Goal: Task Accomplishment & Management: Complete application form

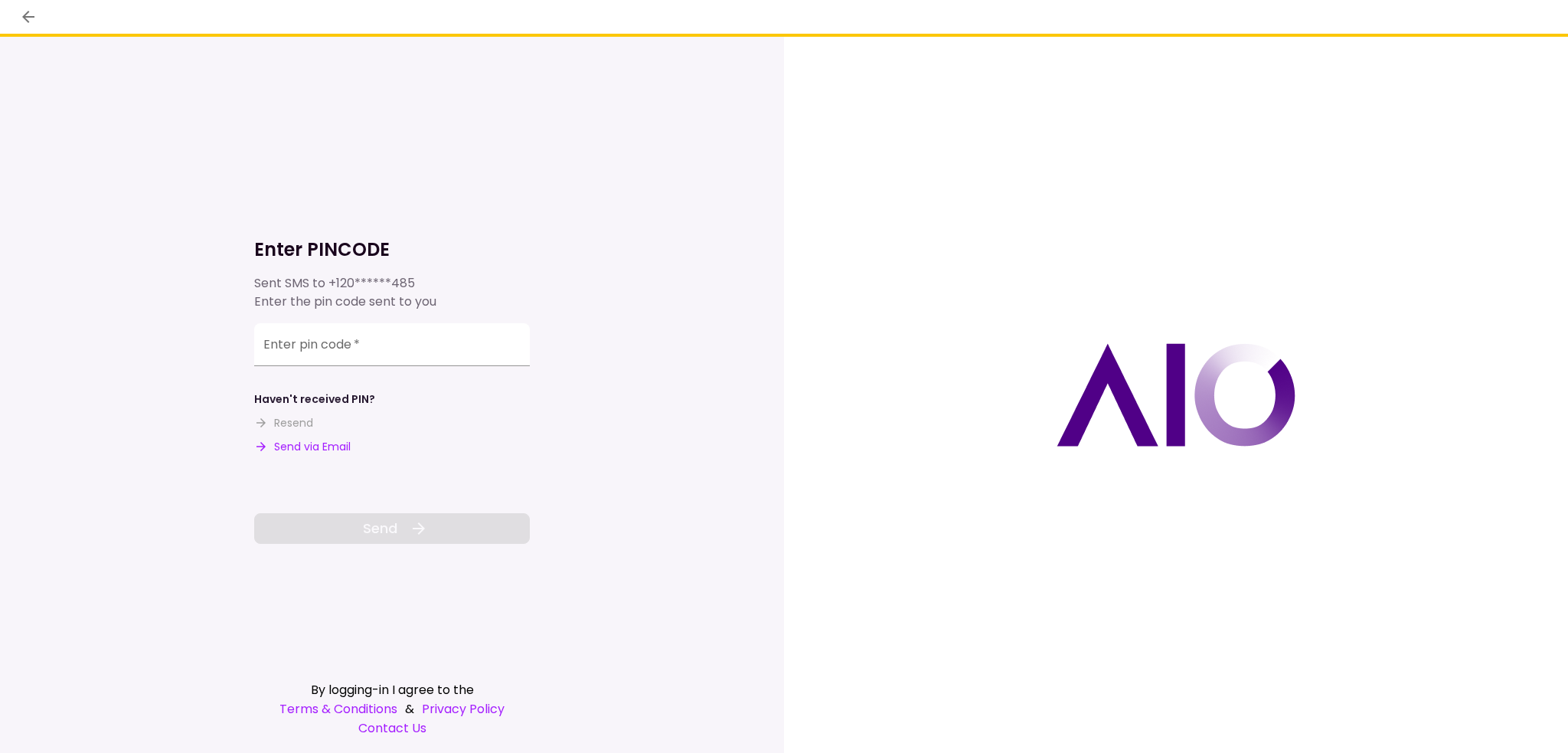
click at [295, 450] on button "Send via Email" at bounding box center [303, 447] width 97 height 16
click at [348, 361] on input "Enter pin code   *" at bounding box center [392, 346] width 276 height 43
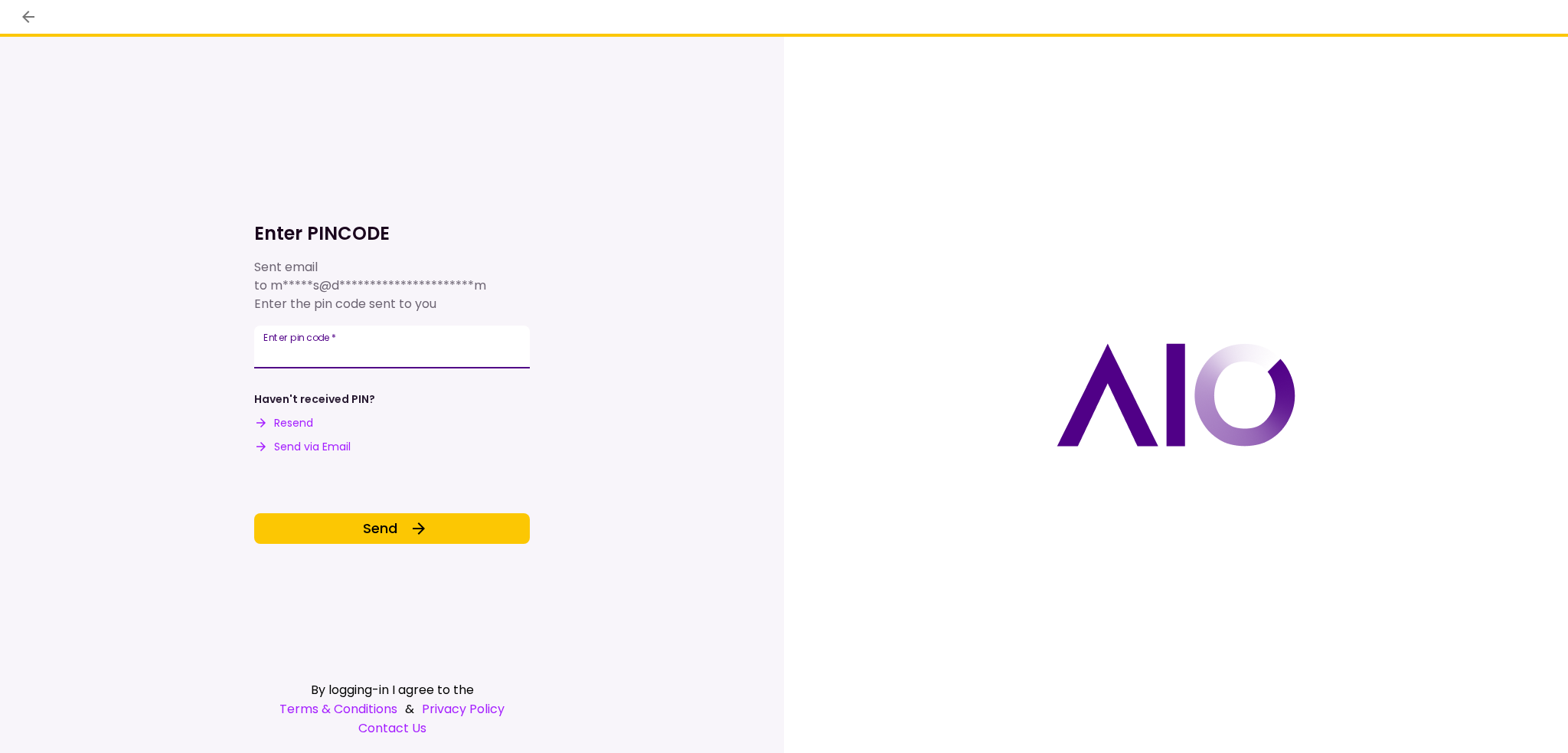
type input "******"
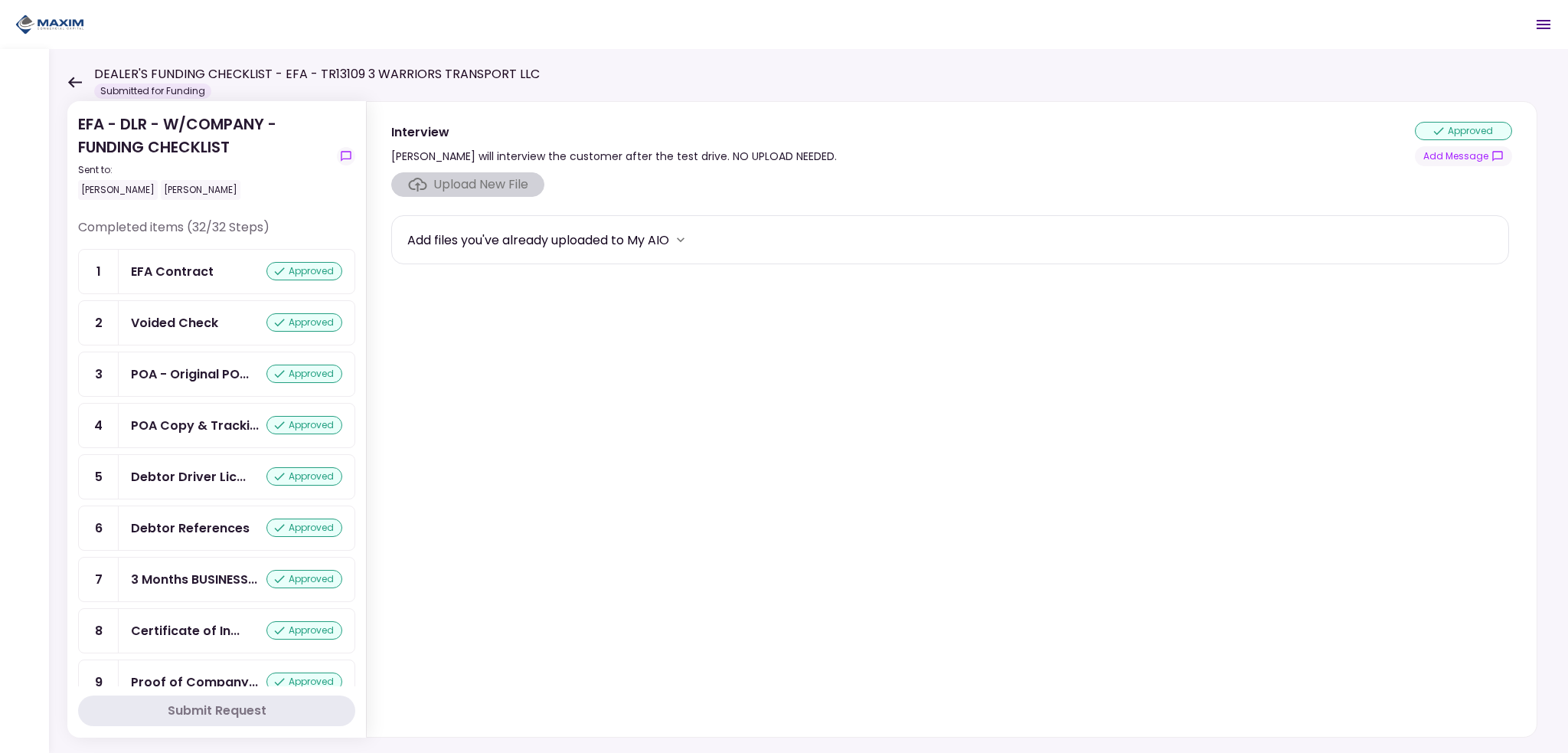
click at [79, 82] on icon at bounding box center [74, 81] width 14 height 11
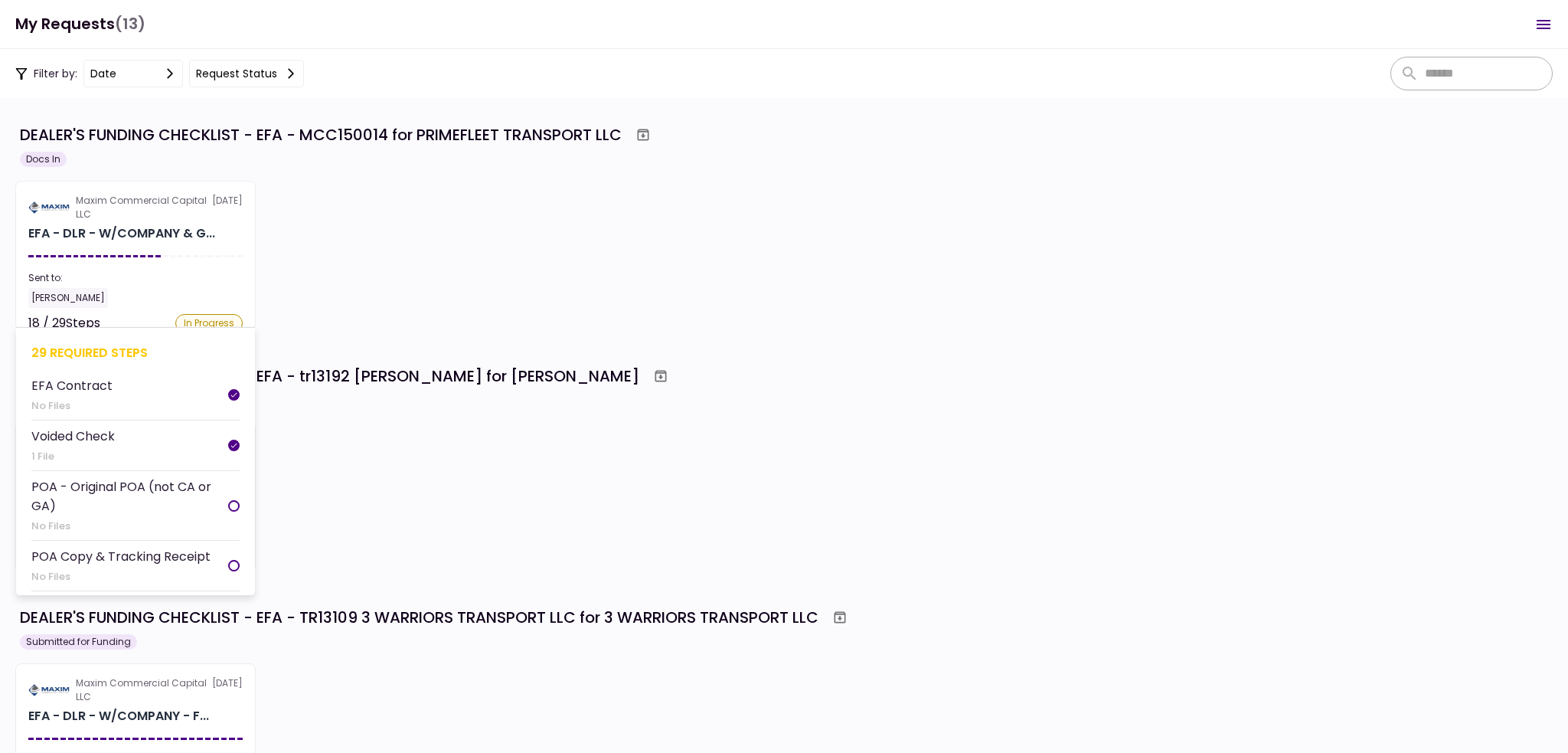
click at [126, 261] on section "Maxim Commercial Capital LLC [DATE] EFA - DLR - W/COMPANY & G... Sent to: [PERS…" at bounding box center [135, 256] width 241 height 149
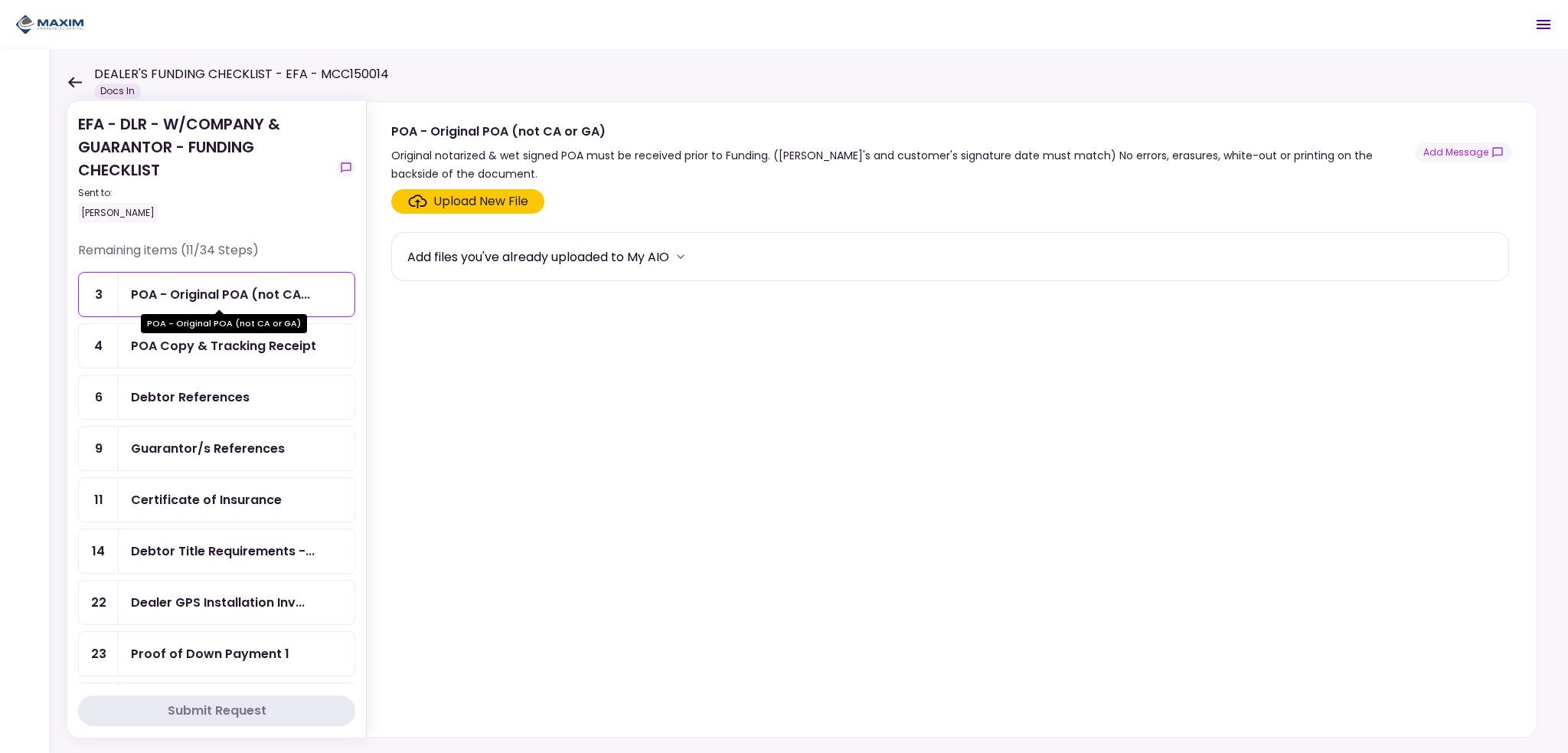
click at [186, 294] on div "POA - Original POA (not CA..." at bounding box center [220, 294] width 179 height 19
click at [489, 214] on section "Upload New File Add files you've already uploaded to My AIO" at bounding box center [951, 461] width 1121 height 542
click at [144, 317] on ul "3 POA - Original POA (not CA... 4 POA Copy & Tracking Receipt 6 Debtor Referenc…" at bounding box center [217, 551] width 278 height 558
click at [156, 340] on div "POA Copy & Tracking Receipt" at bounding box center [223, 346] width 186 height 19
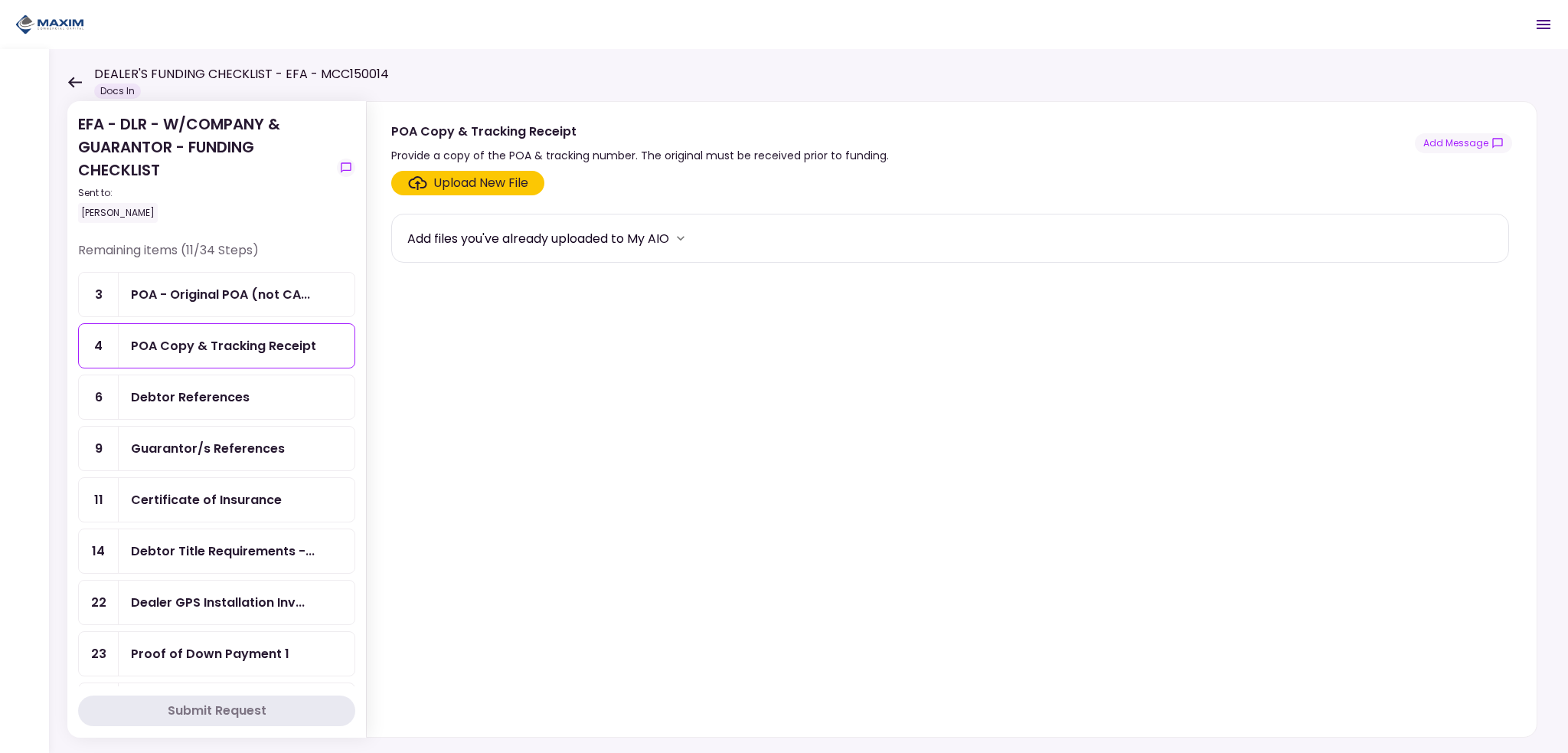
click at [488, 177] on div "Upload New File" at bounding box center [481, 183] width 95 height 18
click at [0, 0] on input "Upload New File" at bounding box center [0, 0] width 0 height 0
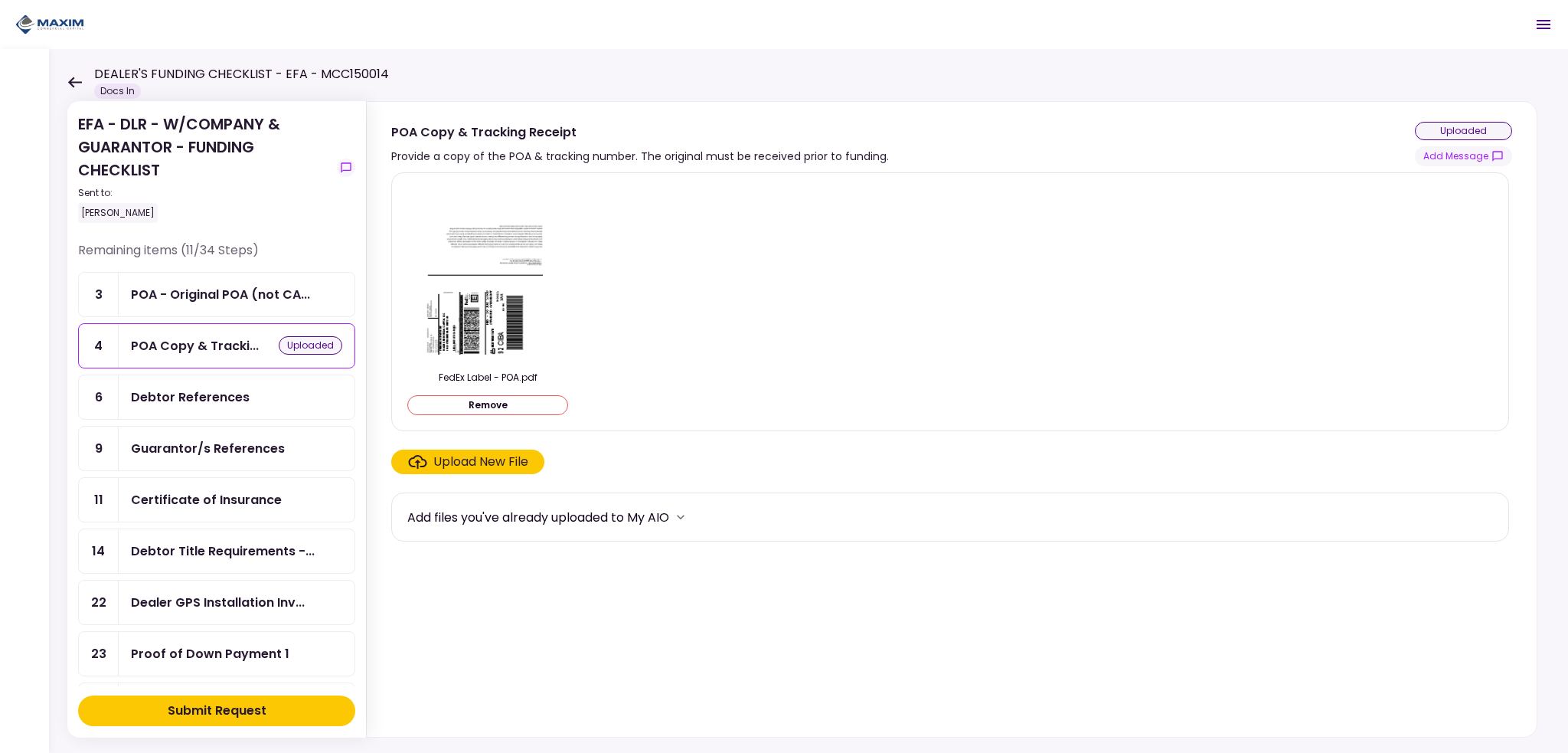
click at [459, 462] on div "Upload New File" at bounding box center [481, 462] width 95 height 18
click at [0, 0] on input "Upload New File" at bounding box center [0, 0] width 0 height 0
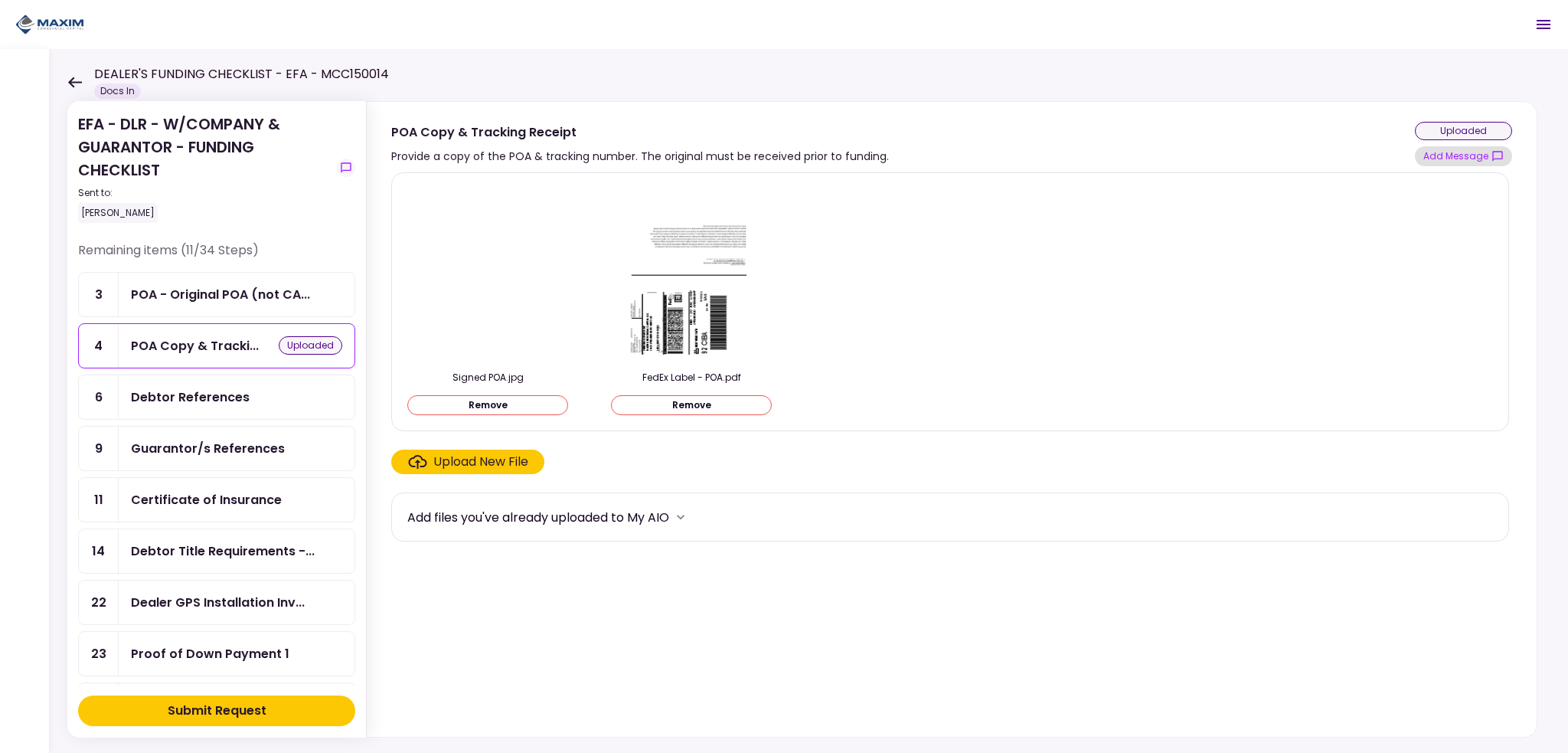
click at [1452, 157] on button "Add Message" at bounding box center [1464, 156] width 98 height 20
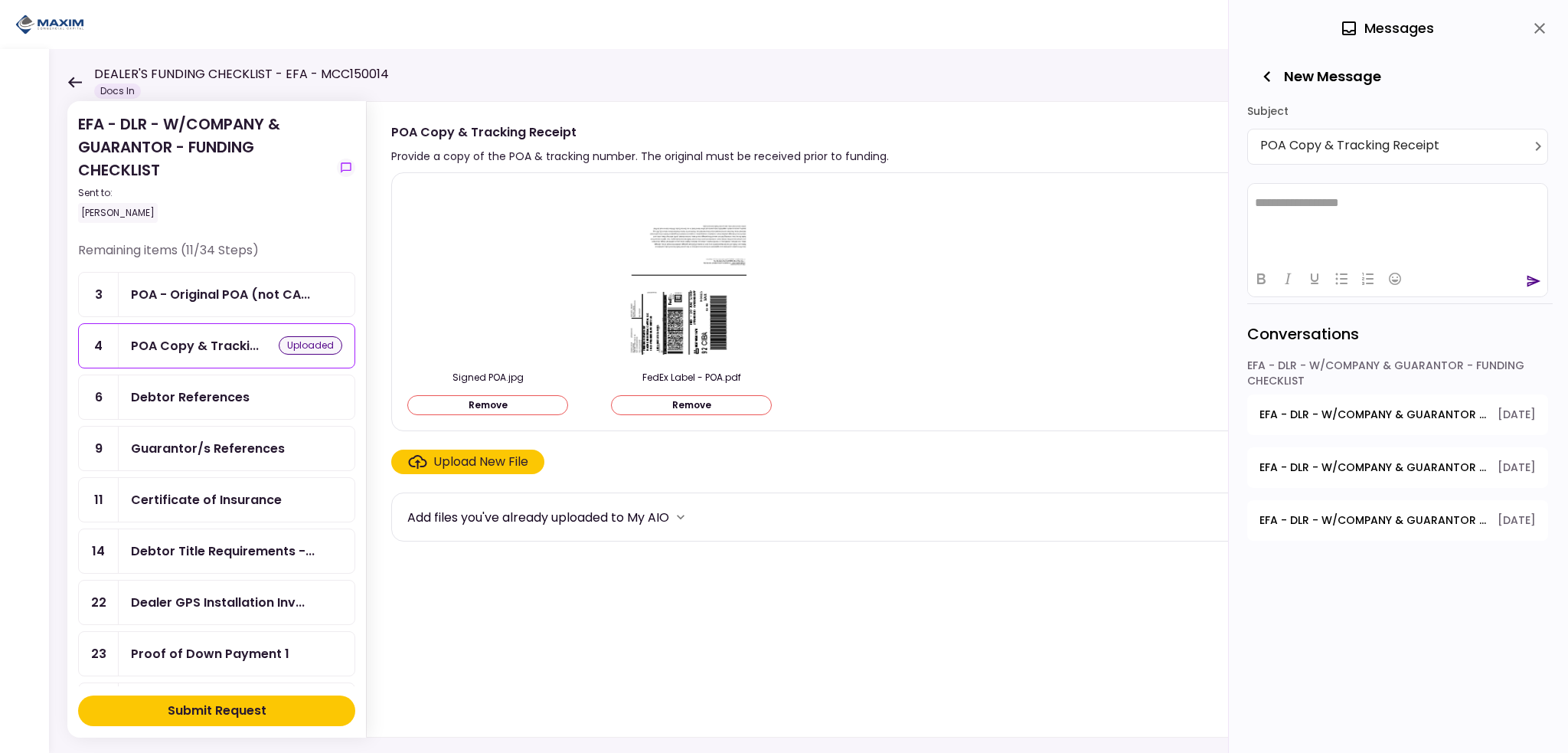
click at [1415, 146] on button "Add Message" at bounding box center [1464, 156] width 98 height 20
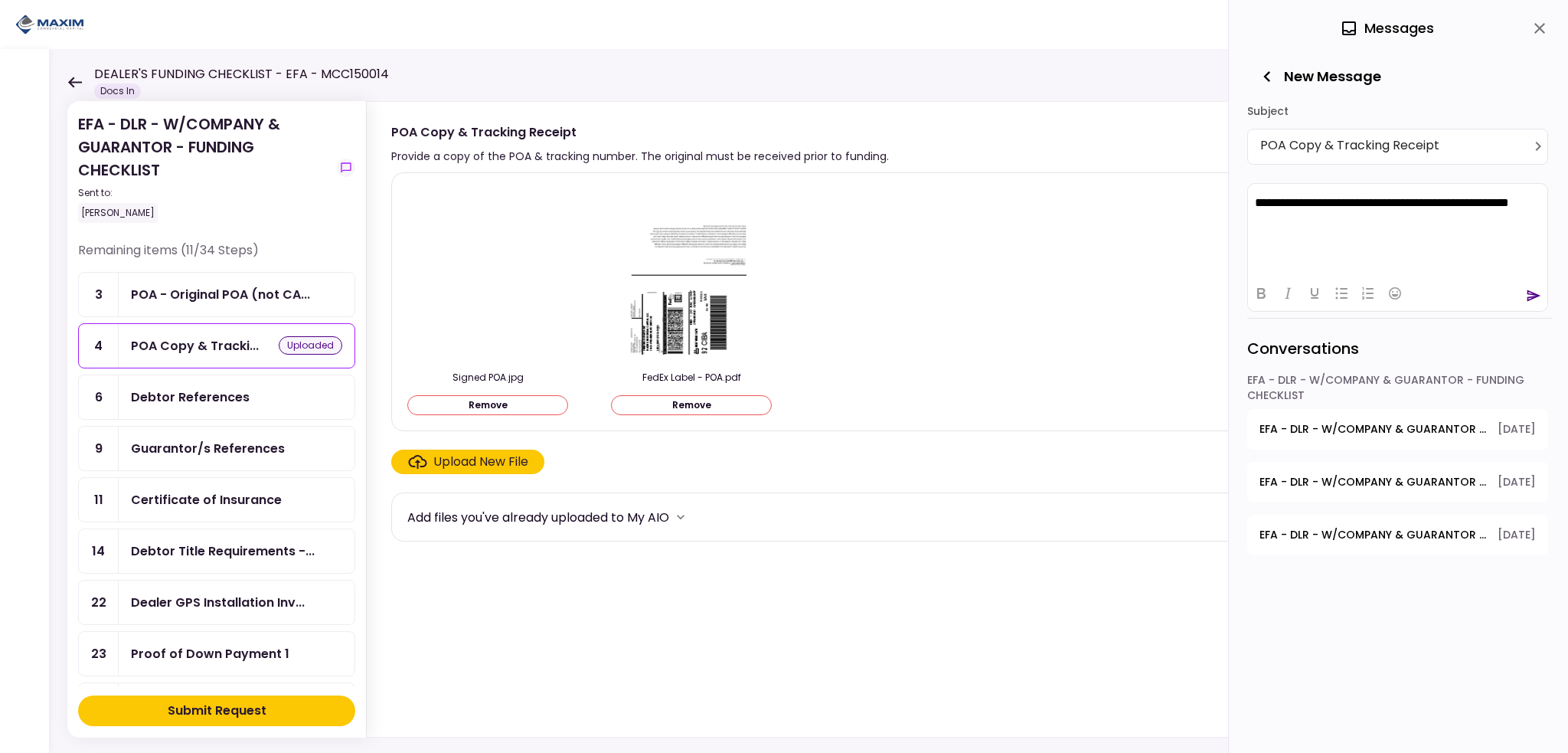
click at [1534, 299] on icon "send" at bounding box center [1533, 296] width 15 height 15
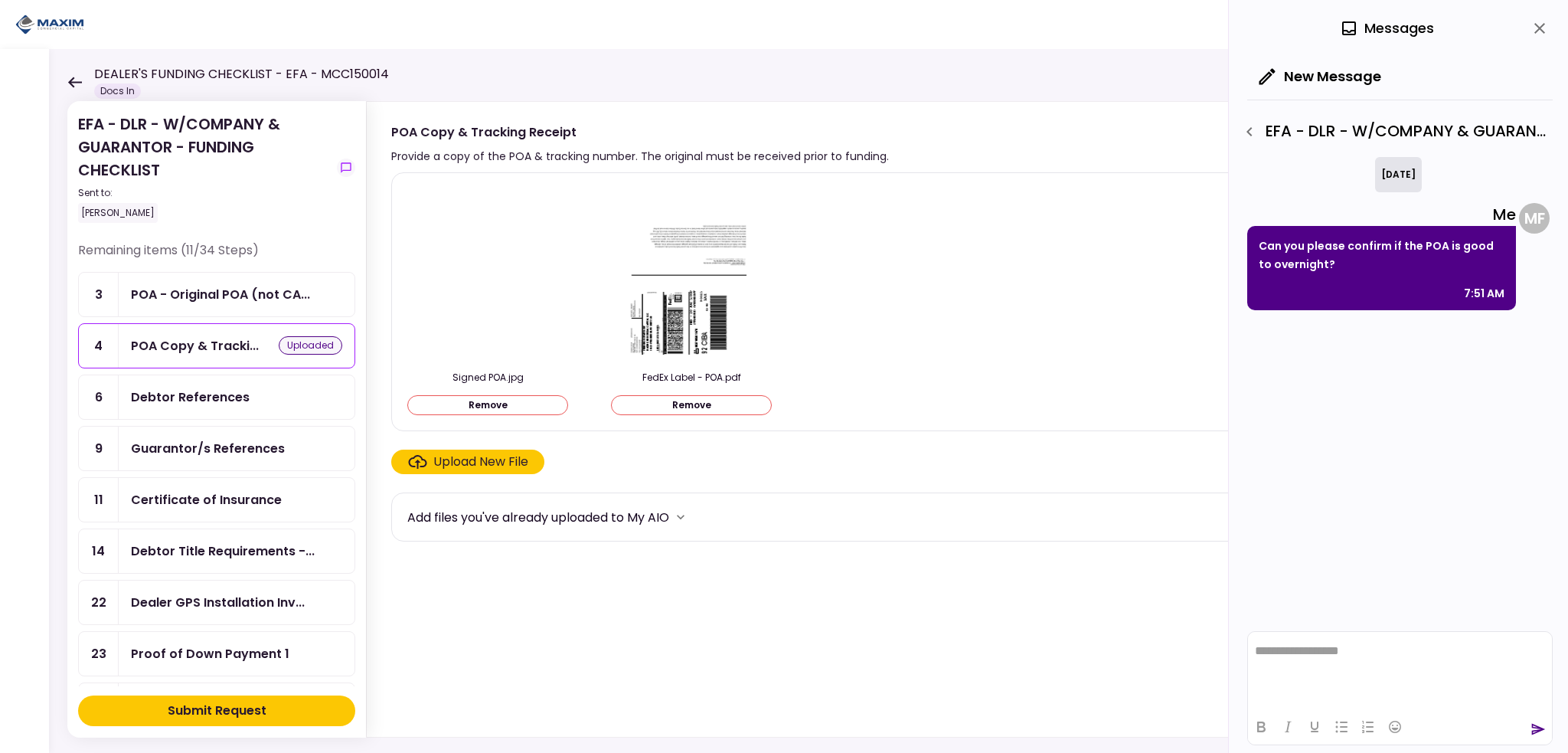
click at [174, 711] on div "Submit Request" at bounding box center [217, 710] width 99 height 18
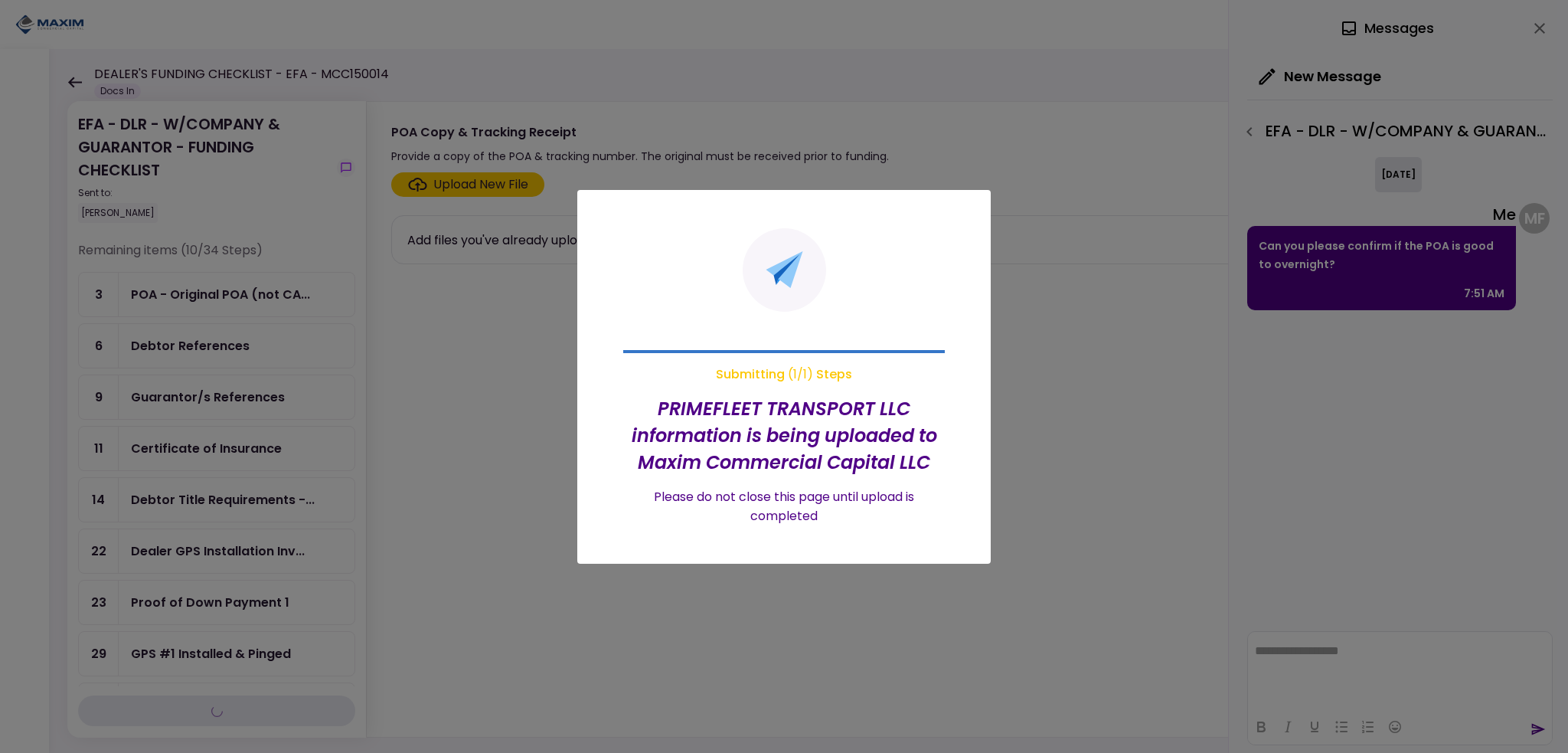
click at [428, 399] on div at bounding box center [784, 376] width 1568 height 753
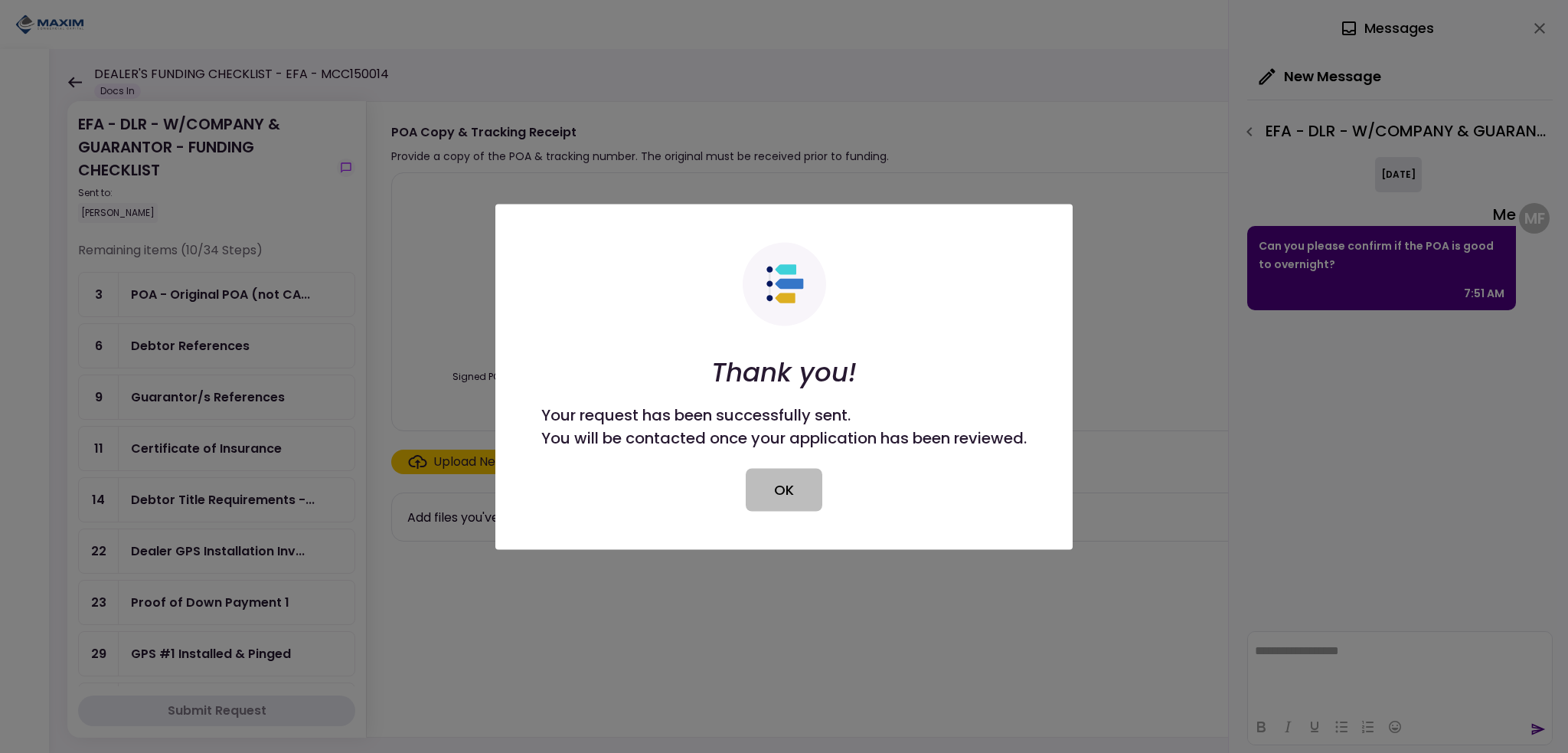
click at [802, 495] on button "OK" at bounding box center [784, 490] width 76 height 43
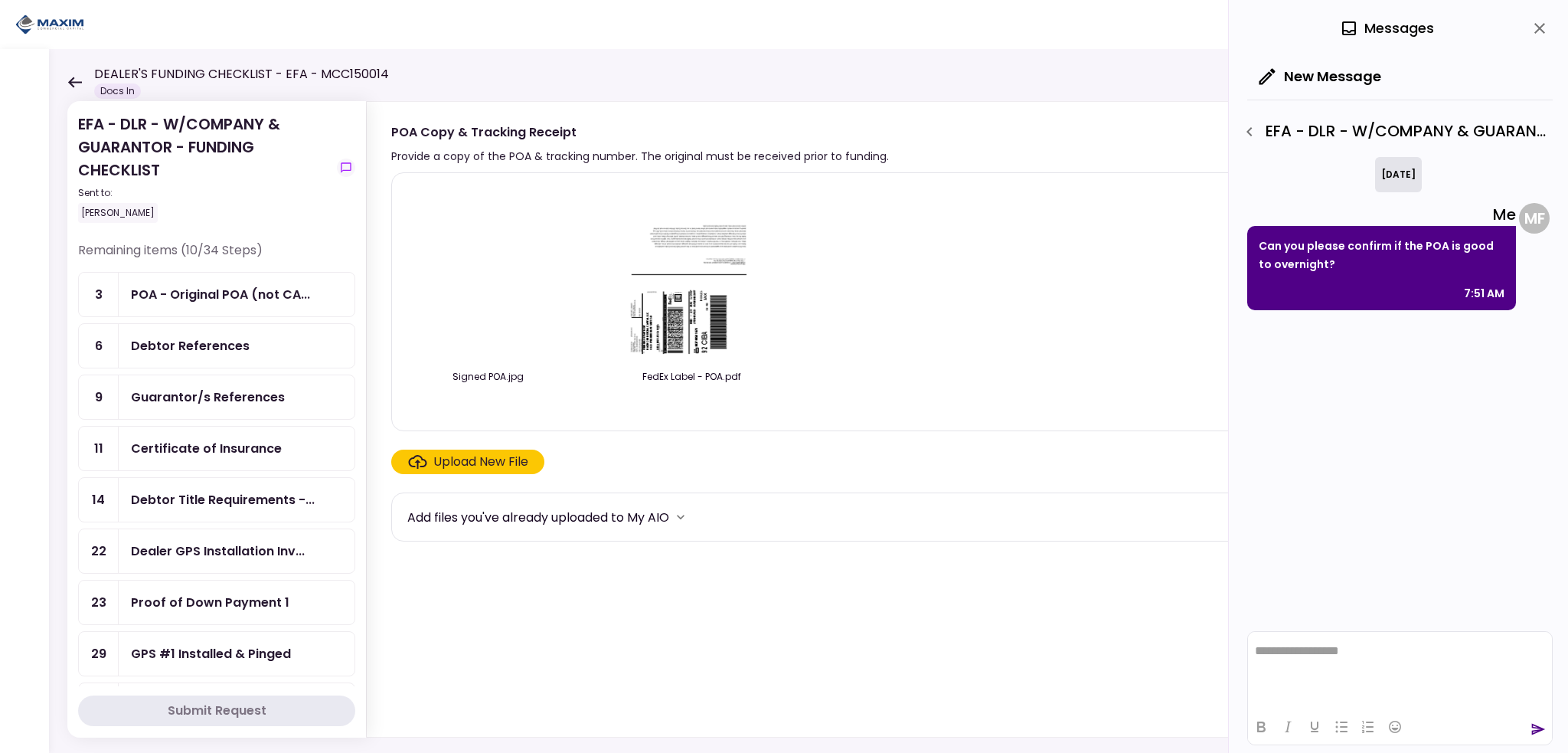
click at [199, 350] on div "Debtor References" at bounding box center [190, 346] width 119 height 19
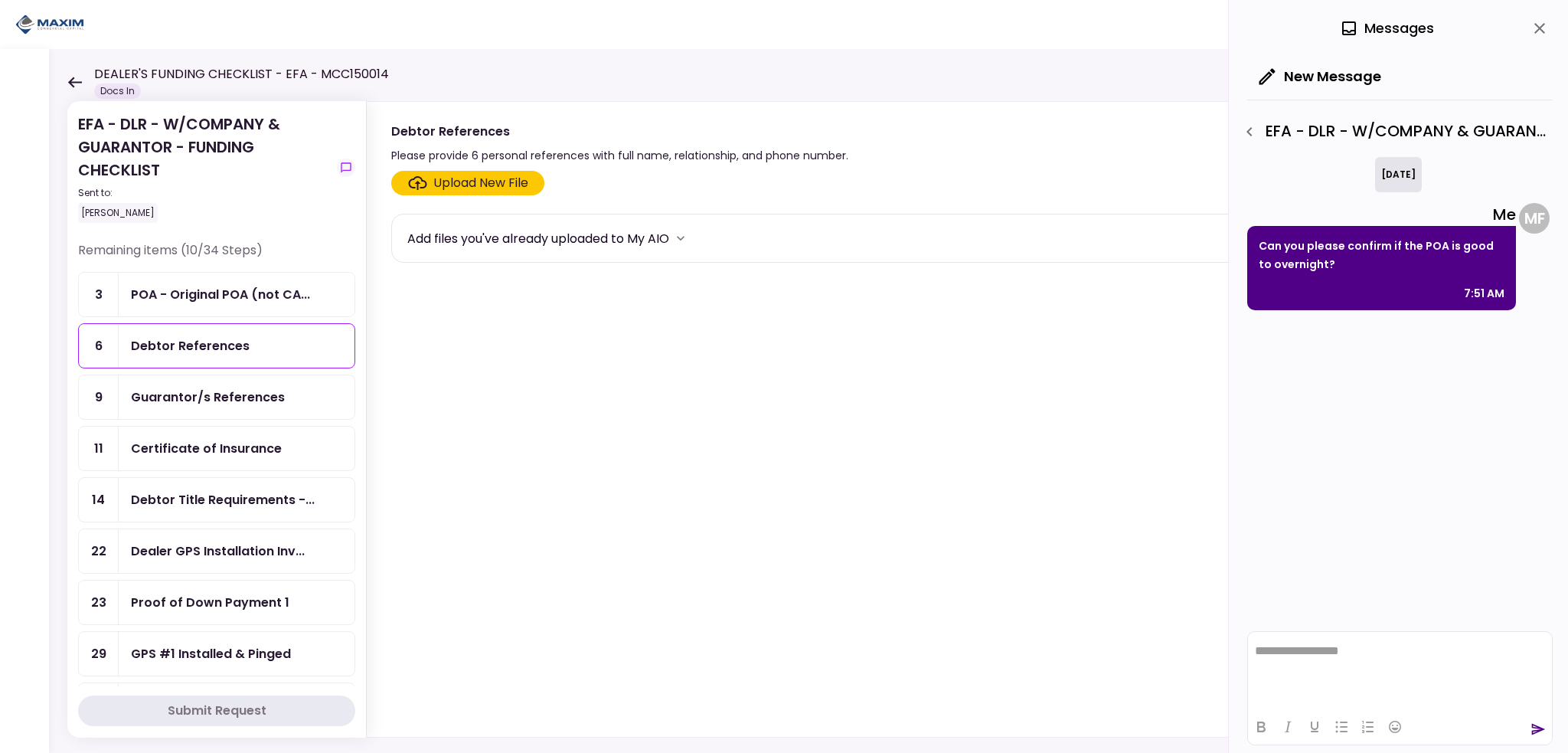
click at [460, 189] on div "Upload New File" at bounding box center [481, 183] width 95 height 18
click at [0, 0] on input "Upload New File" at bounding box center [0, 0] width 0 height 0
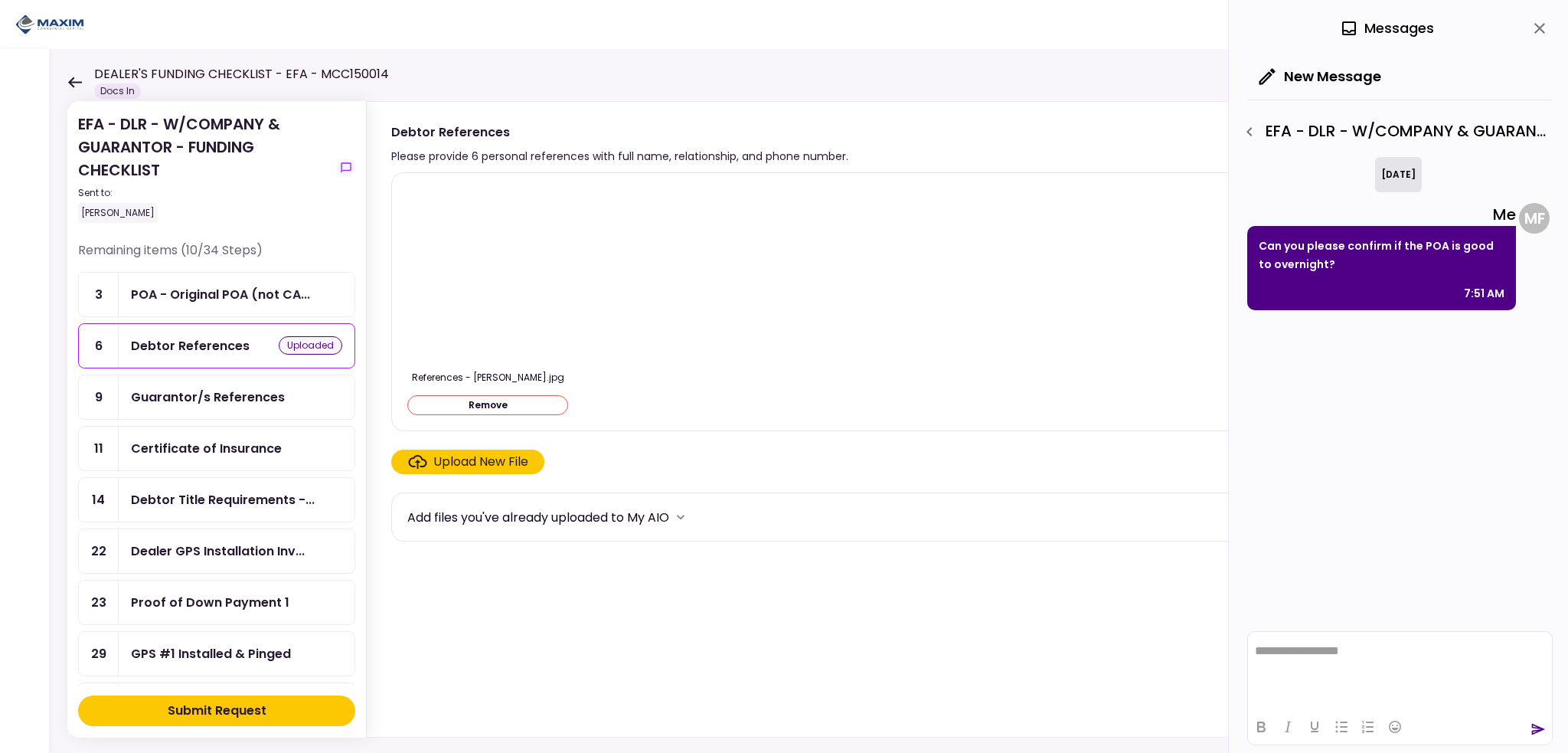
click at [239, 395] on div "Guarantor/s References" at bounding box center [207, 397] width 154 height 19
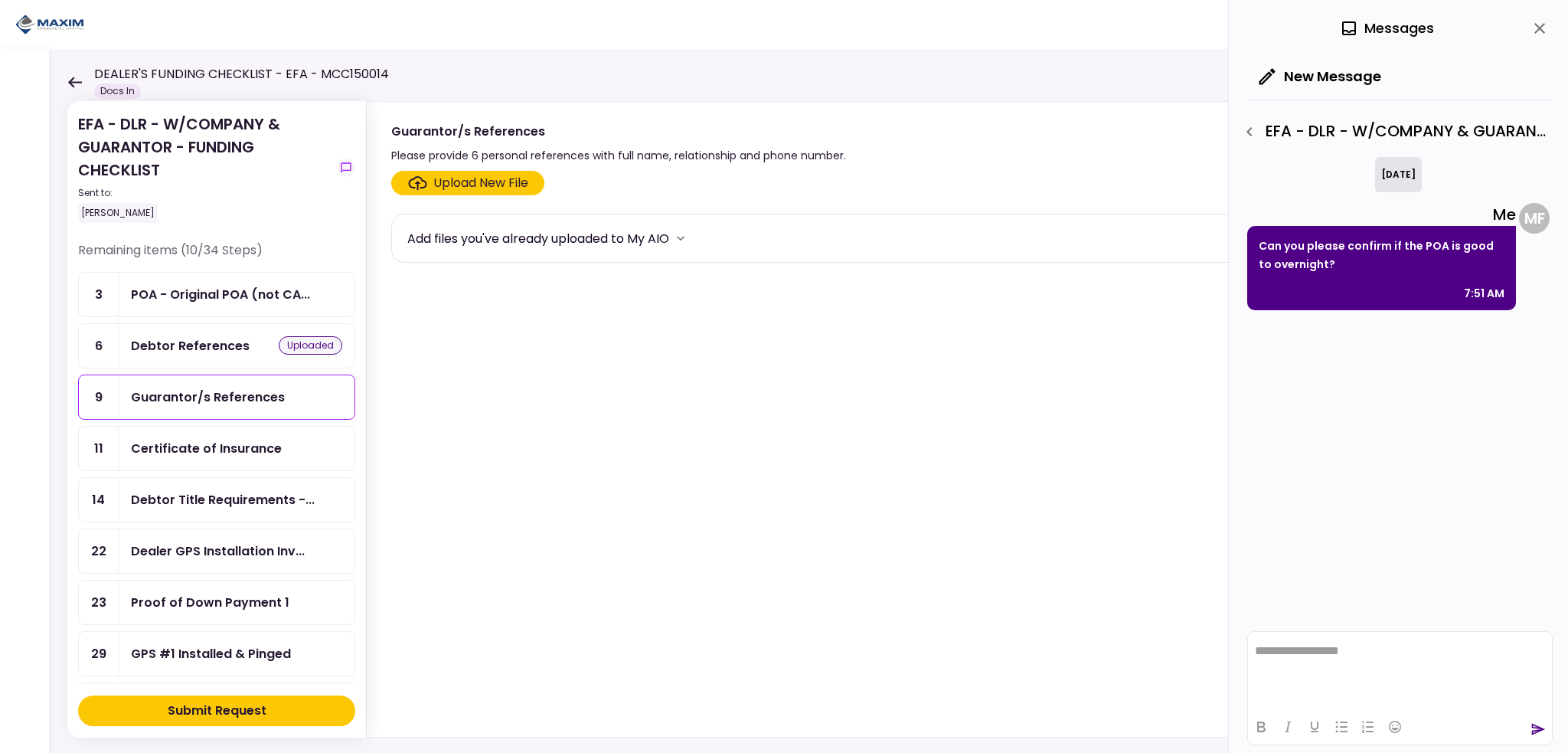
click at [447, 196] on section "Upload New File Add files you've already uploaded to My AIO" at bounding box center [951, 451] width 1121 height 560
click at [440, 185] on div "Upload New File" at bounding box center [481, 183] width 95 height 18
click at [0, 0] on input "Upload New File" at bounding box center [0, 0] width 0 height 0
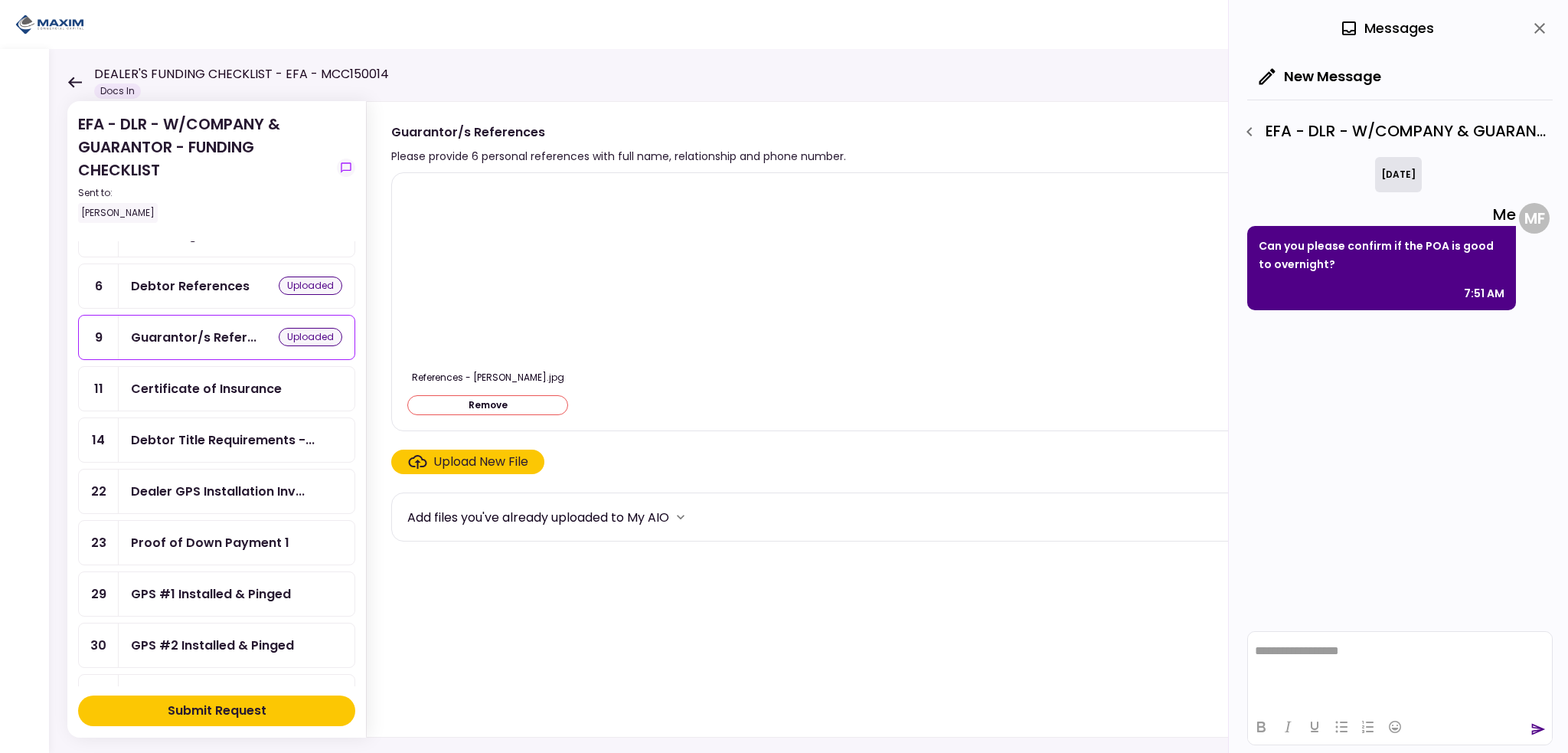
scroll to position [153, 0]
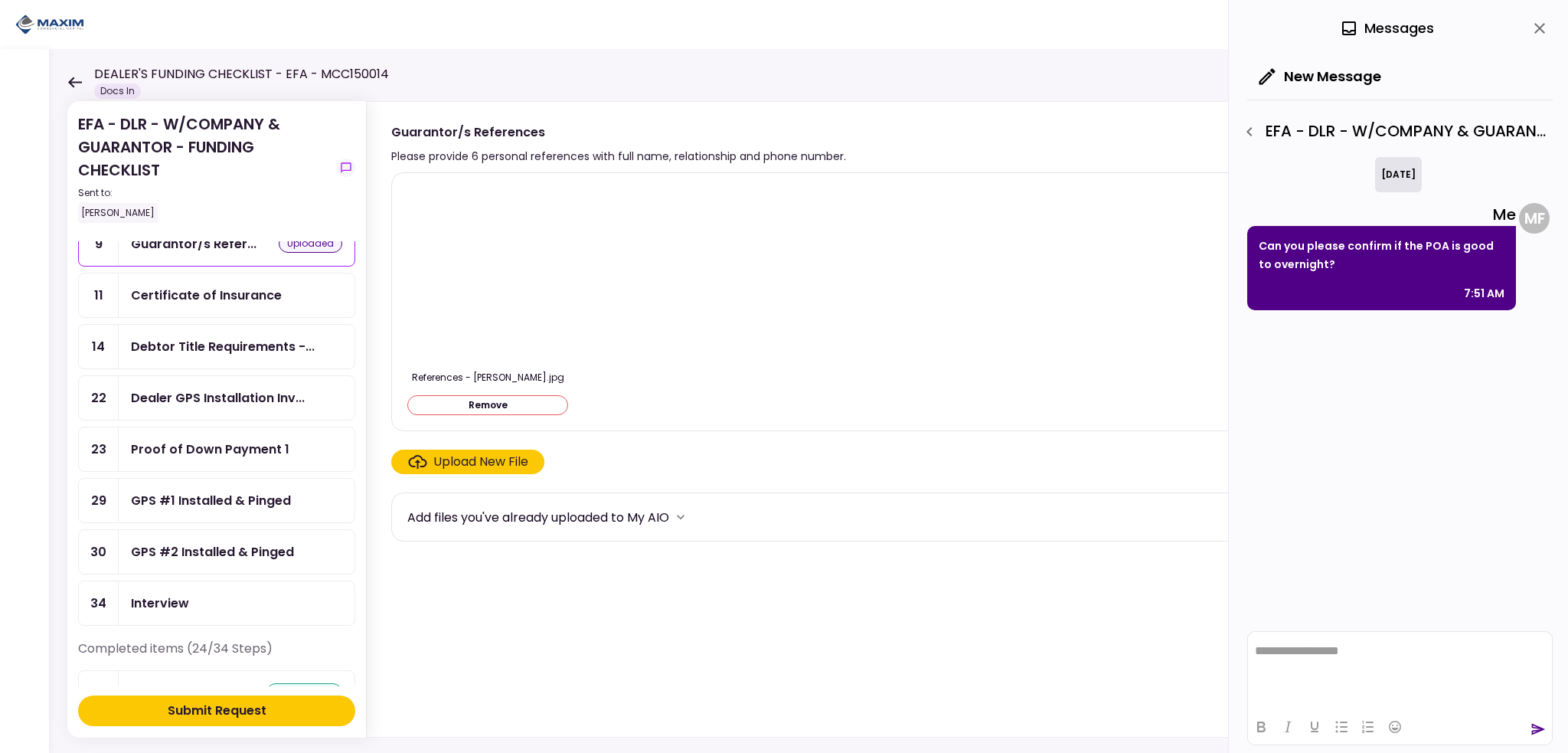
click at [182, 706] on div "Submit Request" at bounding box center [217, 710] width 99 height 18
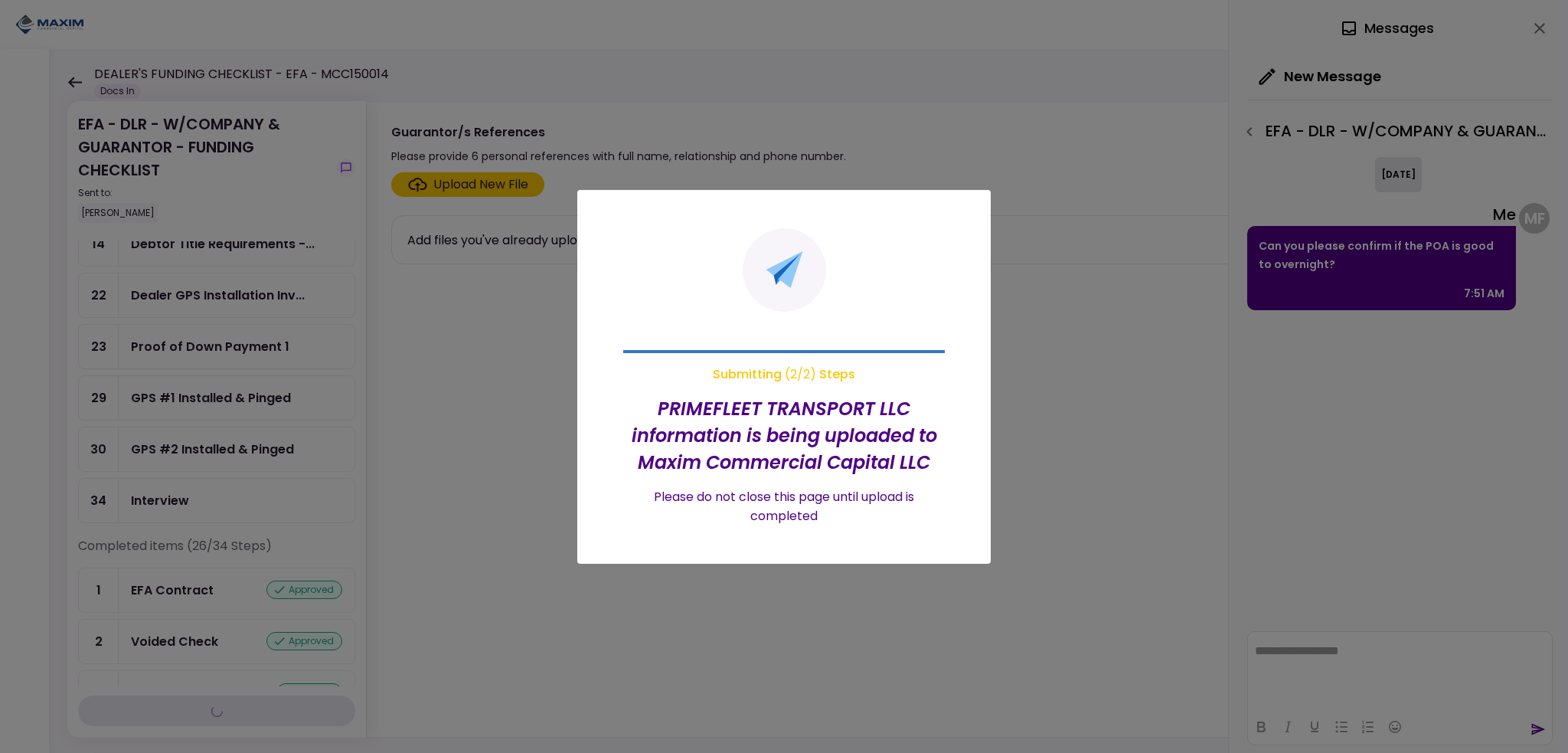
scroll to position [52, 0]
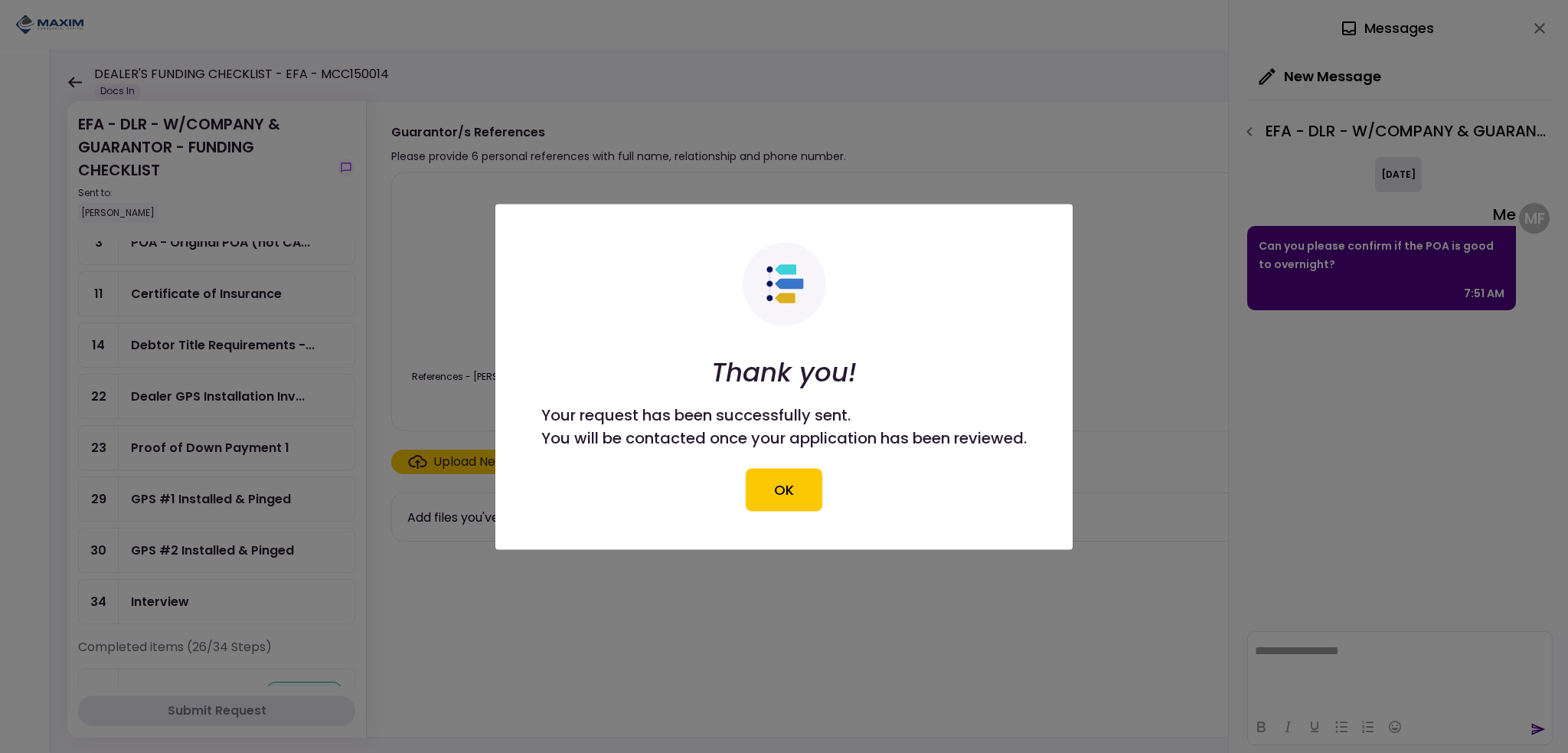
click at [825, 478] on div "Thank you! Your request has been successfully sent. You will be contacted once …" at bounding box center [784, 376] width 486 height 269
click at [777, 487] on button "OK" at bounding box center [784, 490] width 76 height 43
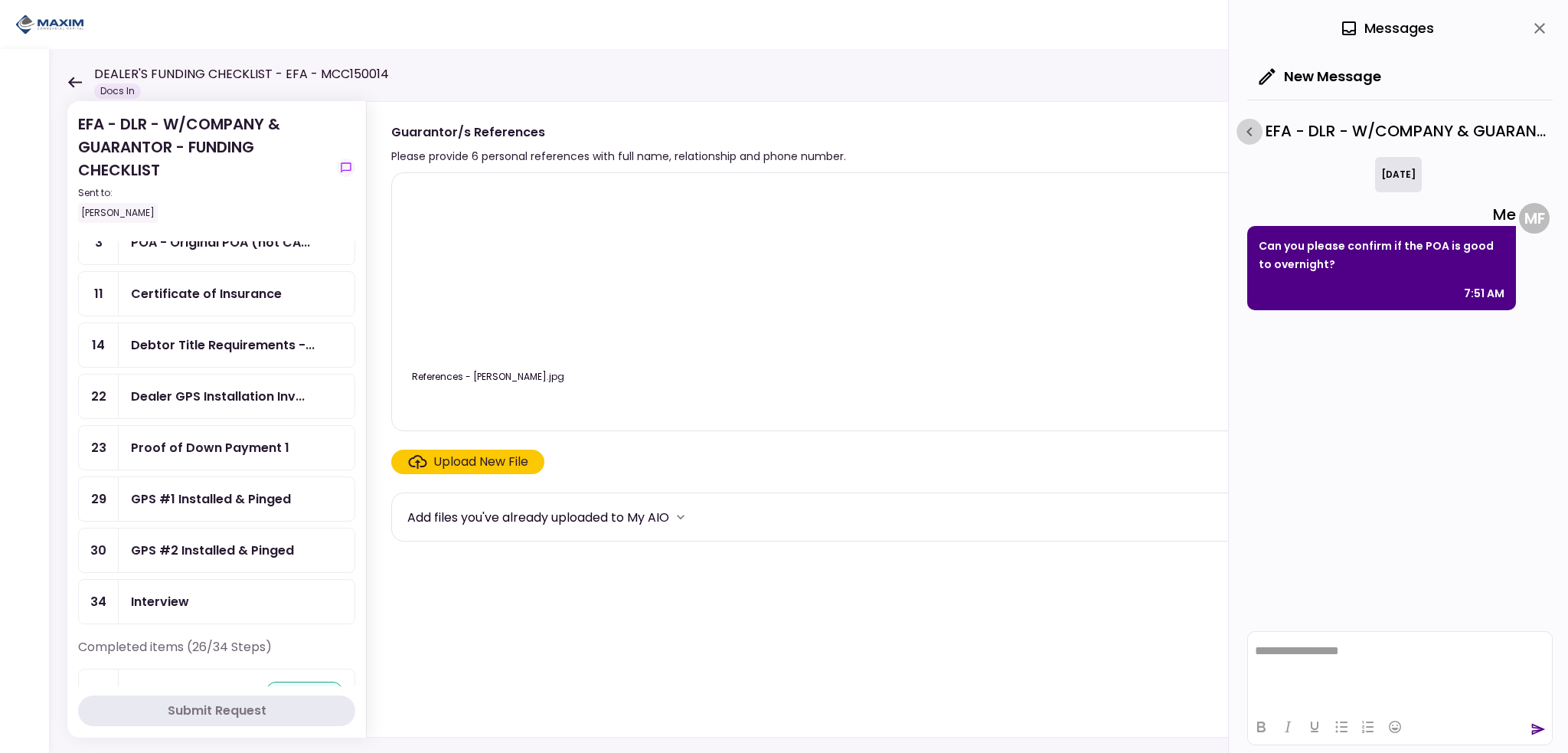
click at [1249, 136] on icon "button" at bounding box center [1249, 132] width 18 height 18
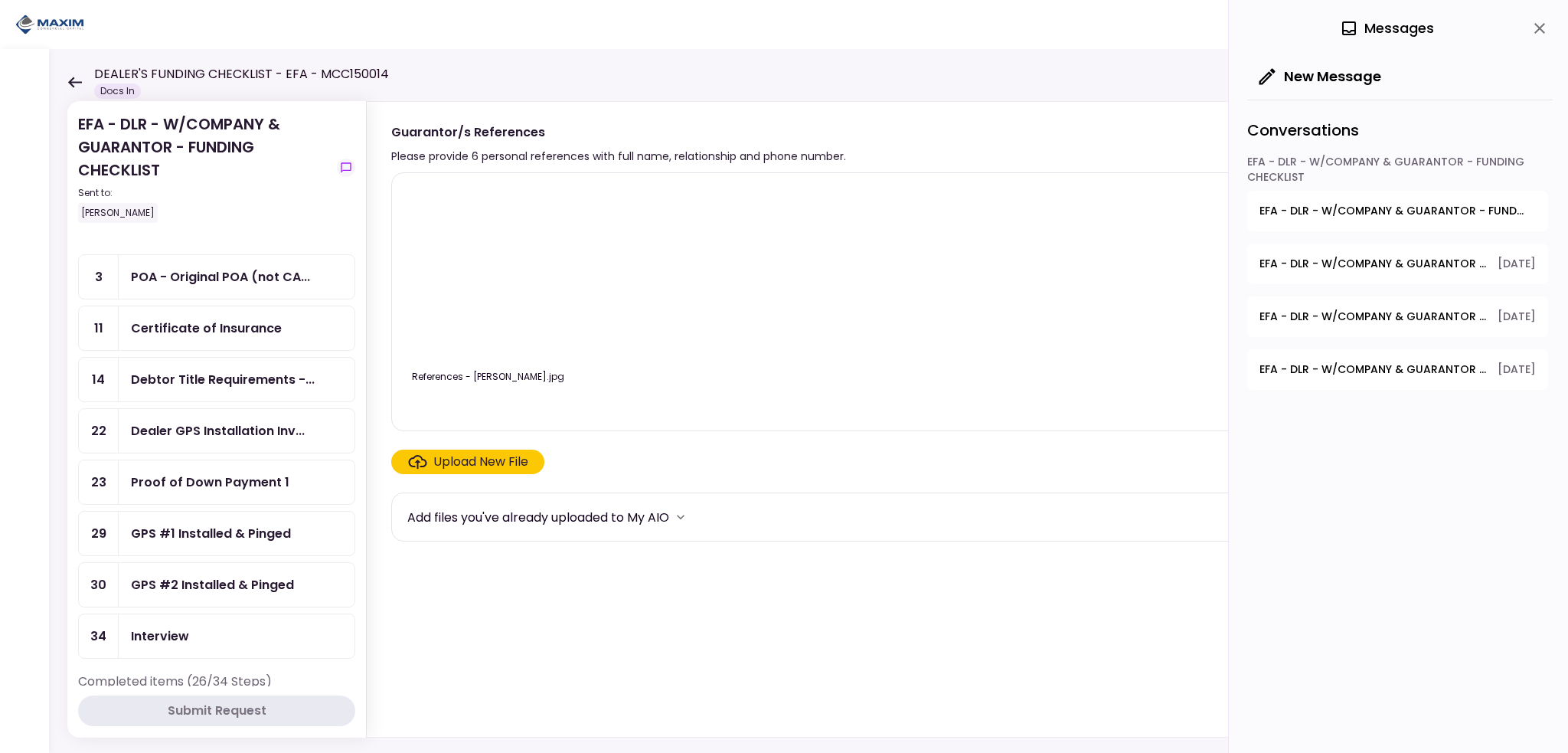
scroll to position [0, 0]
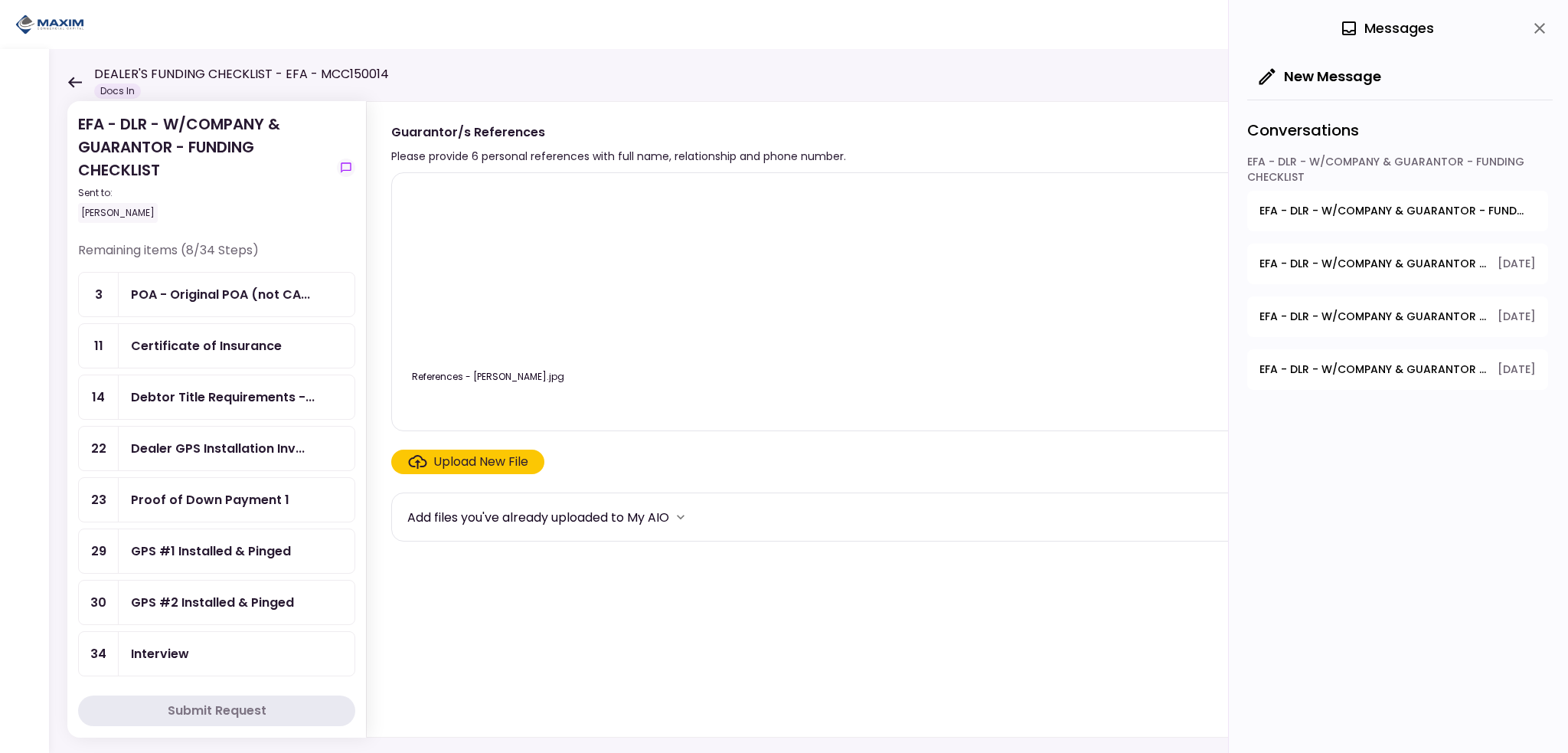
click at [149, 495] on div "Proof of Down Payment 1" at bounding box center [210, 500] width 159 height 19
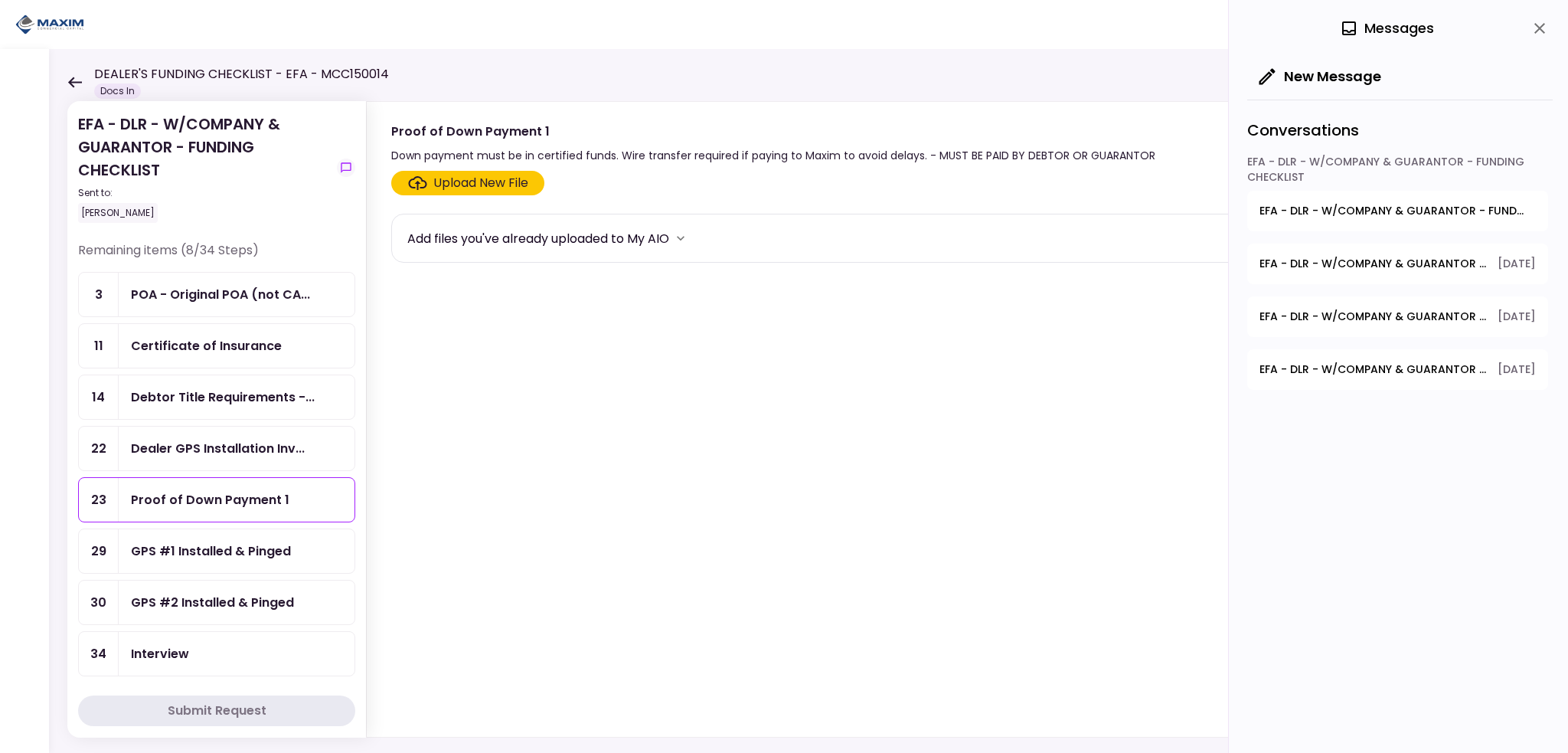
click at [515, 193] on label "Upload New File" at bounding box center [467, 183] width 153 height 24
click at [0, 0] on input "Upload New File" at bounding box center [0, 0] width 0 height 0
click at [1538, 28] on icon "close" at bounding box center [1539, 28] width 11 height 11
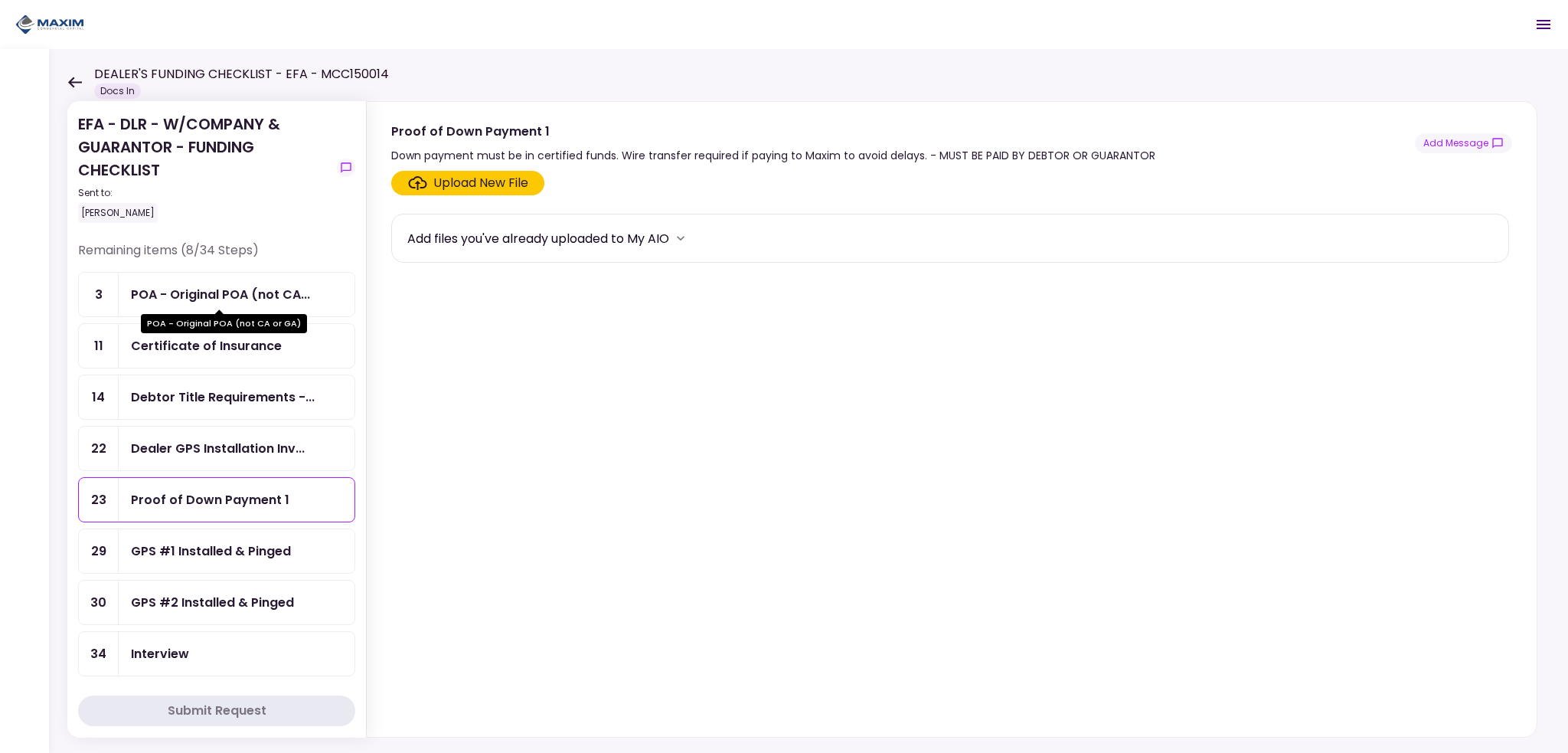
click at [176, 288] on div "POA - Original POA (not CA..." at bounding box center [220, 294] width 179 height 19
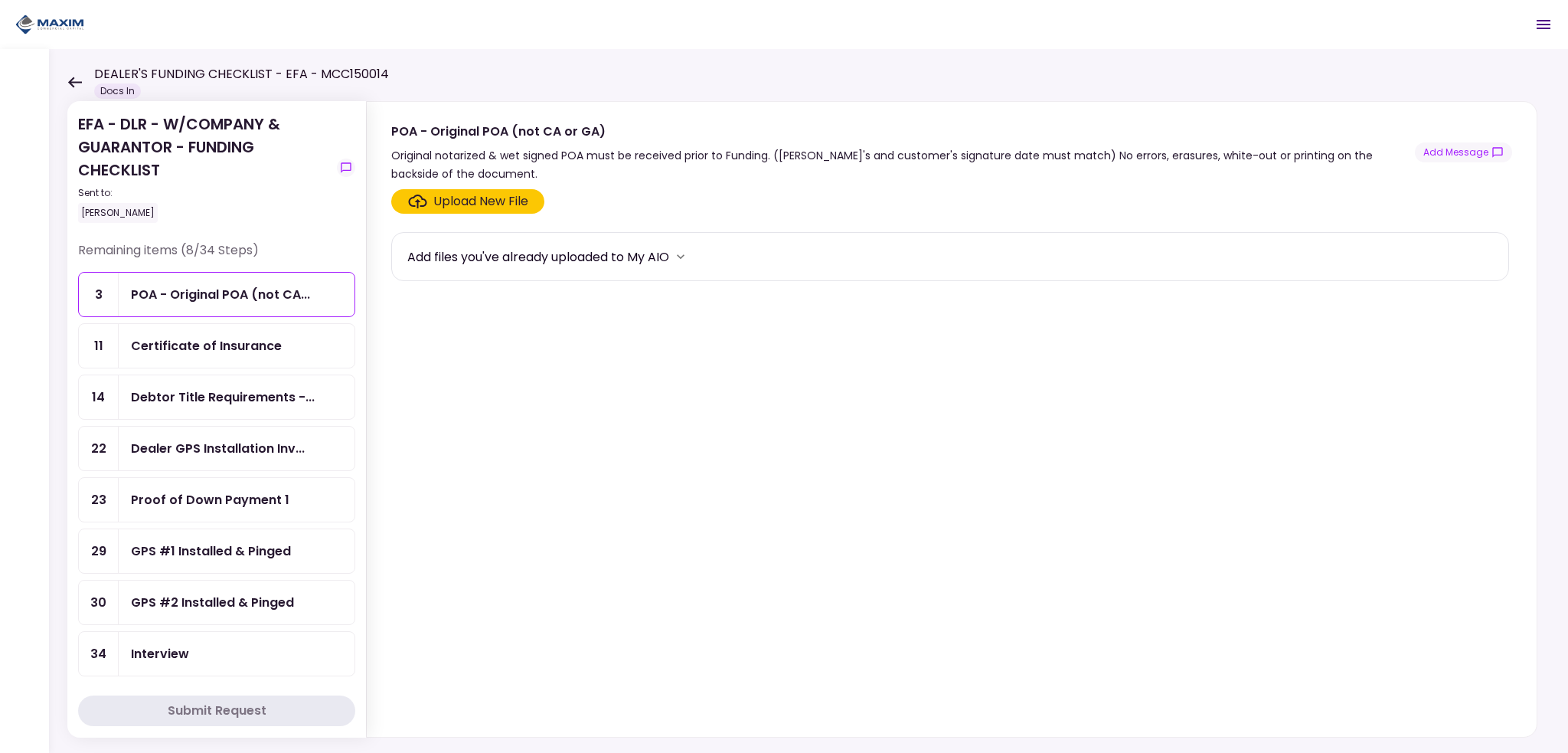
click at [168, 346] on div "Certificate of Insurance" at bounding box center [206, 346] width 151 height 19
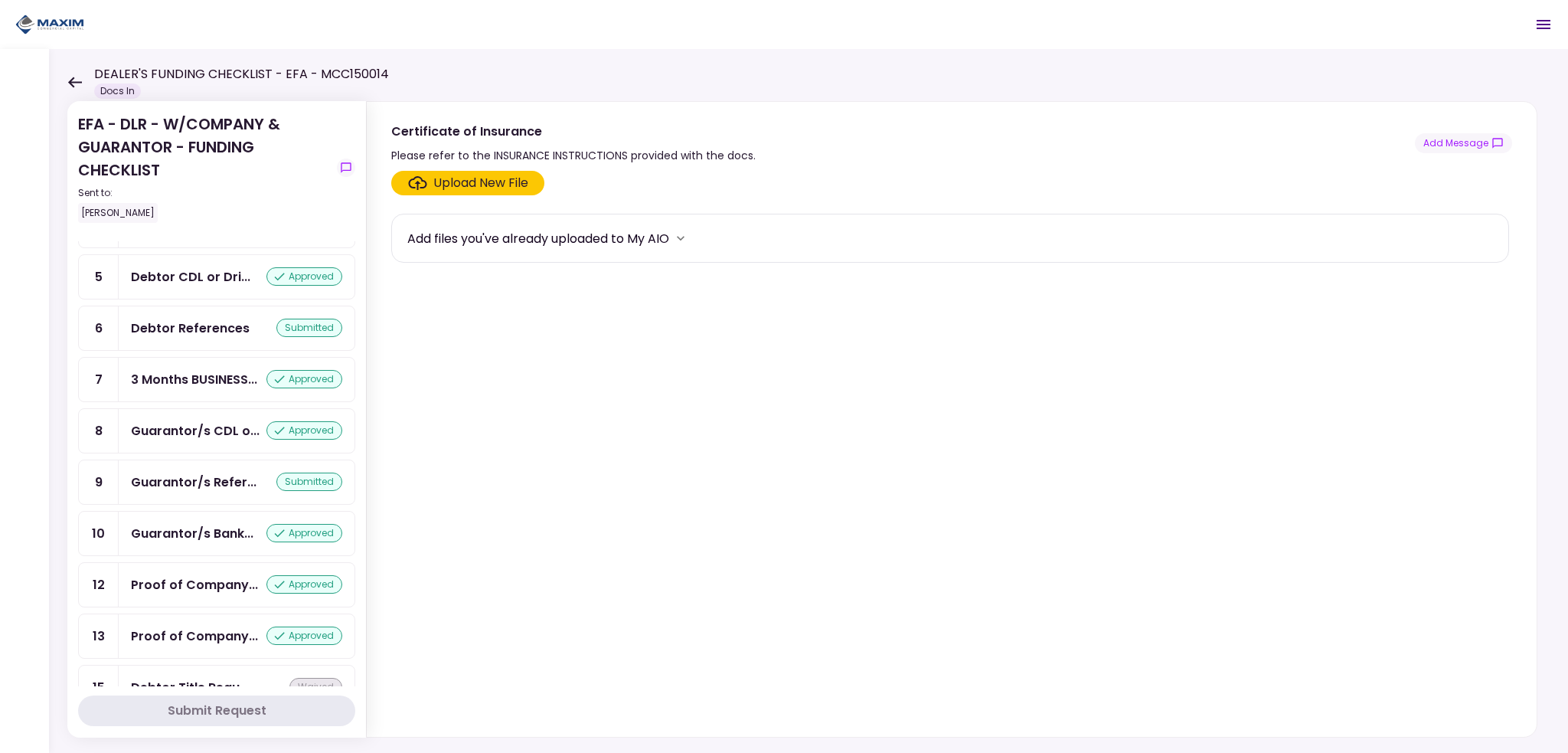
scroll to position [420, 0]
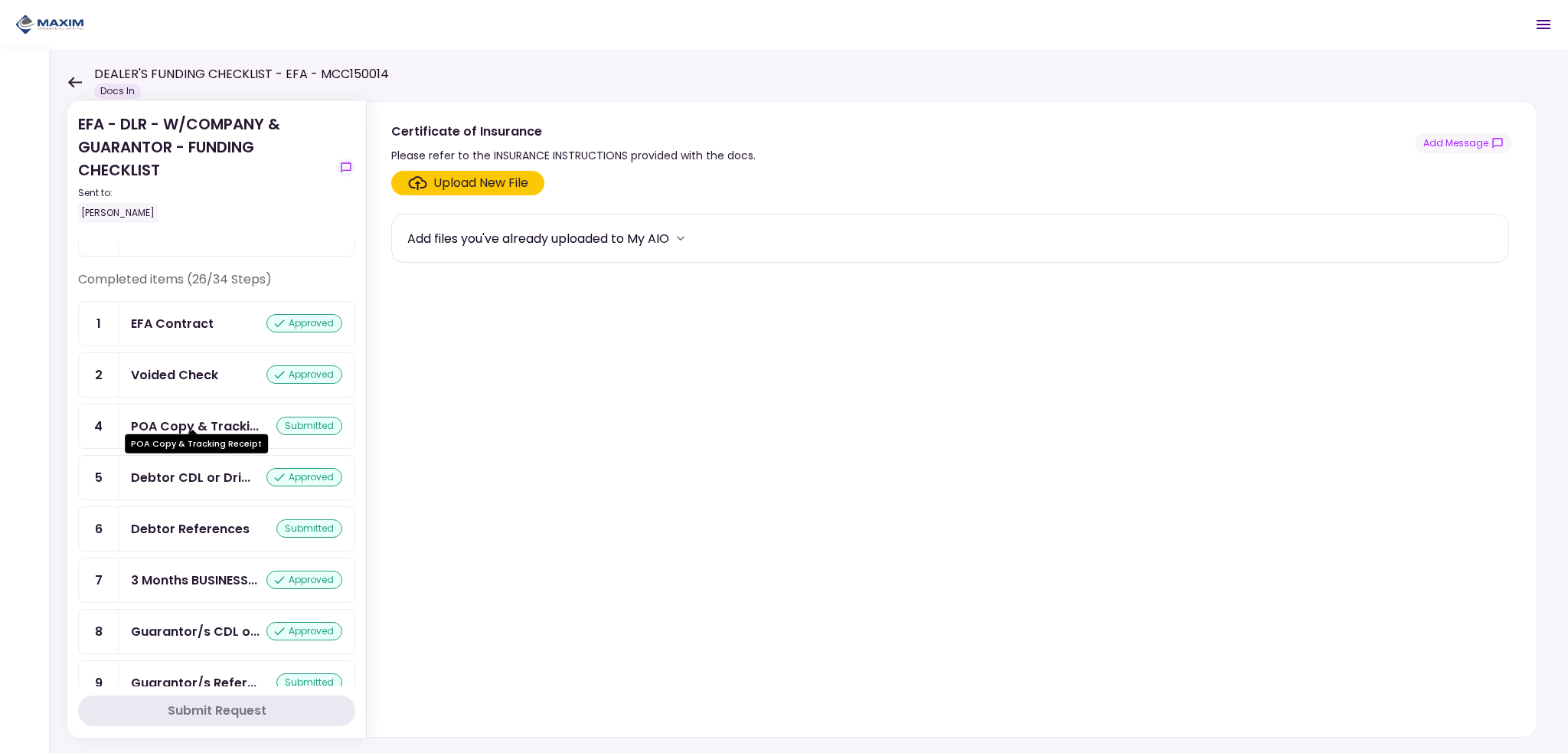
click at [194, 417] on div "POA Copy & Tracki..." at bounding box center [194, 427] width 128 height 19
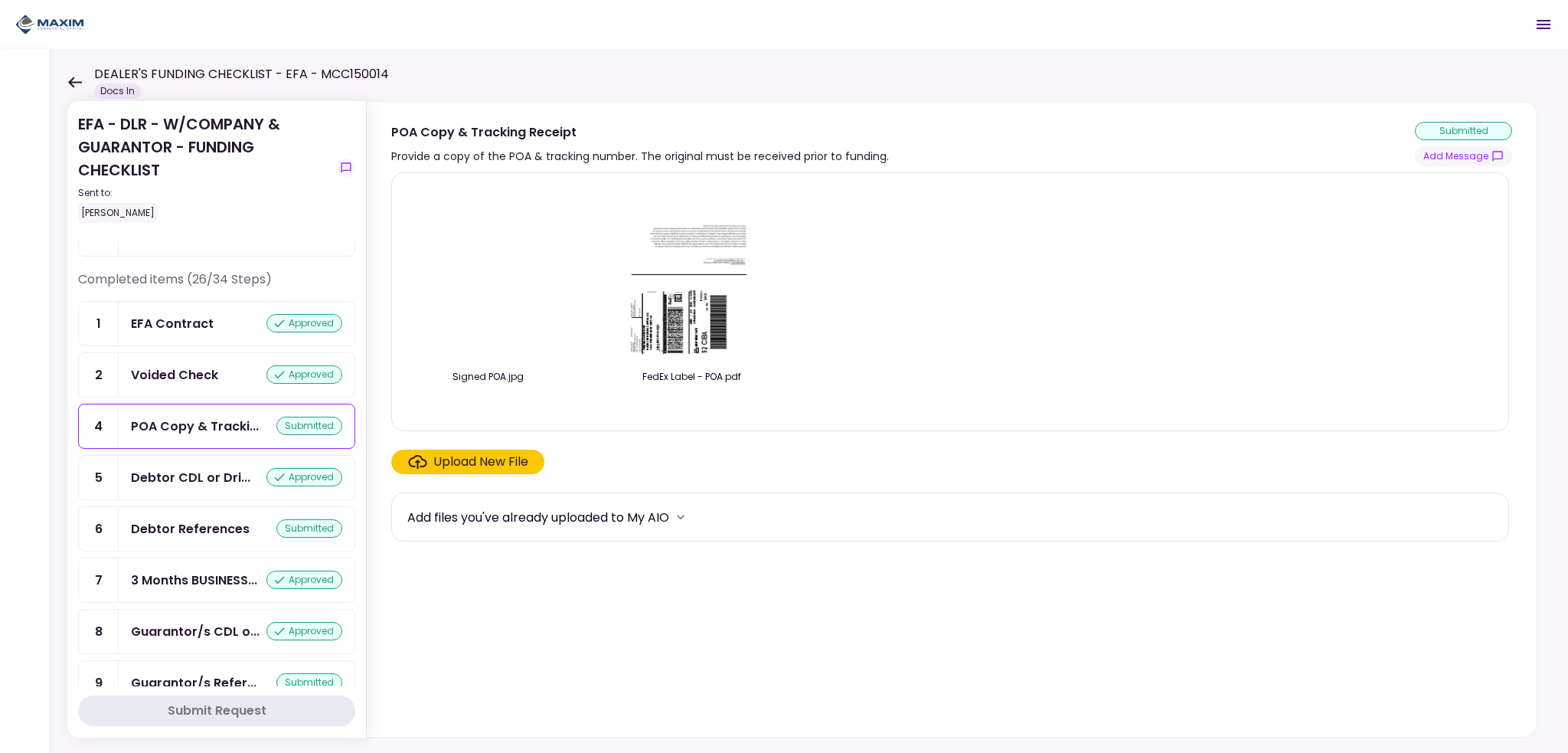
click at [112, 93] on div "Docs In" at bounding box center [117, 91] width 46 height 15
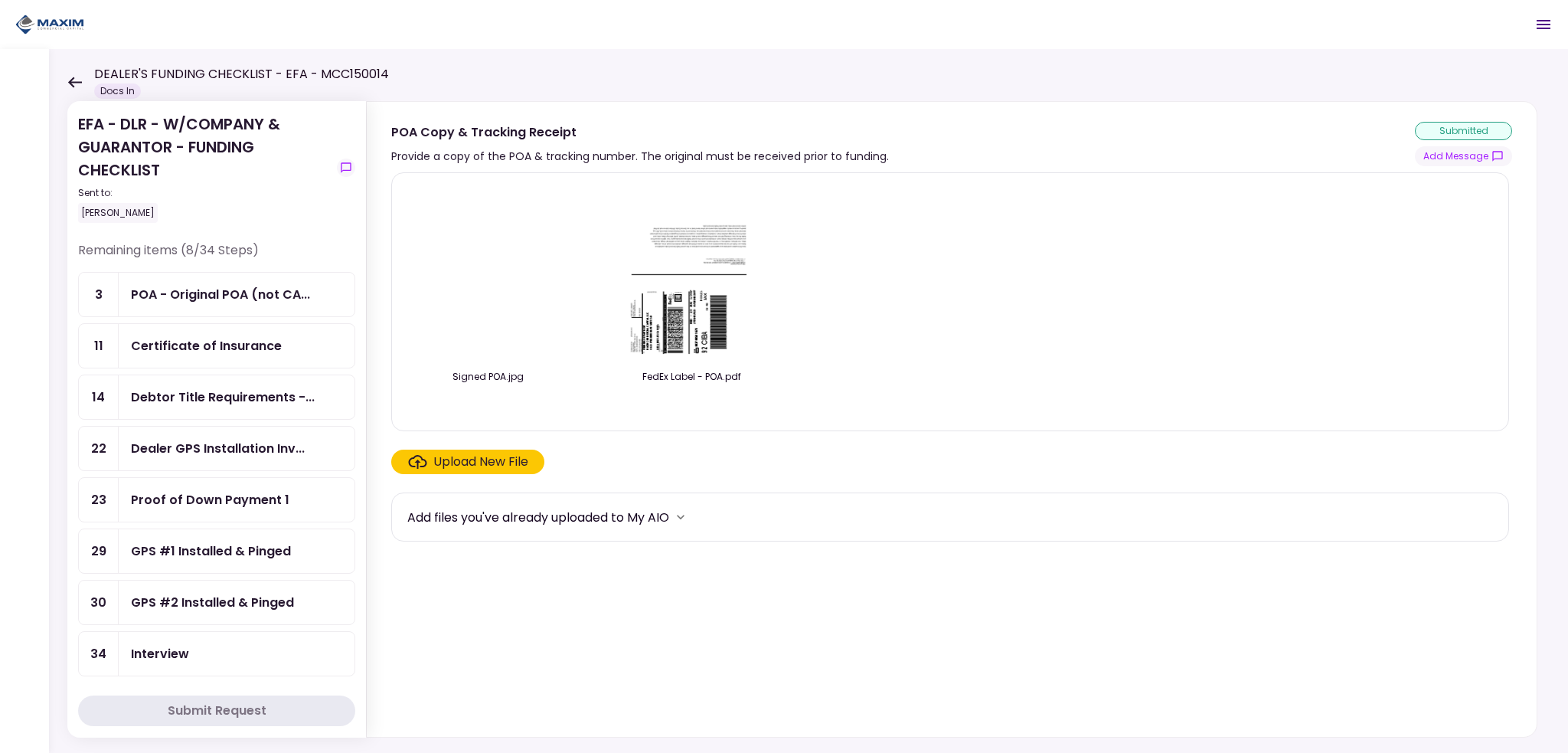
click at [191, 215] on div "[PERSON_NAME]" at bounding box center [204, 213] width 252 height 20
click at [78, 84] on icon at bounding box center [74, 82] width 15 height 12
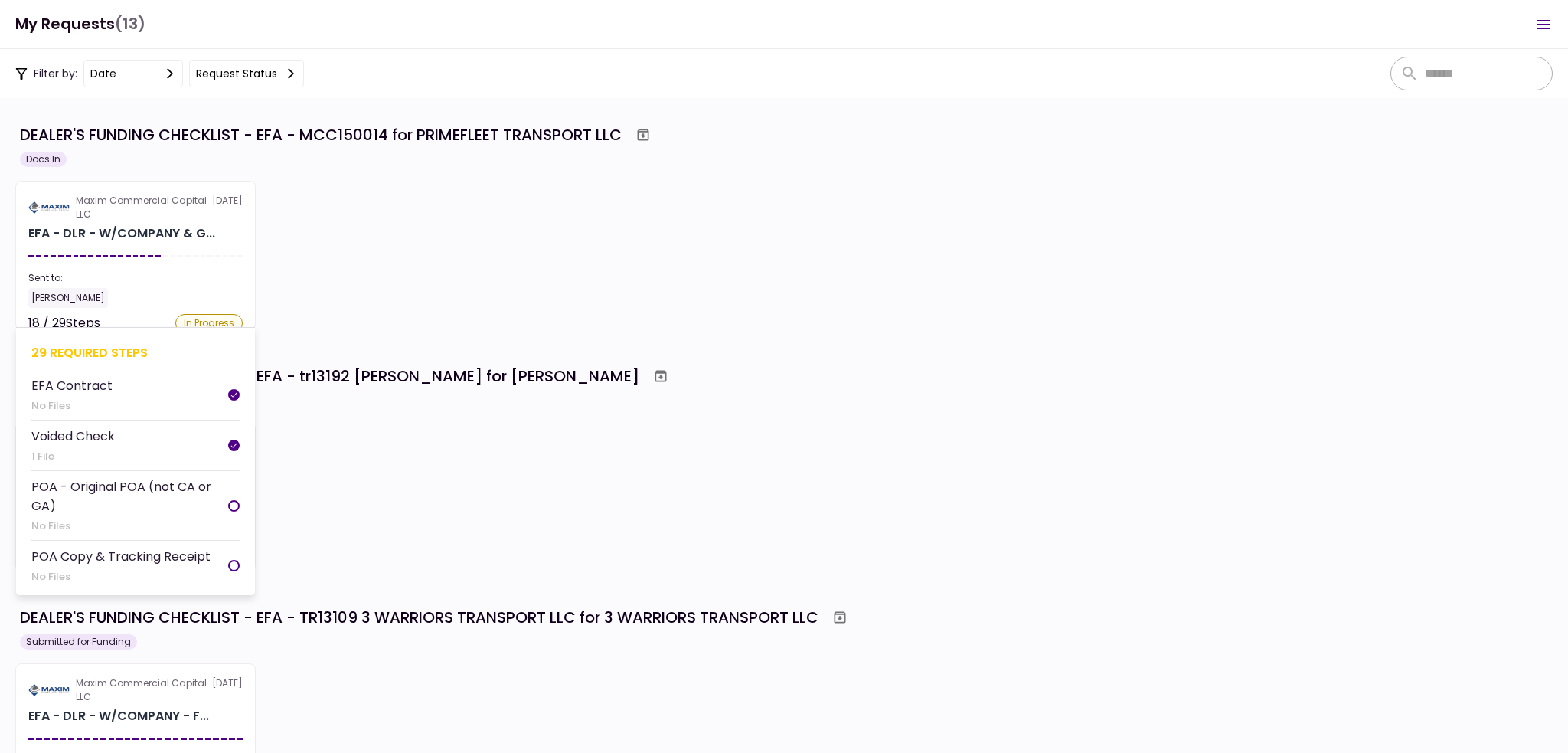
click at [98, 248] on section "Maxim Commercial Capital LLC [DATE] EFA - DLR - W/COMPANY & G... Sent to: [PERS…" at bounding box center [135, 256] width 241 height 149
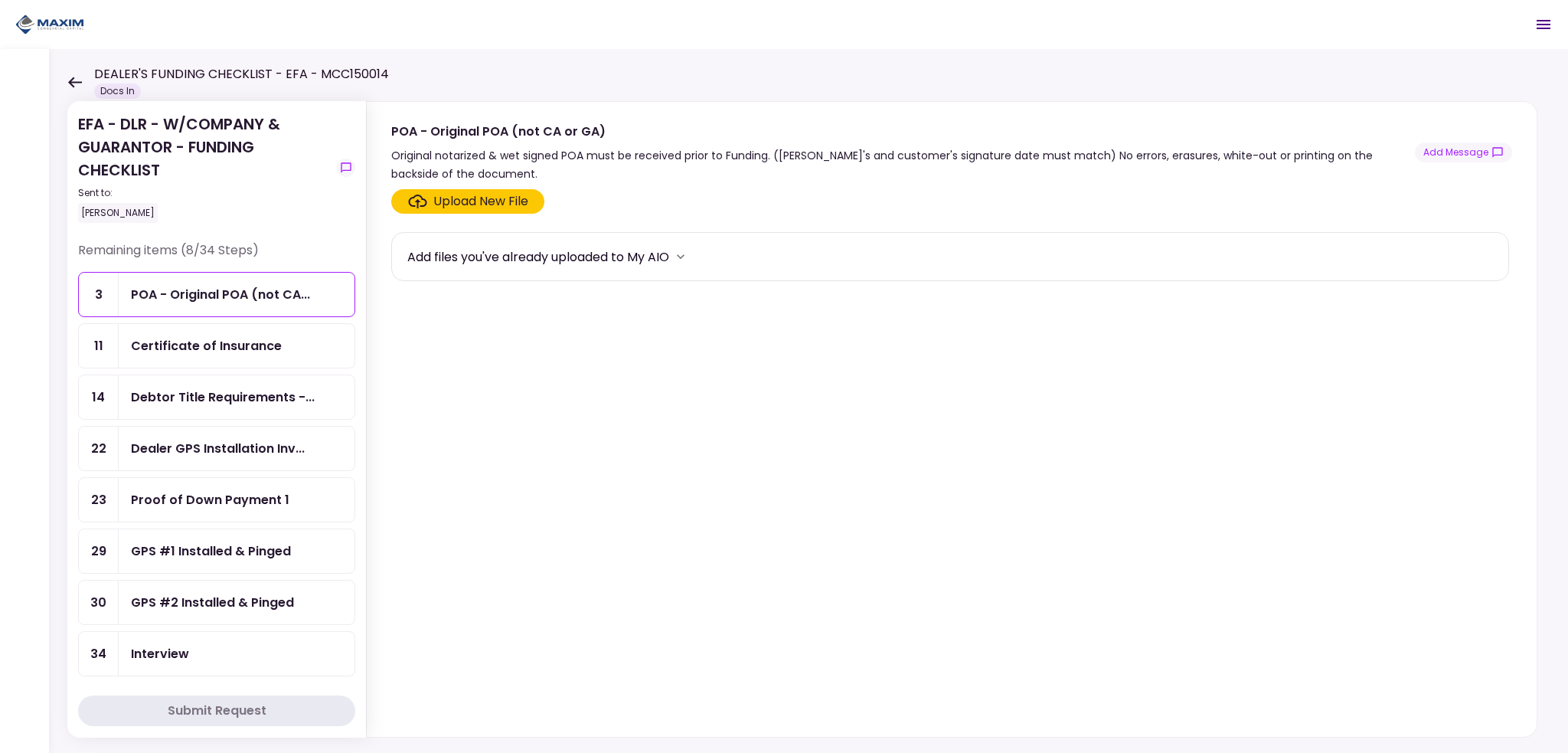
click at [75, 79] on icon at bounding box center [74, 82] width 15 height 12
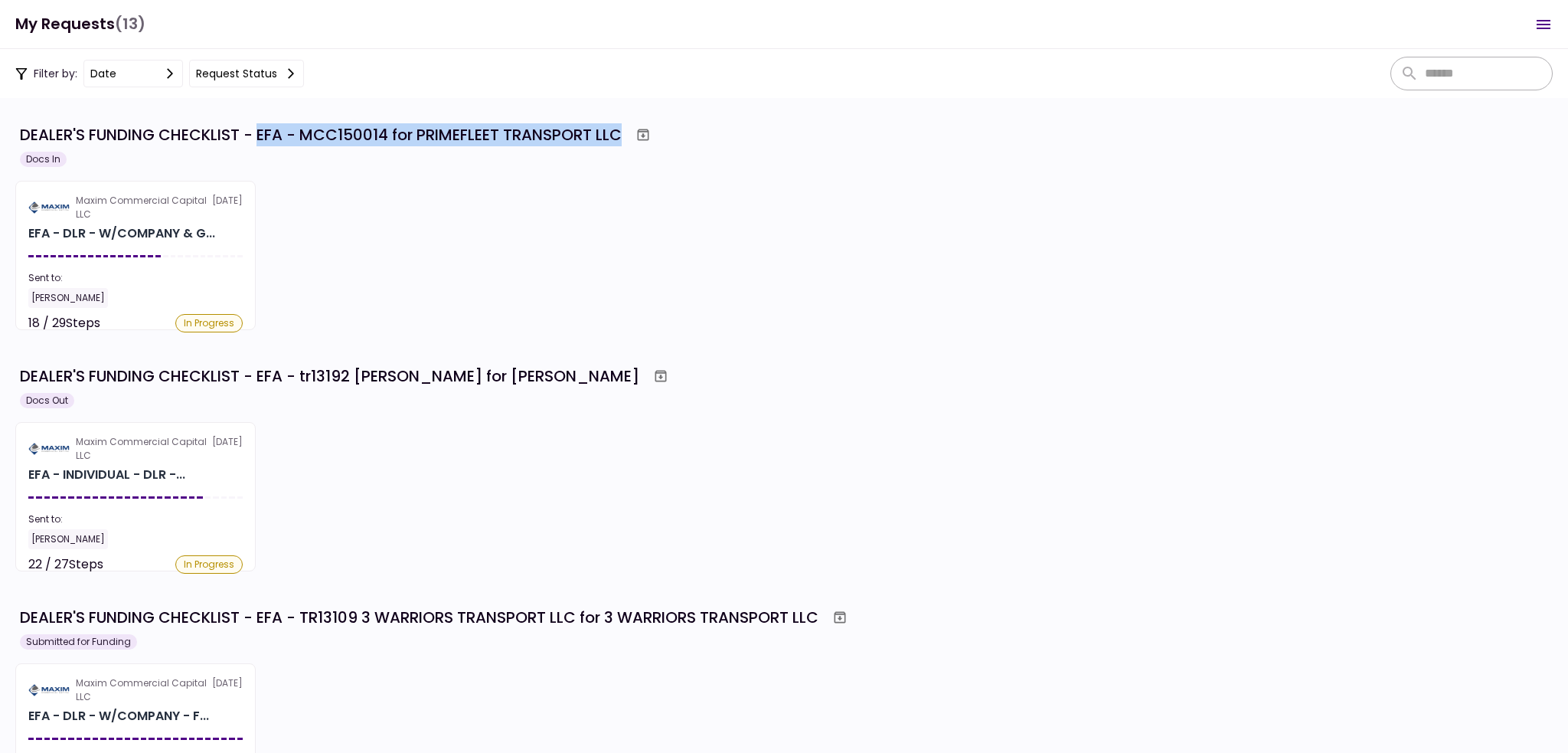
drag, startPoint x: 259, startPoint y: 133, endPoint x: 622, endPoint y: 139, distance: 363.0
click at [622, 139] on div "DEALER'S FUNDING CHECKLIST - EFA - MCC150014 for PRIMEFLEET TRANSPORT LLC" at bounding box center [321, 135] width 602 height 23
copy div "EFA - MCC150014 for PRIMEFLEET TRANSPORT LLC"
click at [370, 300] on div "Maxim Commercial Capital LLC [DATE] EFA - DLR - W/COMPANY & G... Sent to: [PERS…" at bounding box center [784, 256] width 1537 height 149
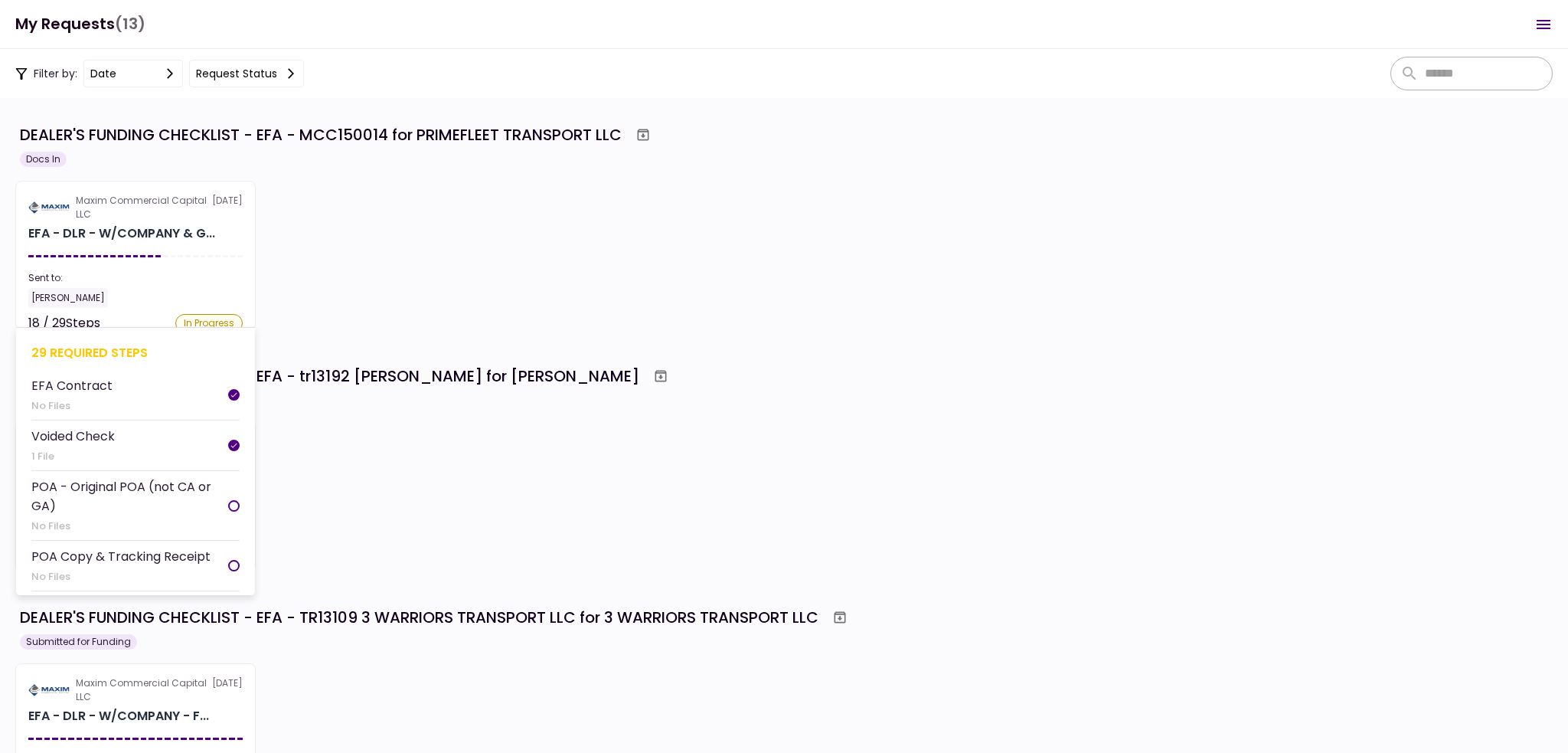
click at [145, 255] on section "Maxim Commercial Capital LLC [DATE] EFA - DLR - W/COMPANY & G... Sent to: [PERS…" at bounding box center [135, 256] width 241 height 149
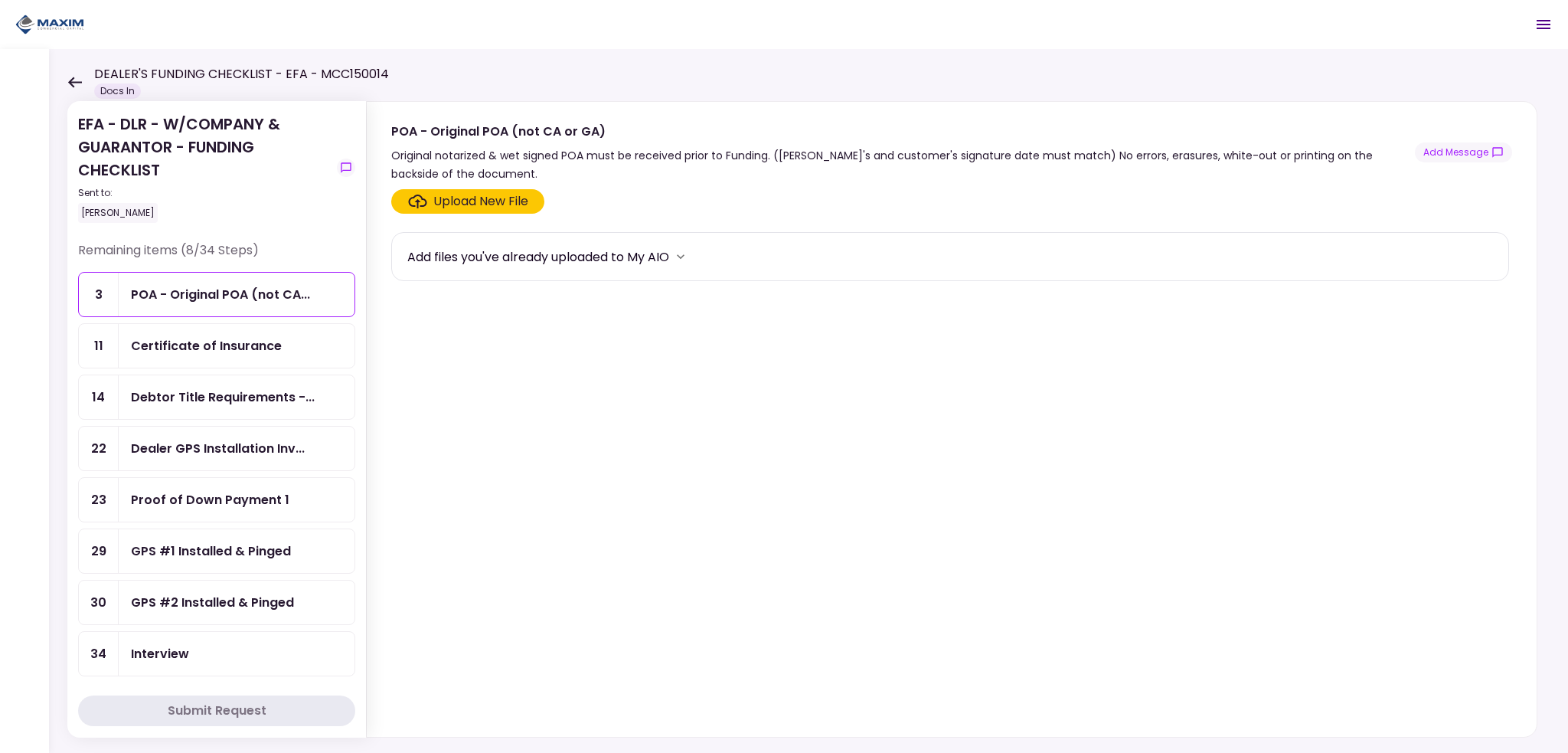
click at [229, 483] on div "Proof of Down Payment 1" at bounding box center [237, 499] width 236 height 44
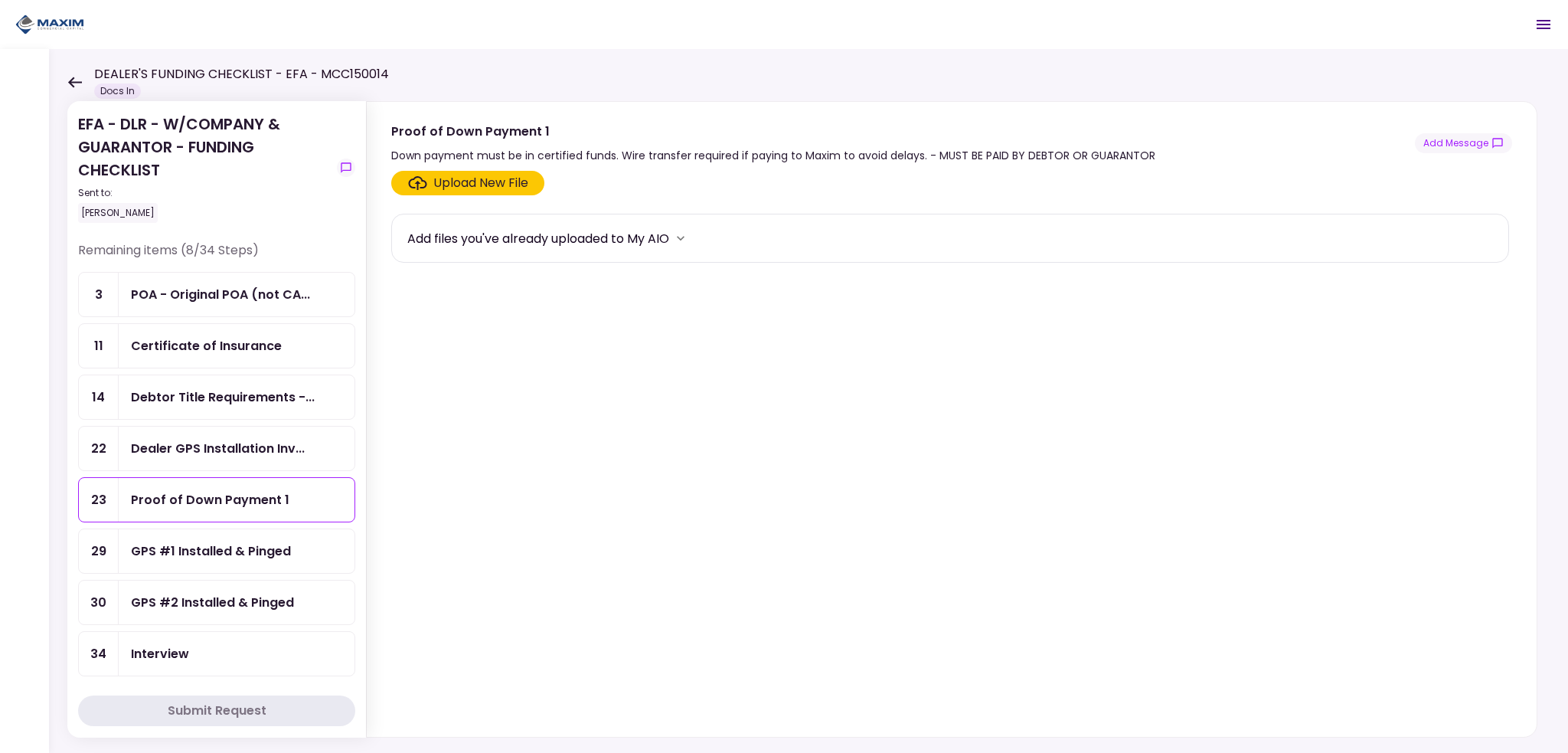
click at [216, 459] on div "Dealer GPS Installation Inv..." at bounding box center [237, 448] width 236 height 44
click at [201, 353] on div "Certificate of Insurance" at bounding box center [237, 346] width 236 height 44
click at [191, 384] on div "Debtor Title Requirements -..." at bounding box center [237, 397] width 236 height 44
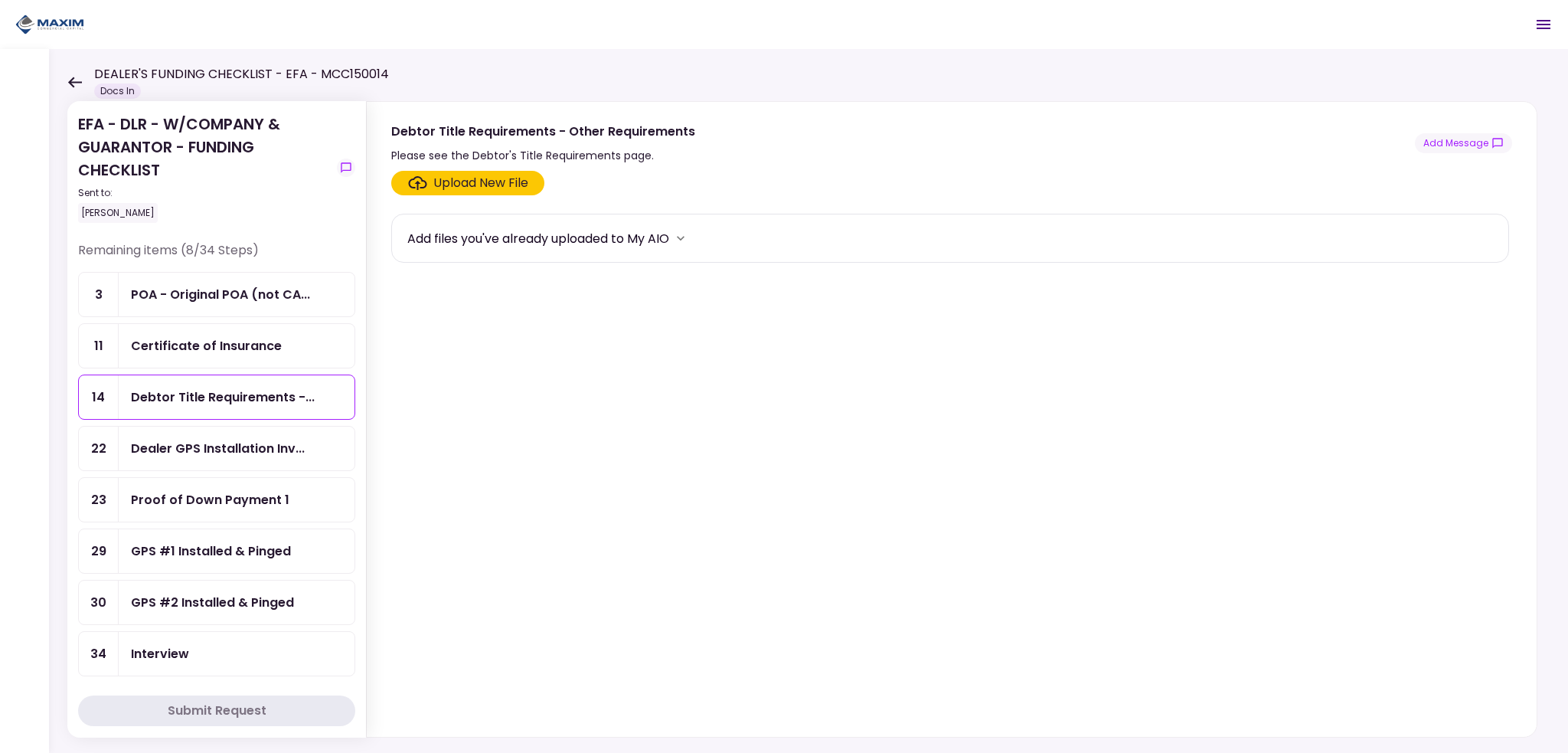
click at [219, 439] on div "Dealer GPS Installation Inv..." at bounding box center [218, 449] width 174 height 19
click at [242, 491] on div "Proof of Down Payment 1" at bounding box center [210, 500] width 159 height 19
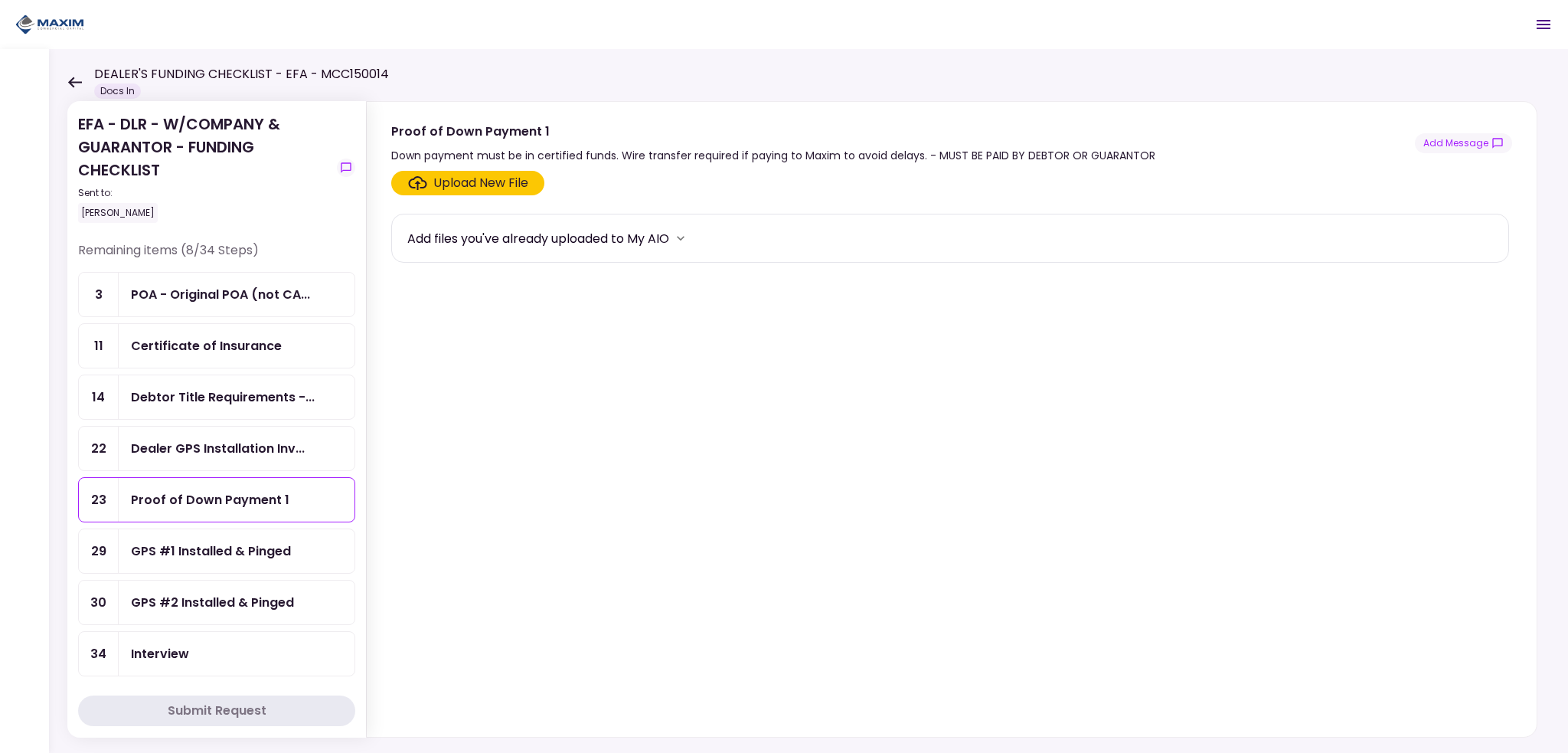
click at [454, 186] on div "Upload New File" at bounding box center [481, 183] width 95 height 18
click at [0, 0] on input "Upload New File" at bounding box center [0, 0] width 0 height 0
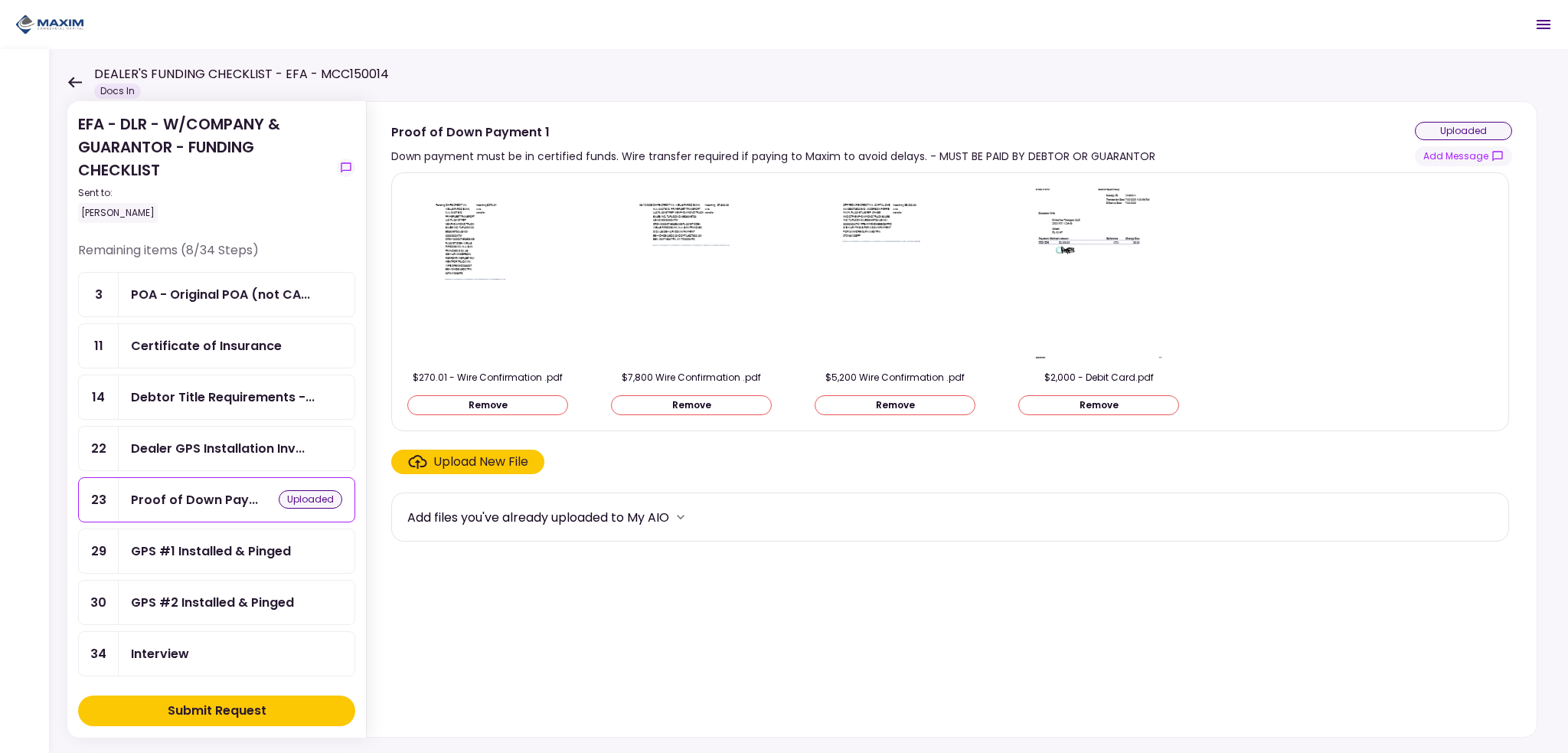
click at [495, 237] on img at bounding box center [488, 274] width 136 height 176
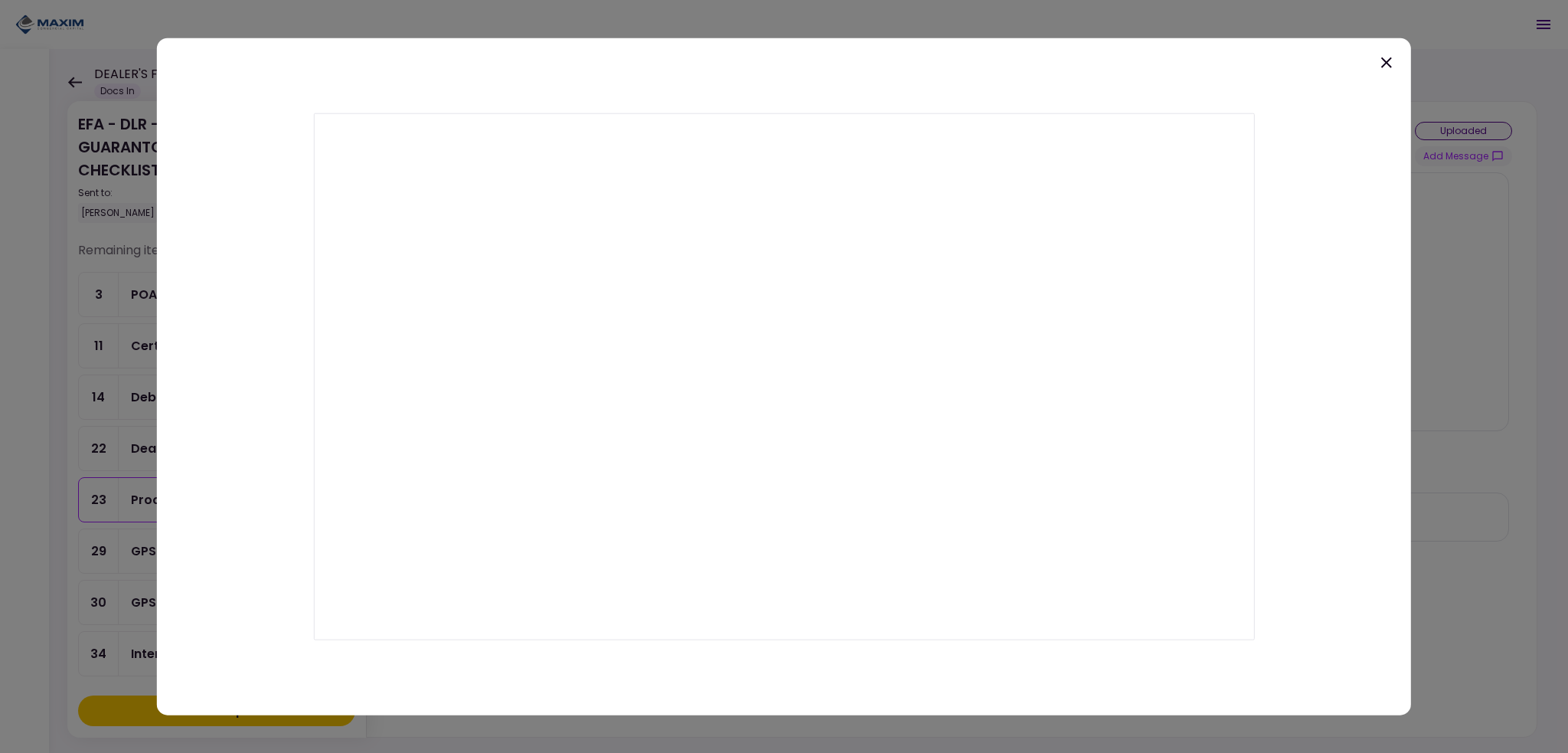
click at [1384, 65] on icon at bounding box center [1386, 62] width 18 height 18
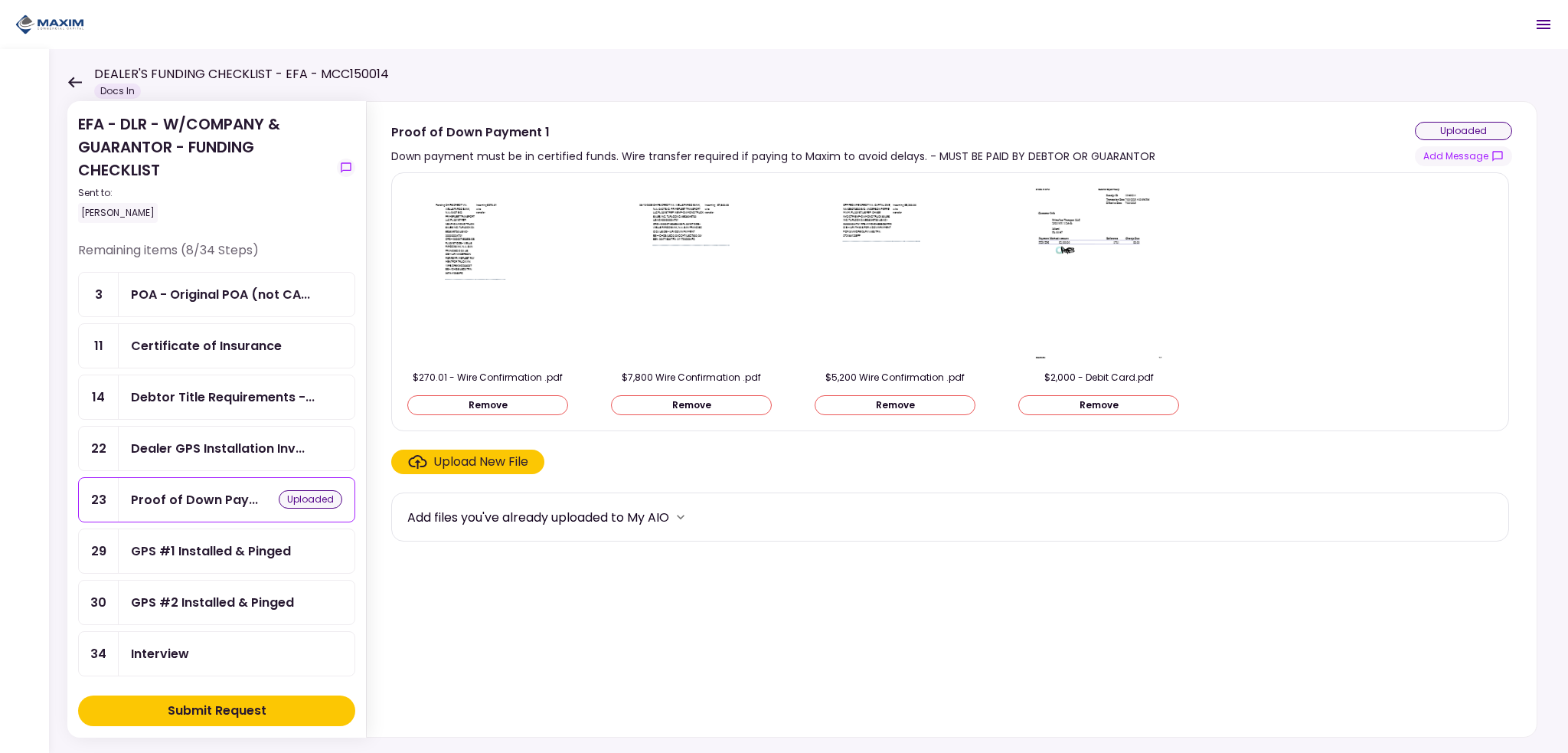
click at [707, 216] on img at bounding box center [691, 274] width 136 height 176
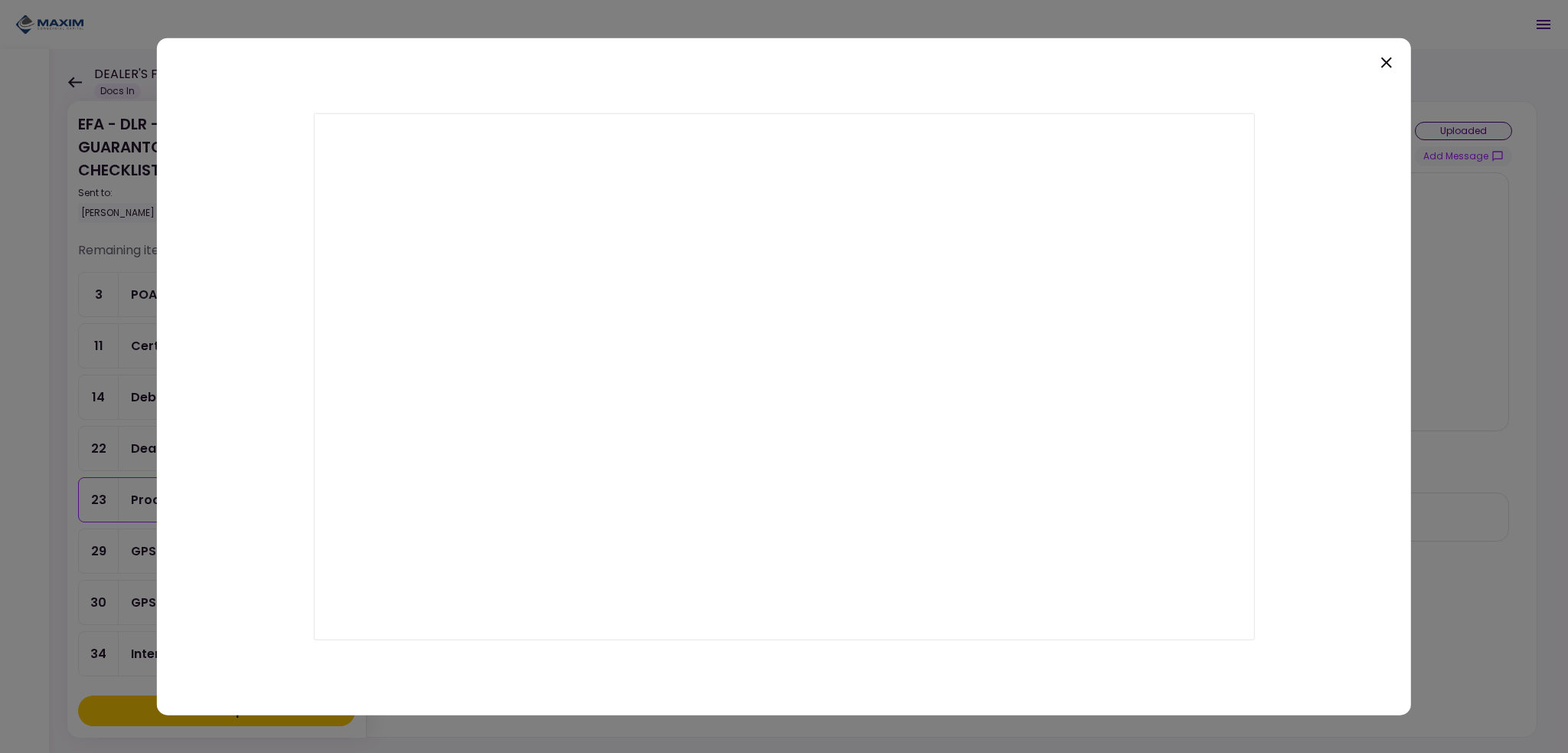
click at [1390, 64] on icon at bounding box center [1386, 62] width 11 height 11
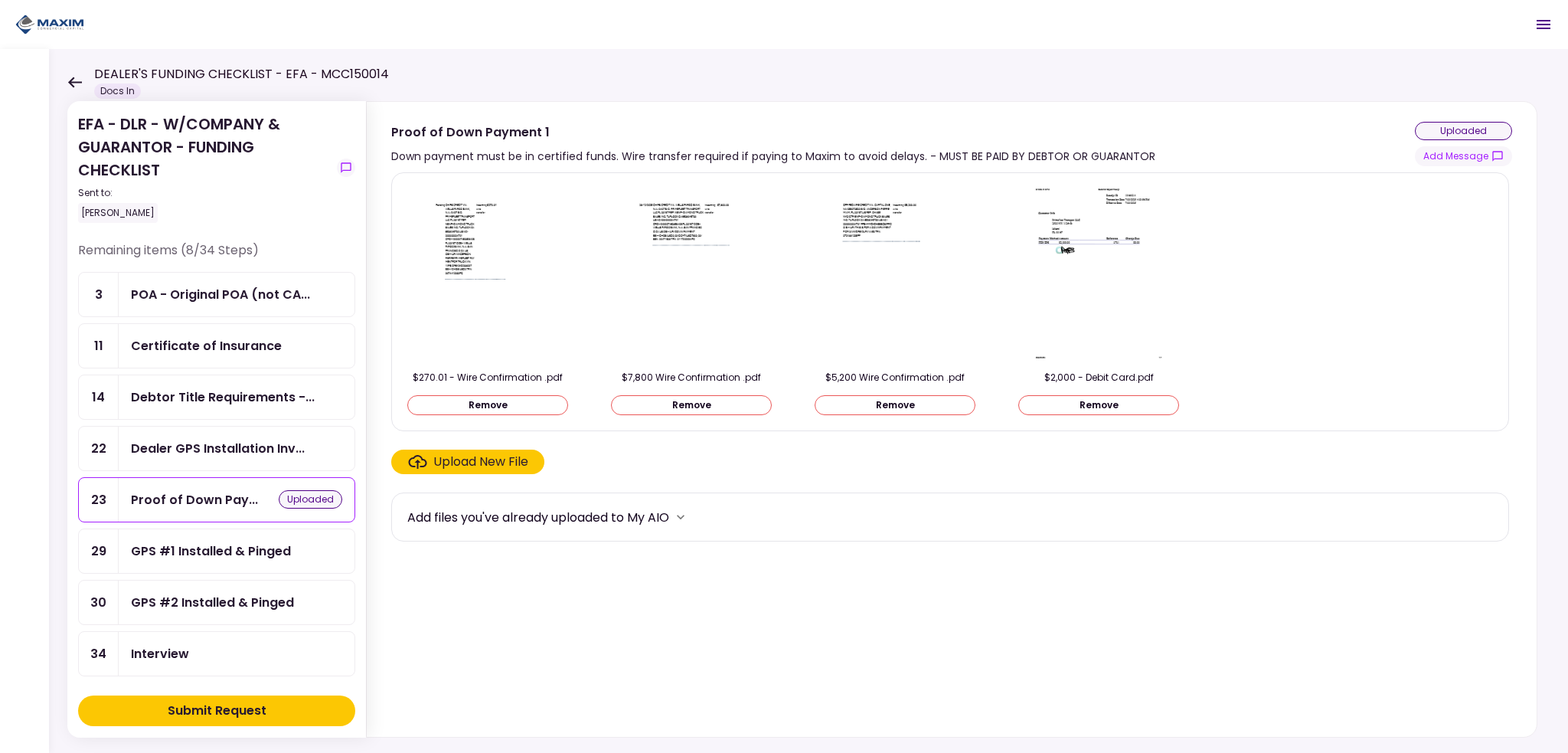
click at [879, 235] on img at bounding box center [895, 274] width 136 height 176
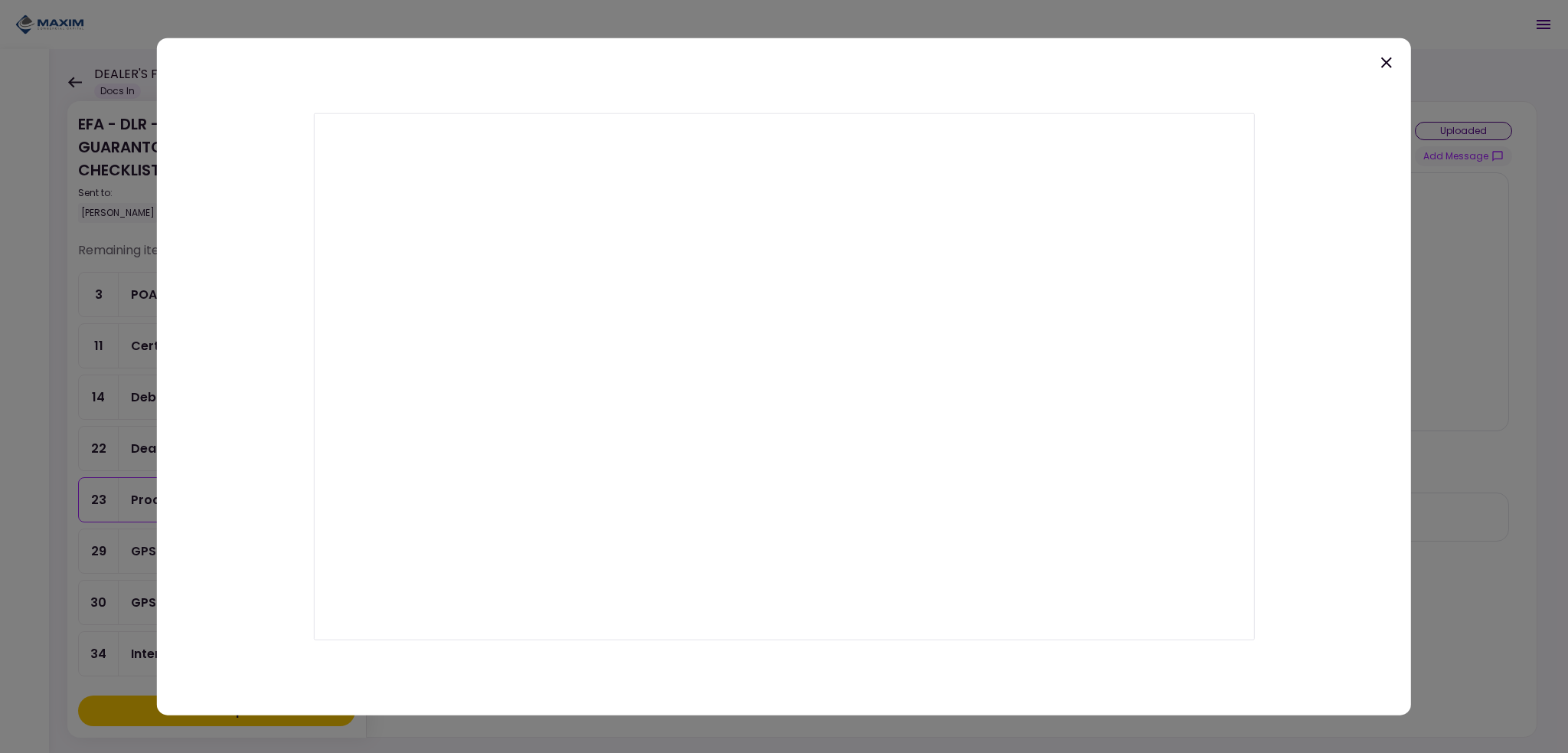
drag, startPoint x: 1387, startPoint y: 62, endPoint x: 1348, endPoint y: 88, distance: 46.9
click at [1387, 62] on icon at bounding box center [1386, 62] width 11 height 11
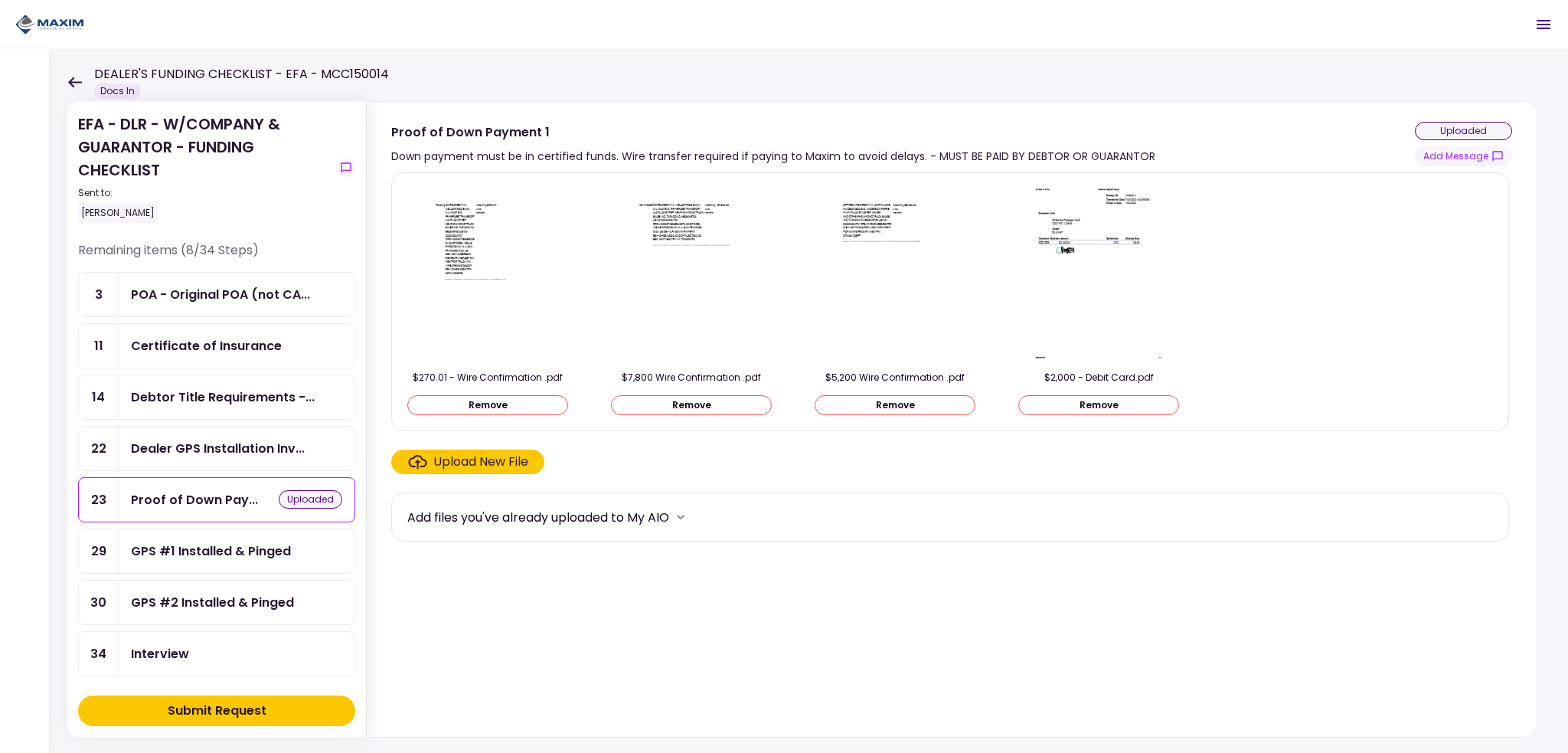
click at [1074, 214] on img at bounding box center [1098, 274] width 136 height 176
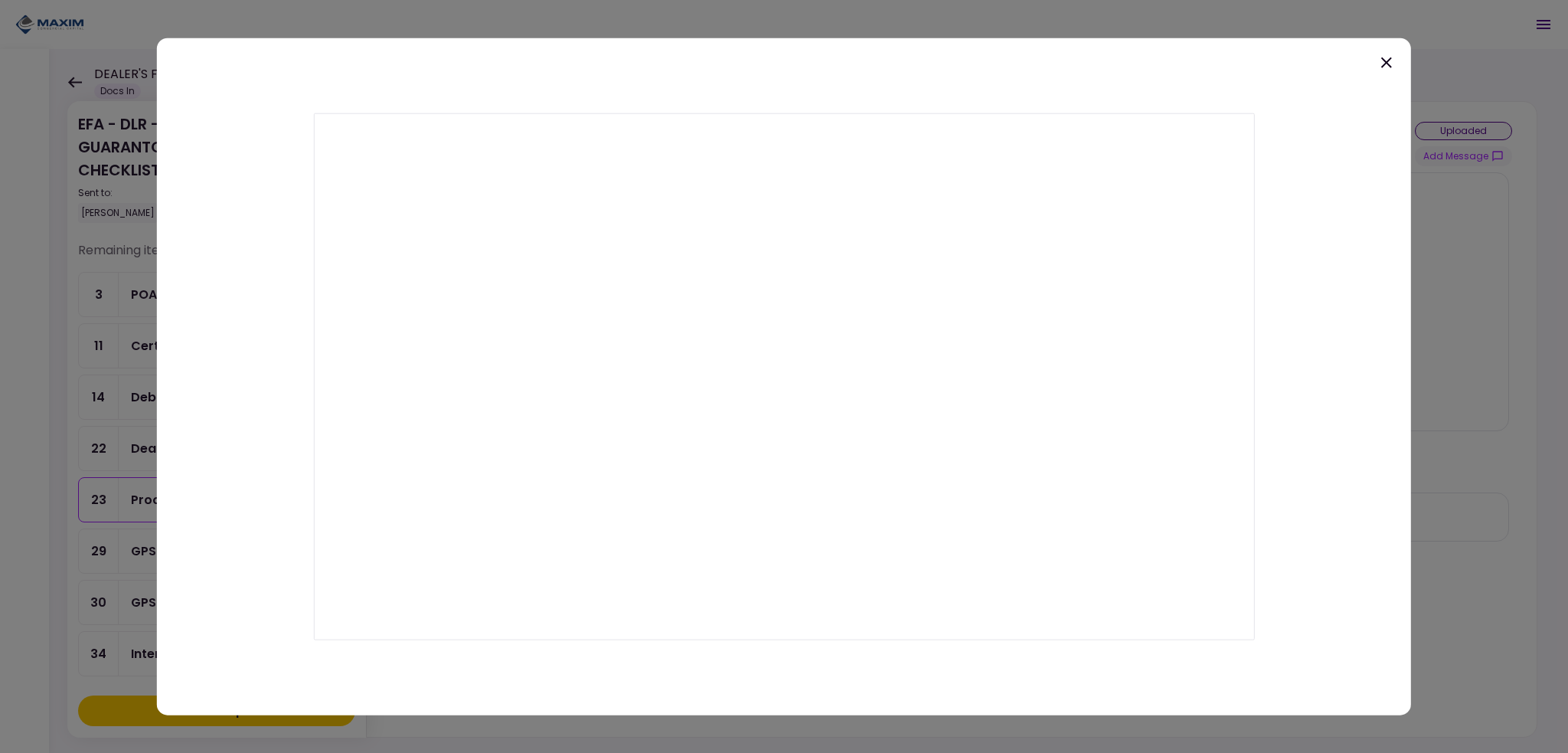
click at [1387, 60] on icon at bounding box center [1386, 62] width 18 height 18
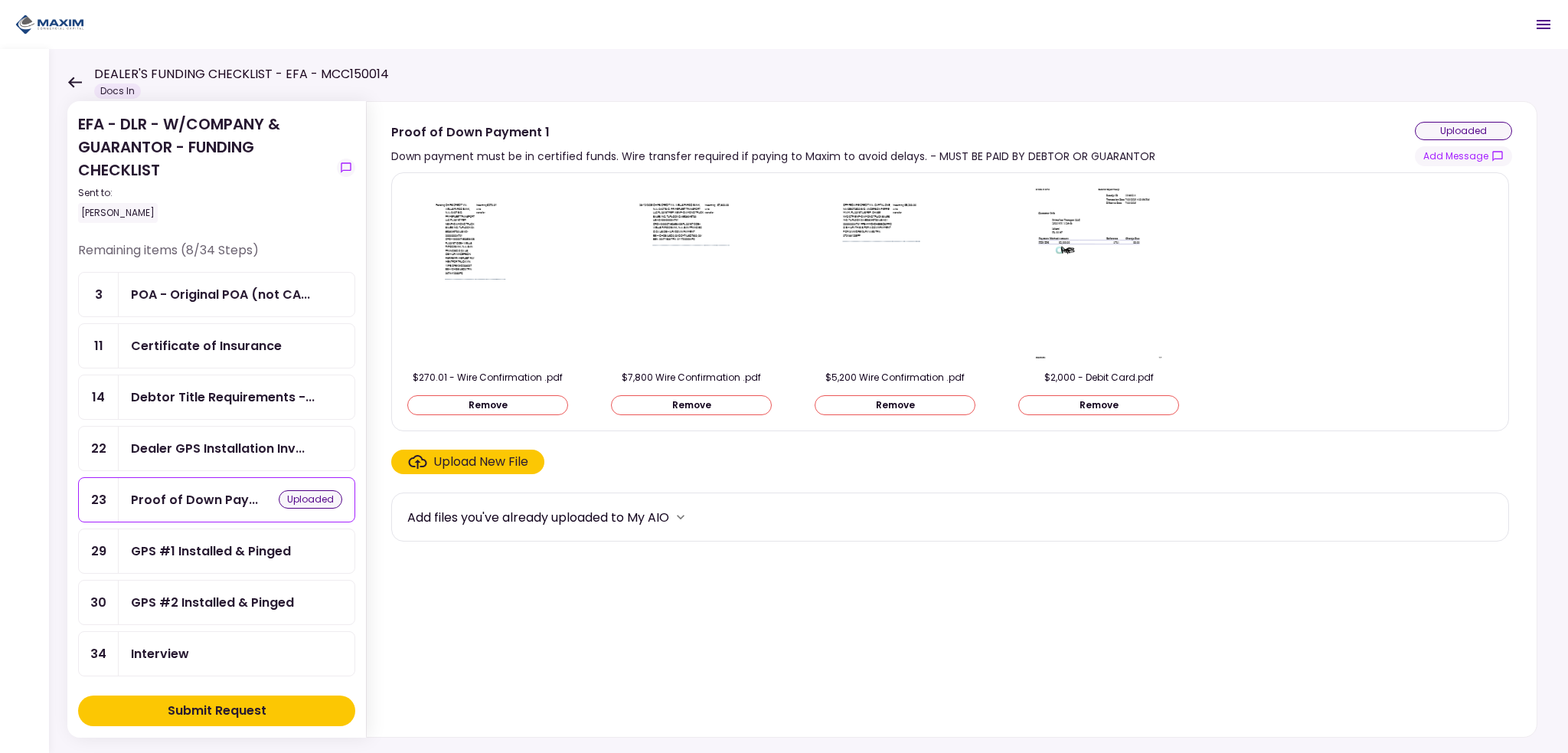
click at [481, 454] on div "Upload New File" at bounding box center [481, 462] width 95 height 18
click at [0, 0] on input "Upload New File" at bounding box center [0, 0] width 0 height 0
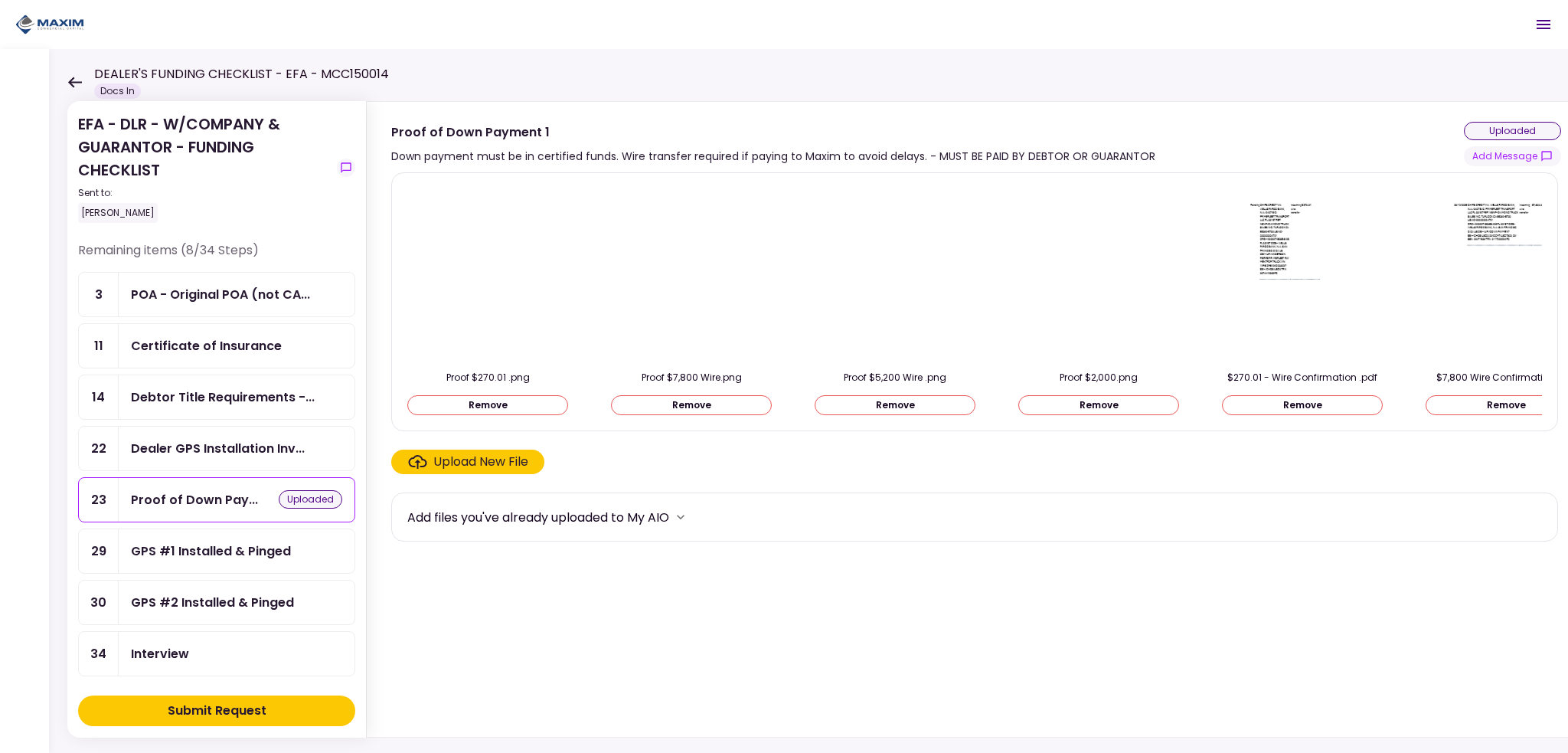
click at [488, 274] on img at bounding box center [488, 274] width 0 height 0
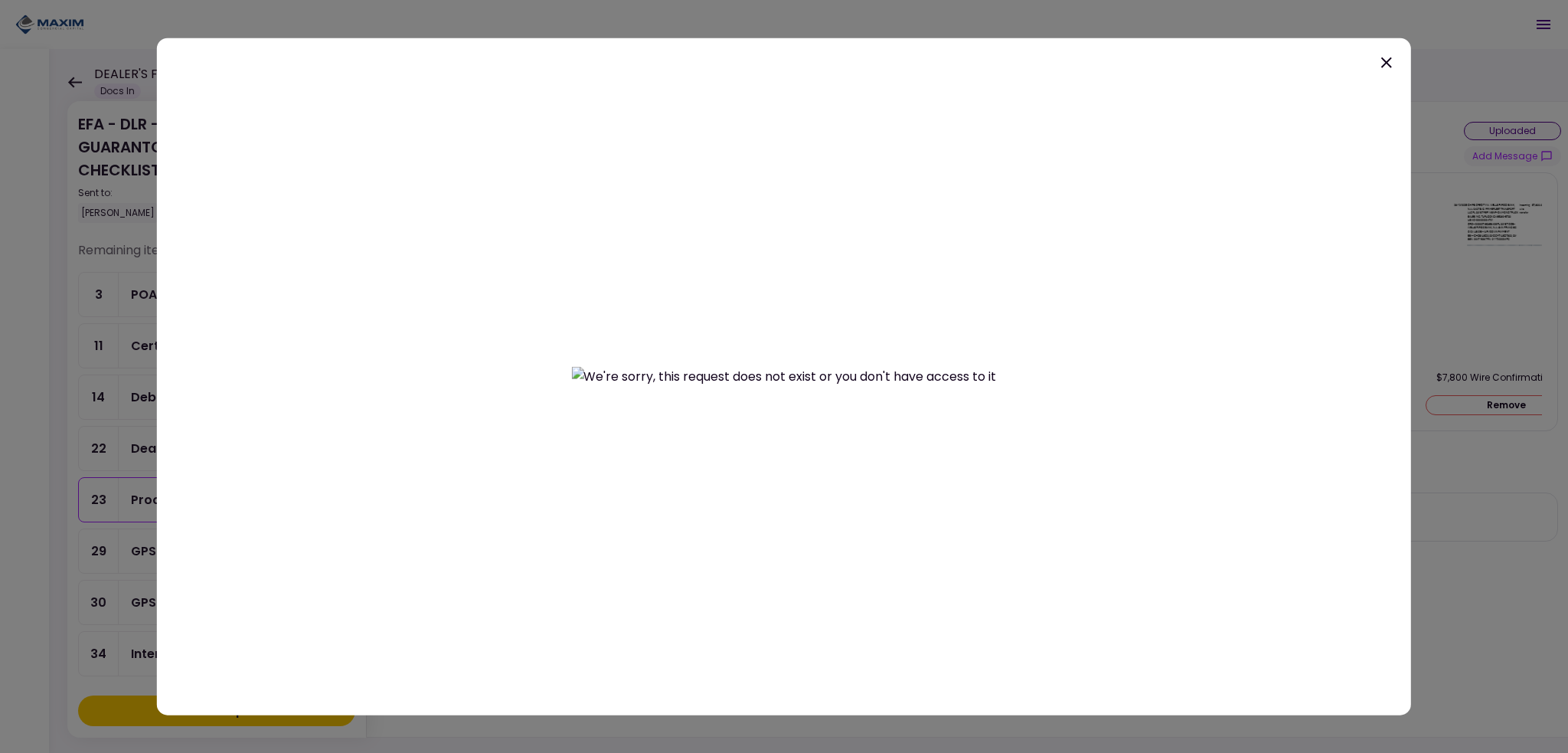
click at [1385, 62] on icon at bounding box center [1386, 62] width 11 height 11
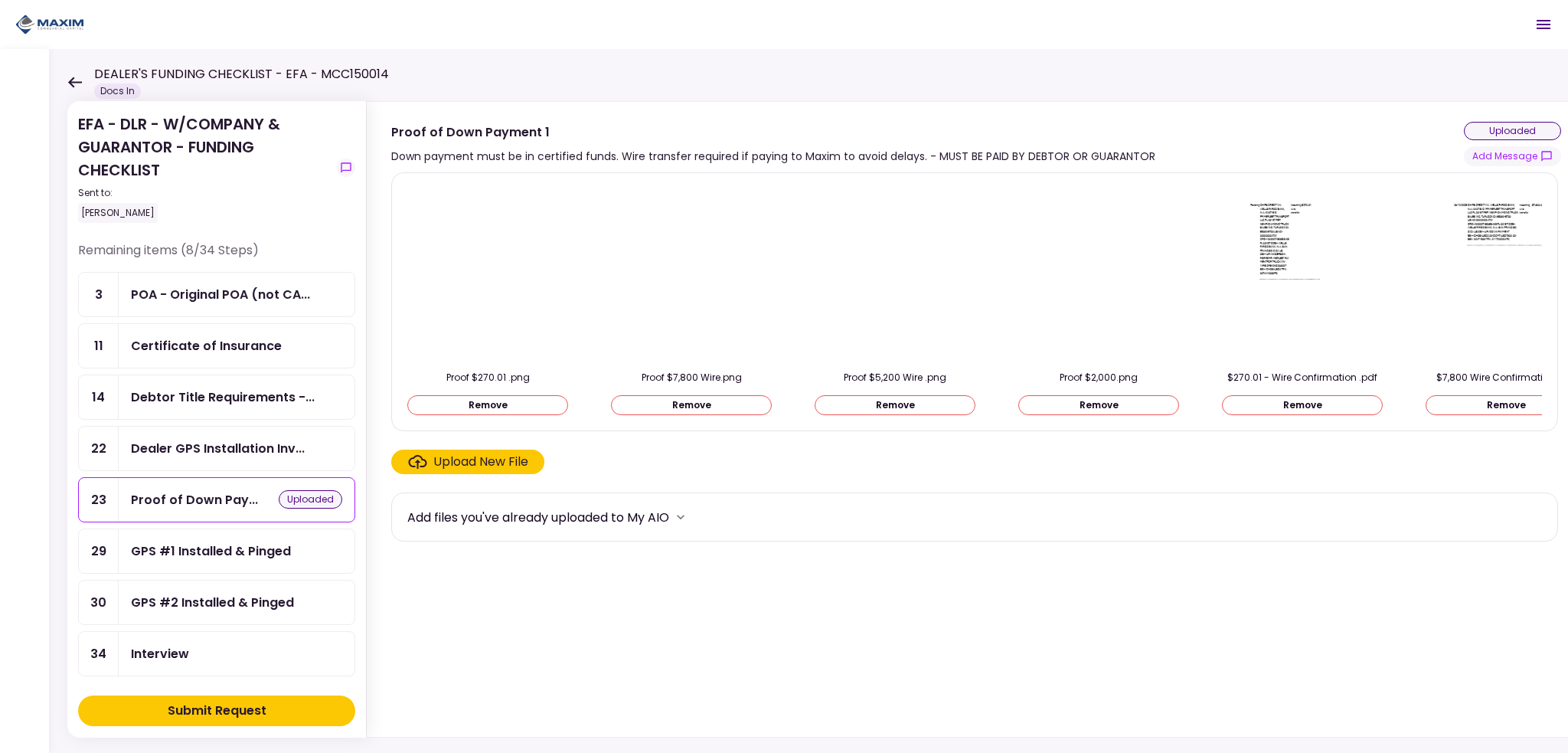
click at [692, 274] on img at bounding box center [692, 274] width 0 height 0
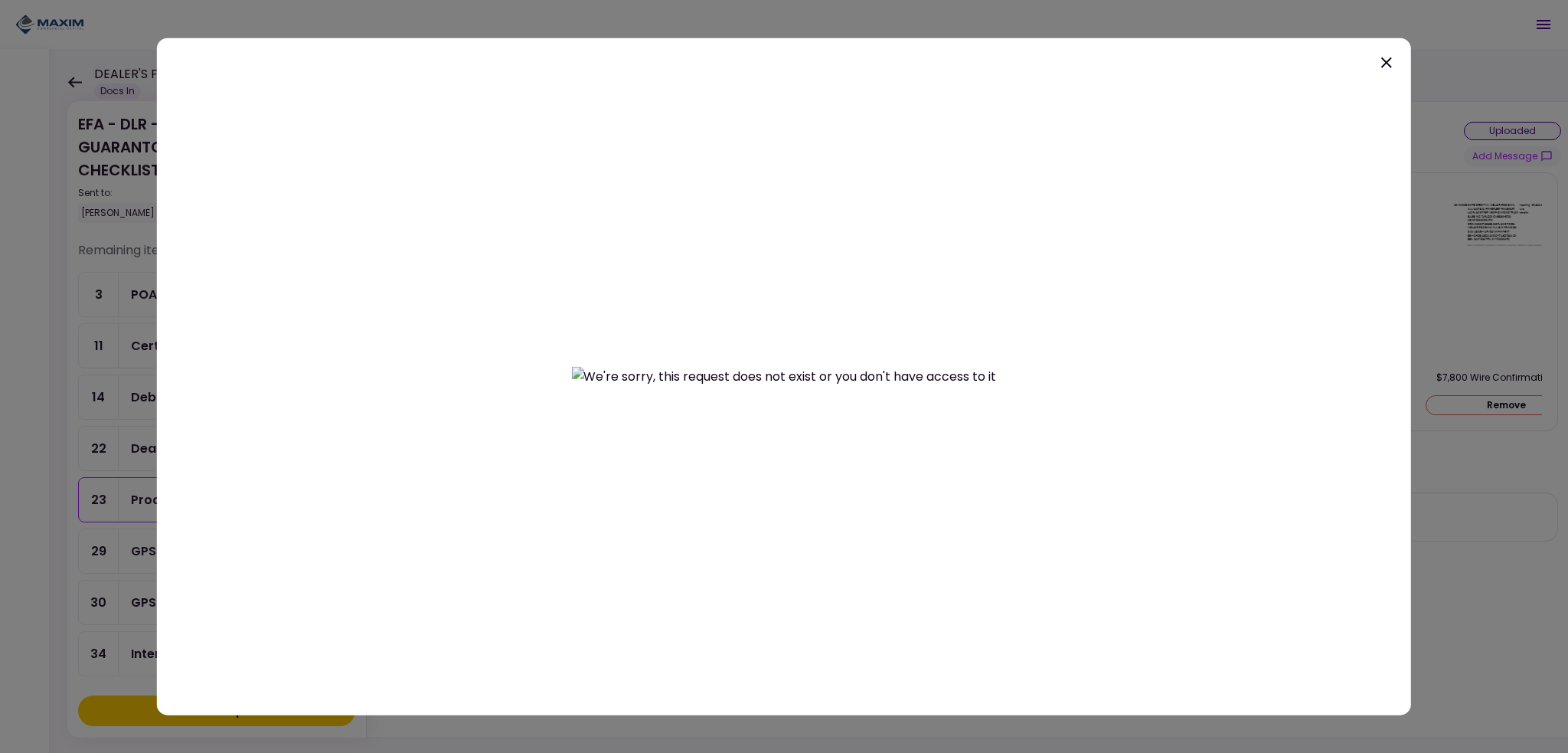
click at [1386, 58] on icon at bounding box center [1386, 62] width 18 height 18
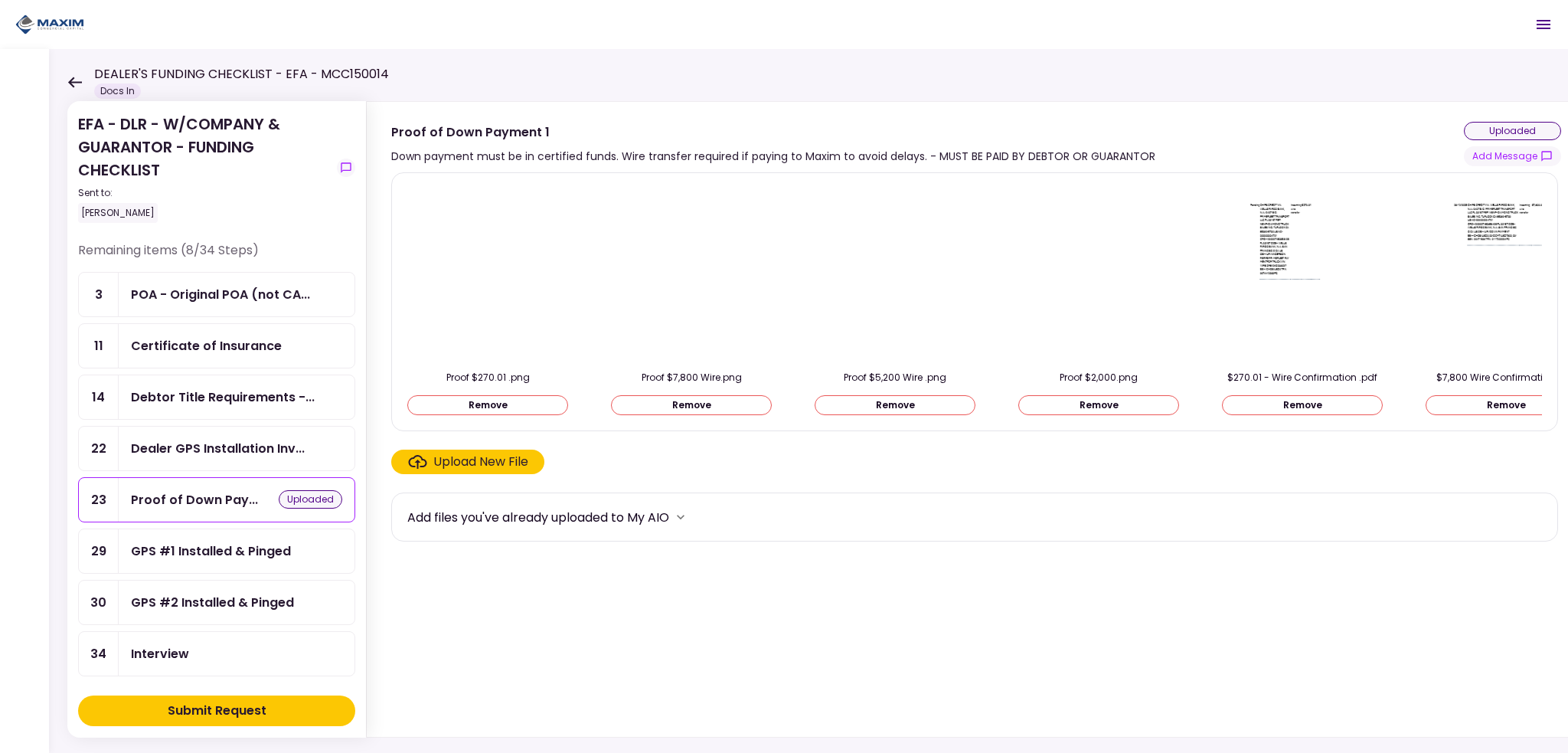
click at [895, 274] on img at bounding box center [895, 274] width 0 height 0
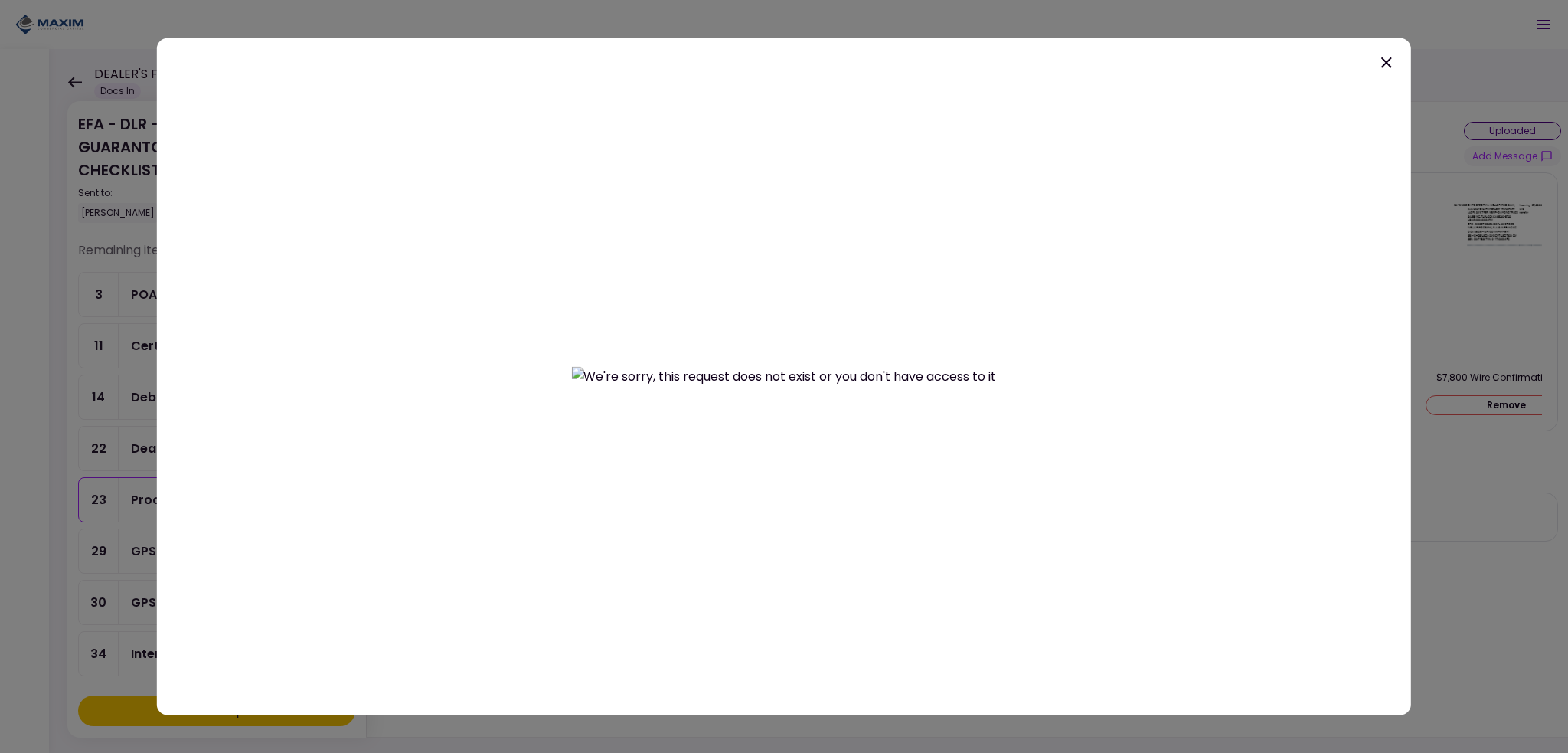
click at [1387, 63] on icon at bounding box center [1386, 62] width 11 height 11
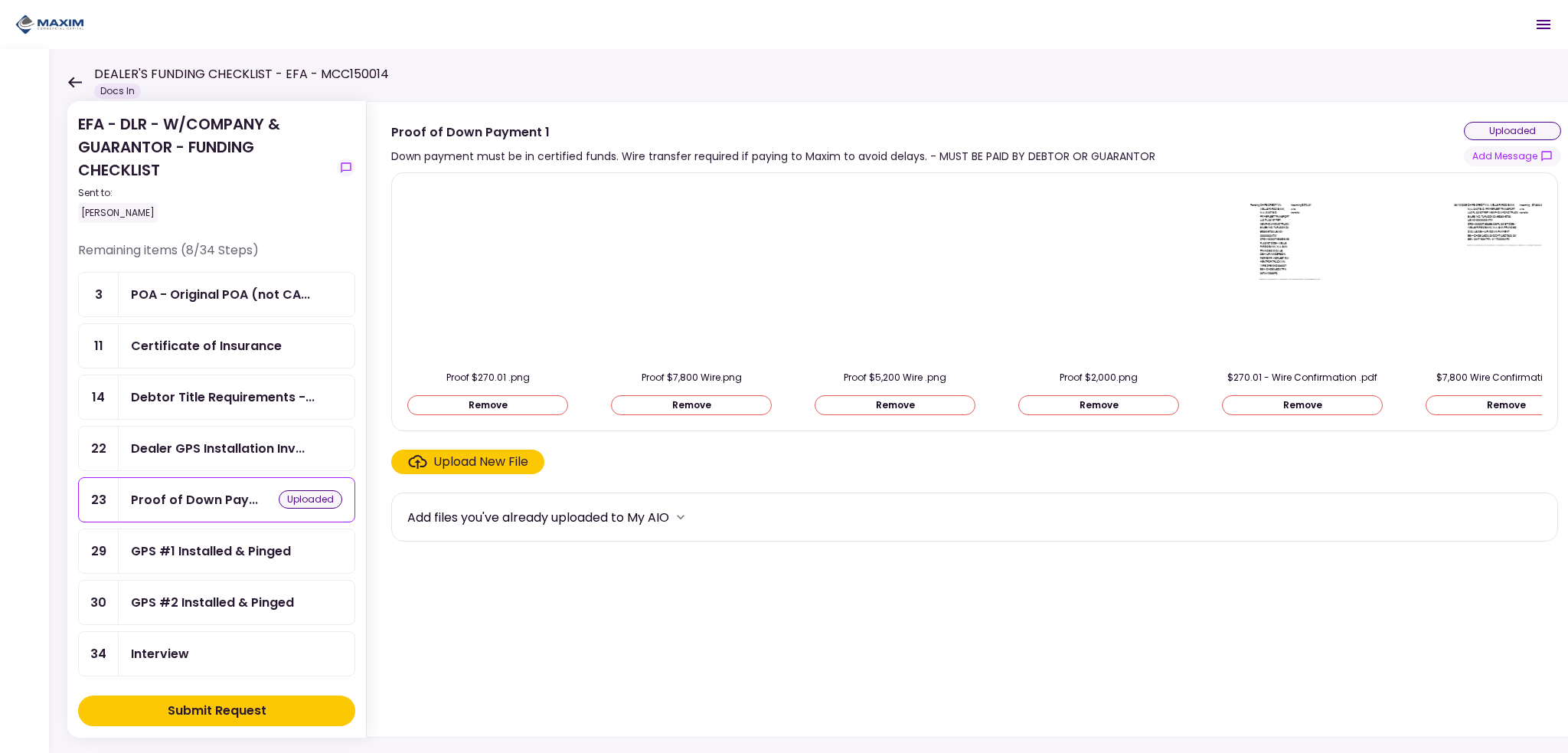
click at [1099, 274] on img at bounding box center [1099, 274] width 0 height 0
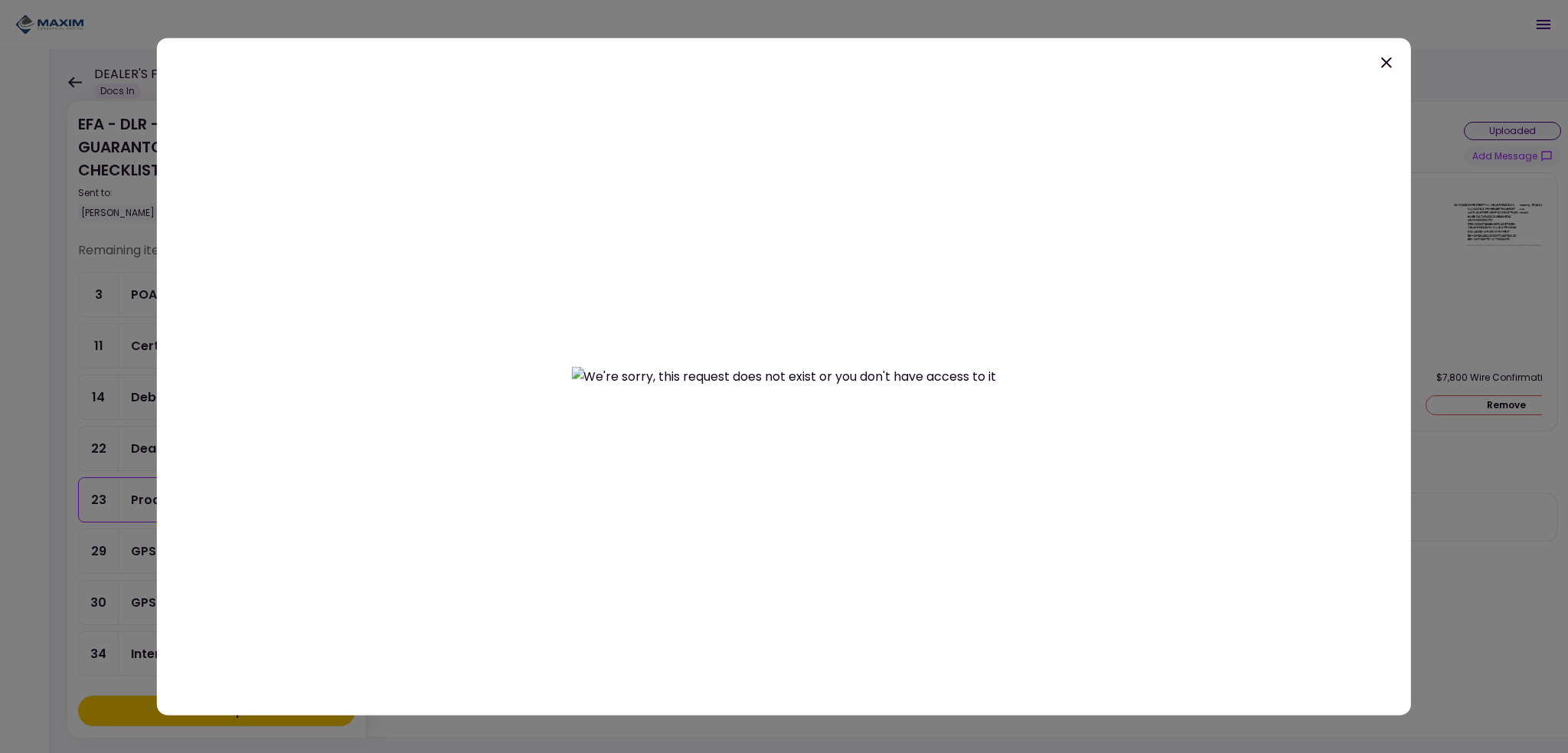
click at [1386, 61] on icon at bounding box center [1386, 62] width 11 height 11
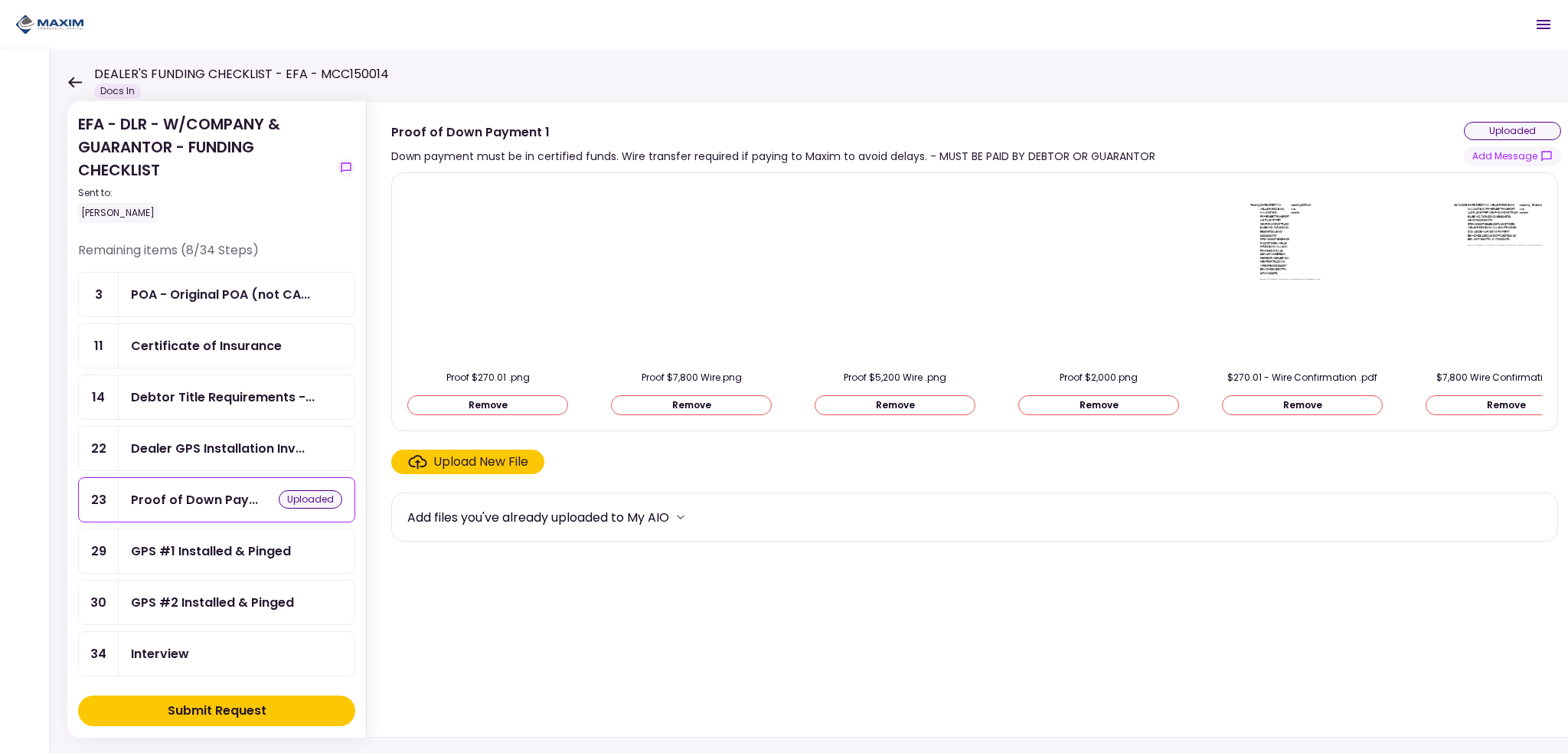
click at [471, 465] on div "Upload New File" at bounding box center [481, 462] width 95 height 18
click at [0, 0] on input "Upload New File" at bounding box center [0, 0] width 0 height 0
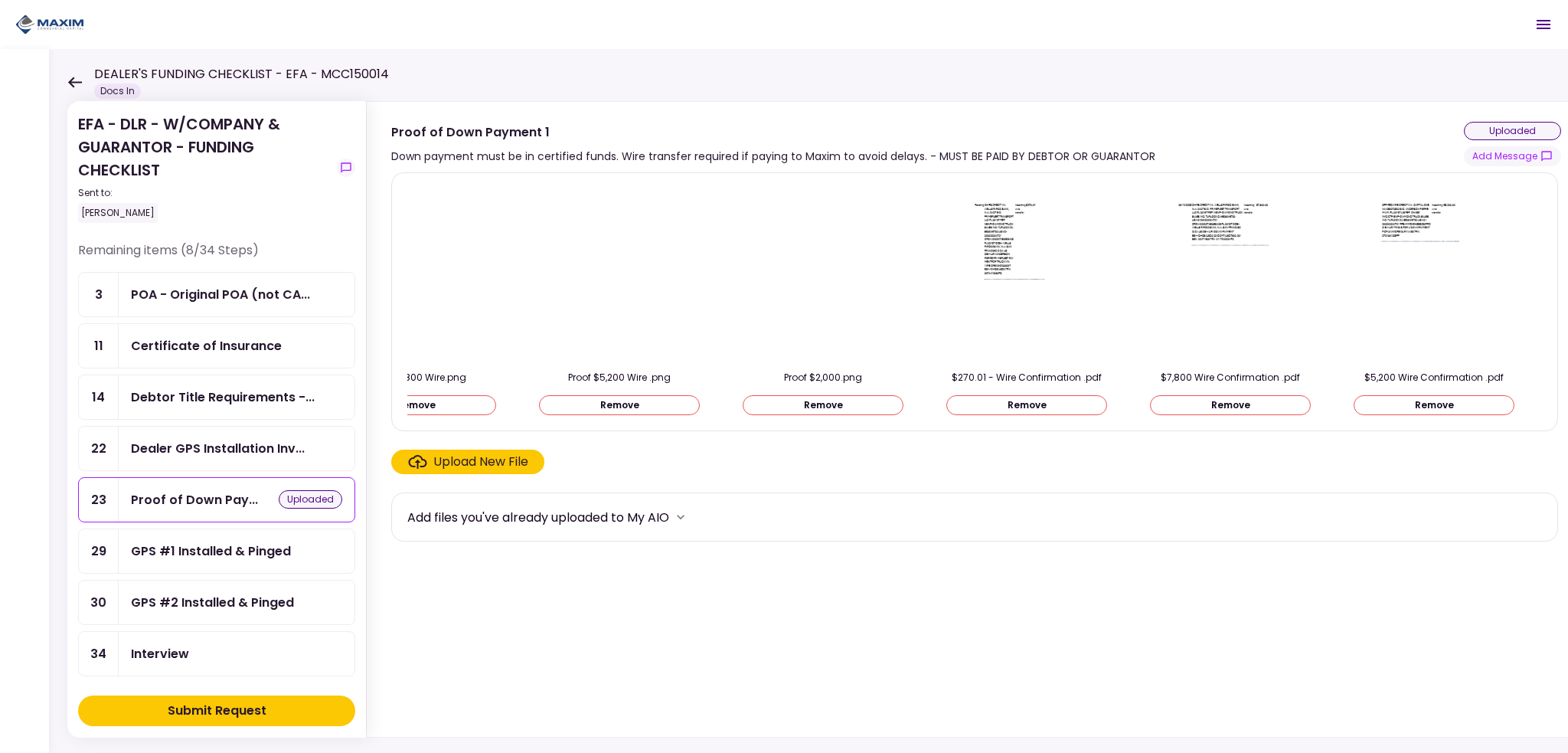
scroll to position [0, 658]
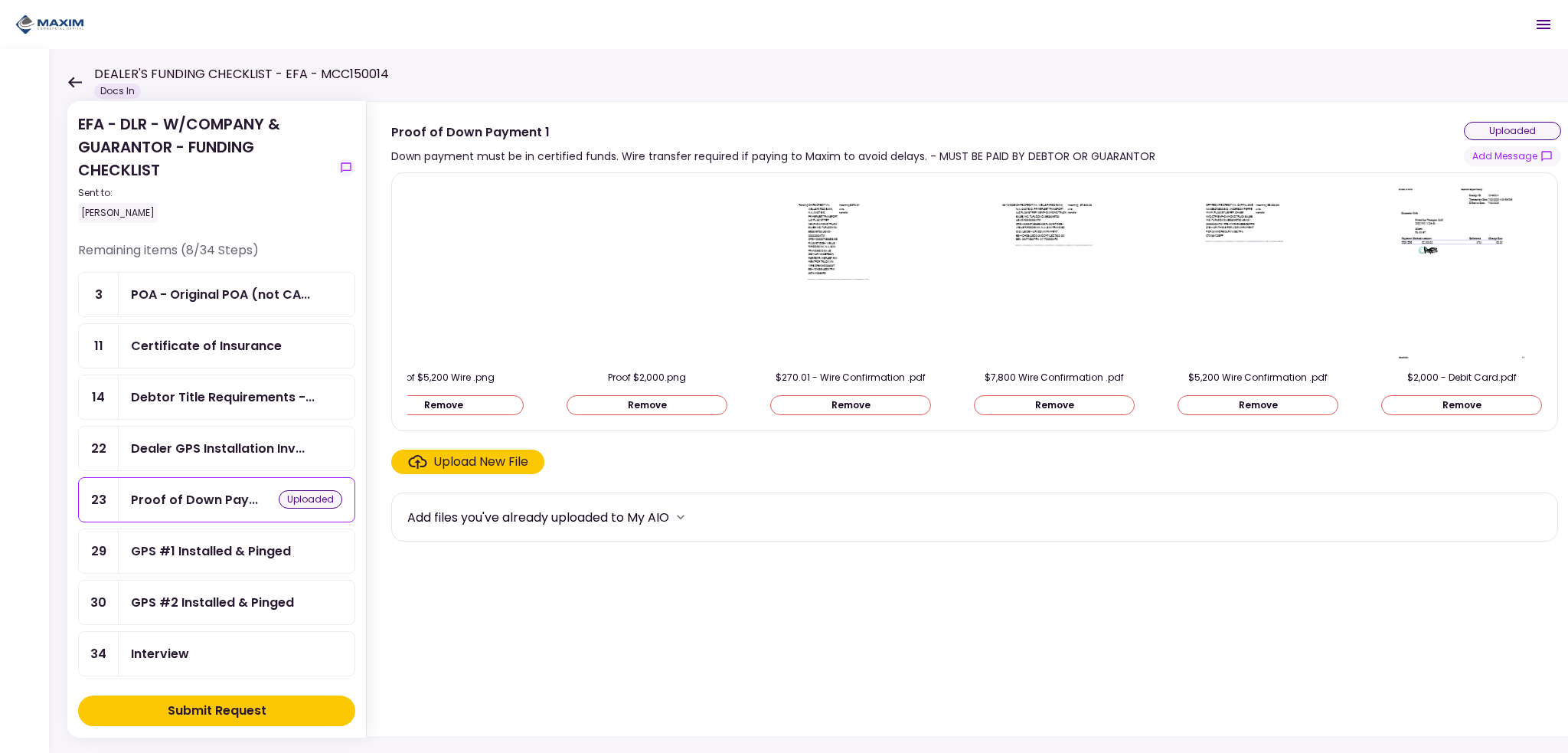
click at [1415, 250] on img at bounding box center [1462, 274] width 136 height 176
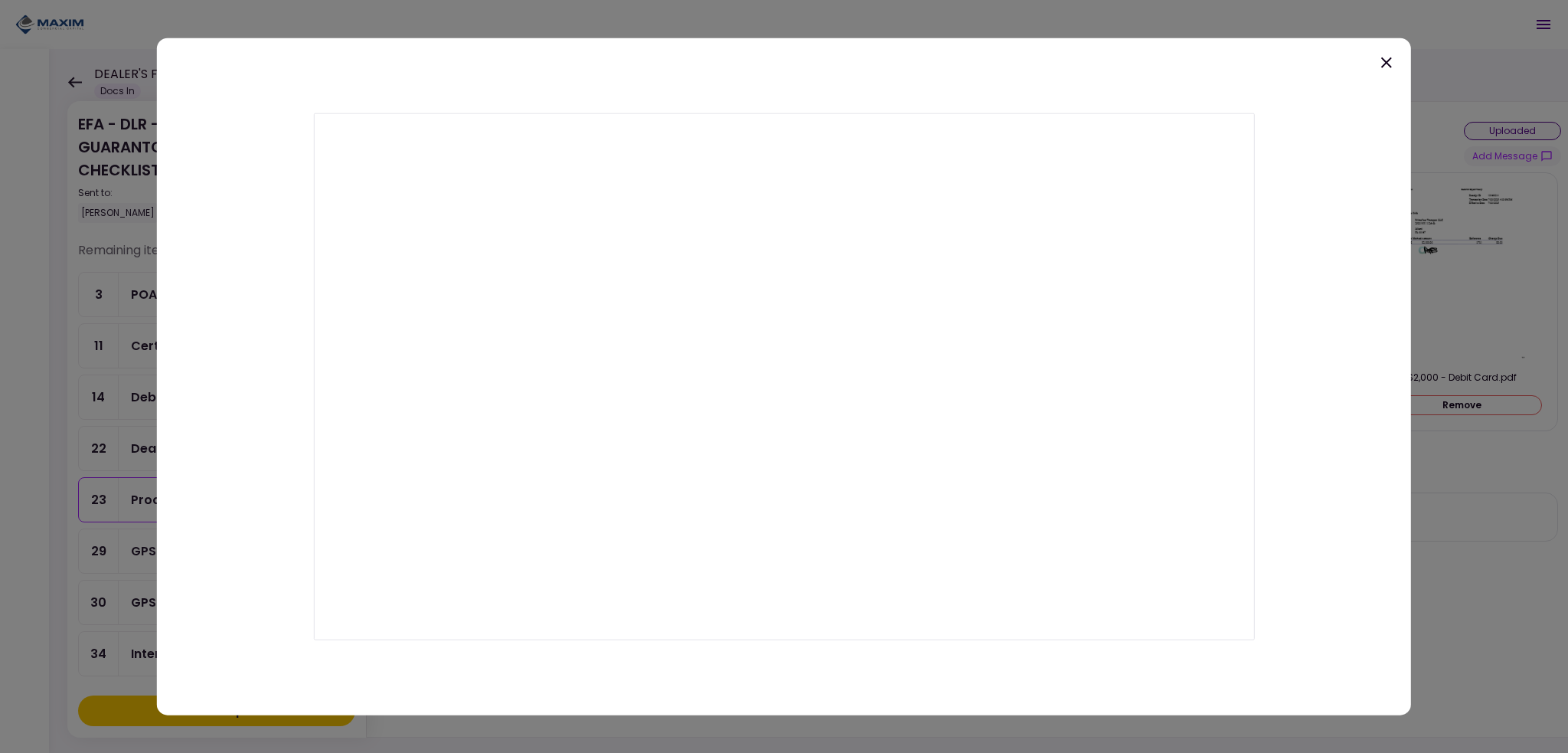
click at [1393, 61] on icon at bounding box center [1386, 62] width 18 height 18
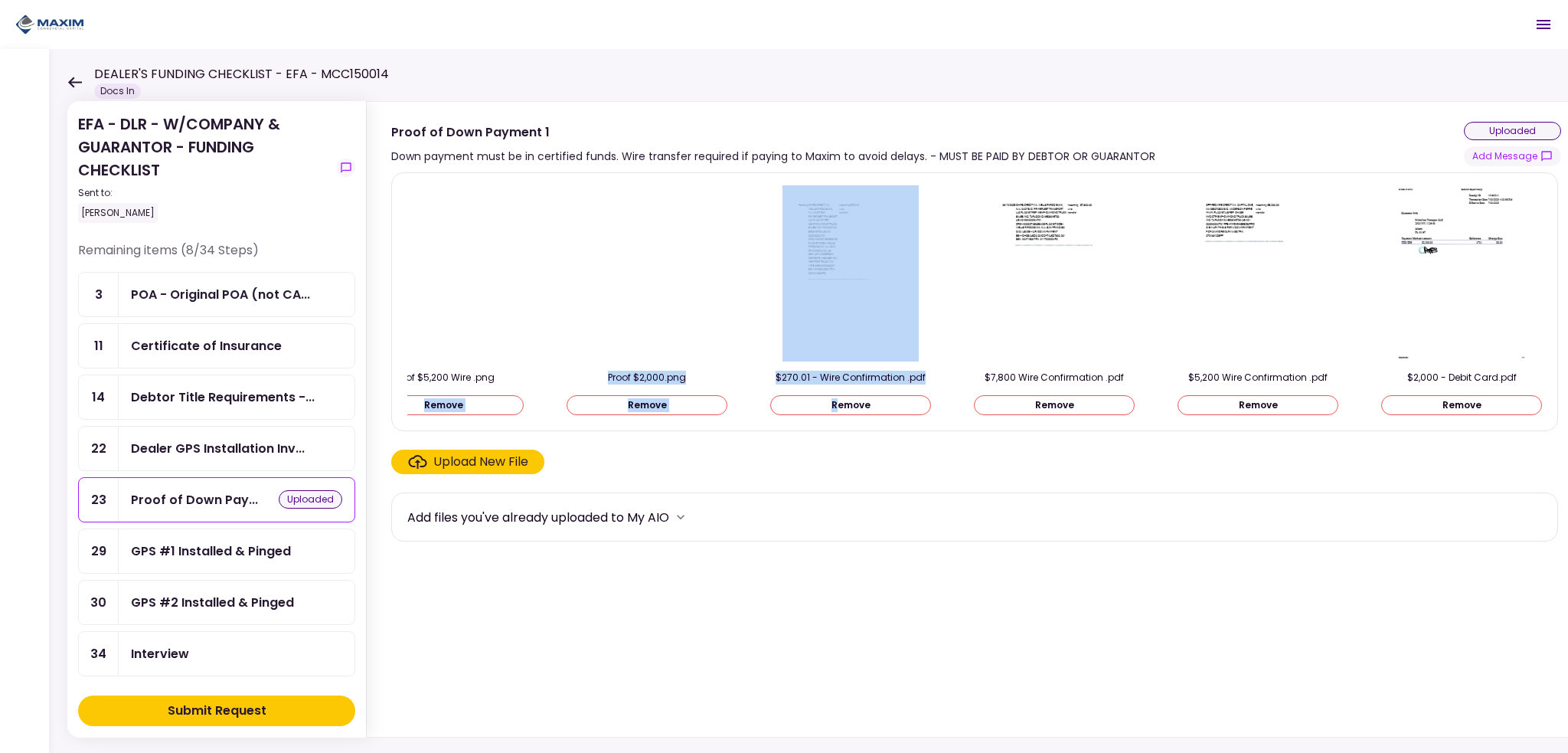
drag, startPoint x: 832, startPoint y: 422, endPoint x: 423, endPoint y: 425, distance: 409.0
click at [423, 425] on div "Copy of Card.jpg Remove Proof $270.01 .png Remove Proof $7,800 Wire.png Remove …" at bounding box center [974, 302] width 1167 height 259
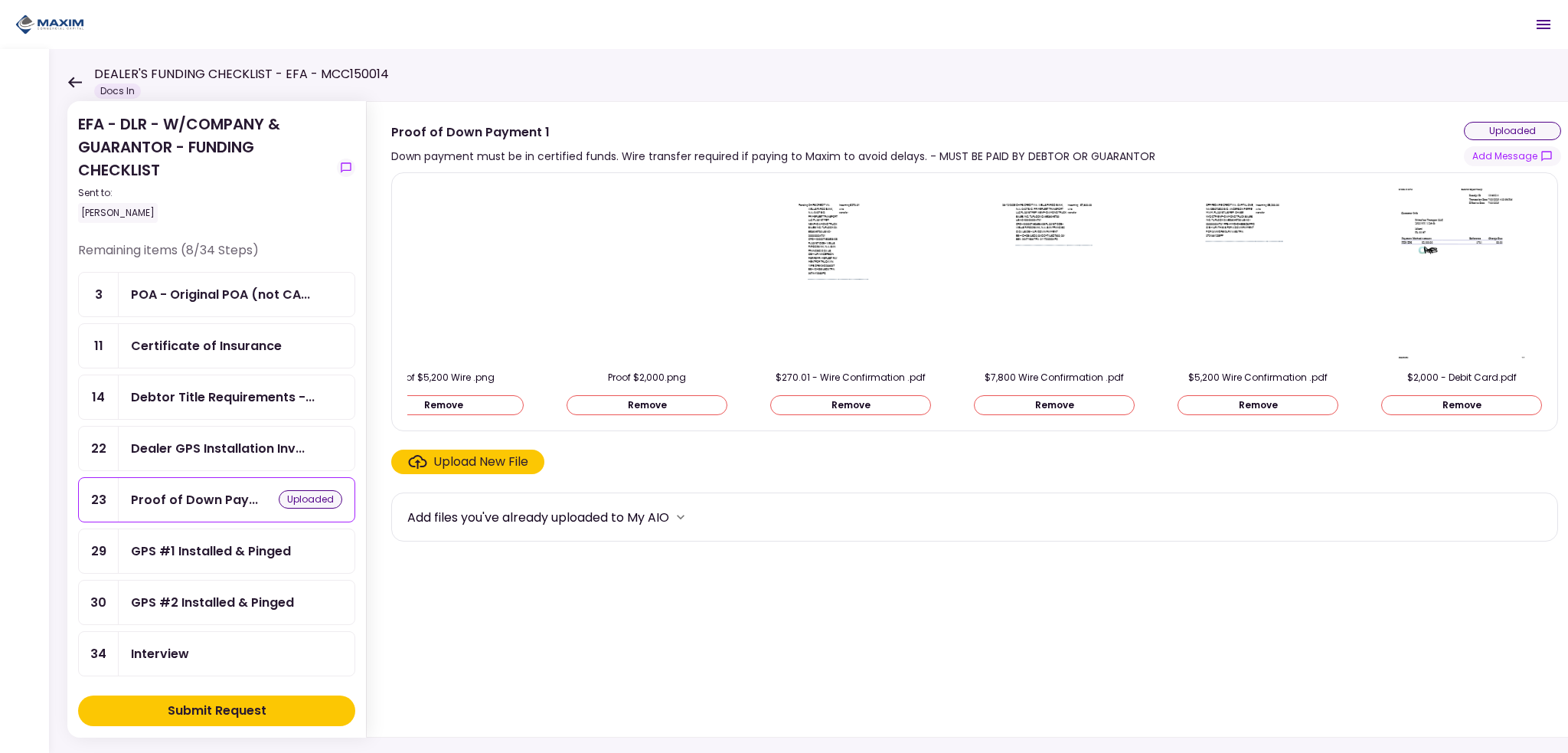
click at [1323, 541] on div "Add files you've already uploaded to My AIO" at bounding box center [974, 517] width 1167 height 49
click at [1498, 156] on button "Add Message" at bounding box center [1512, 156] width 98 height 20
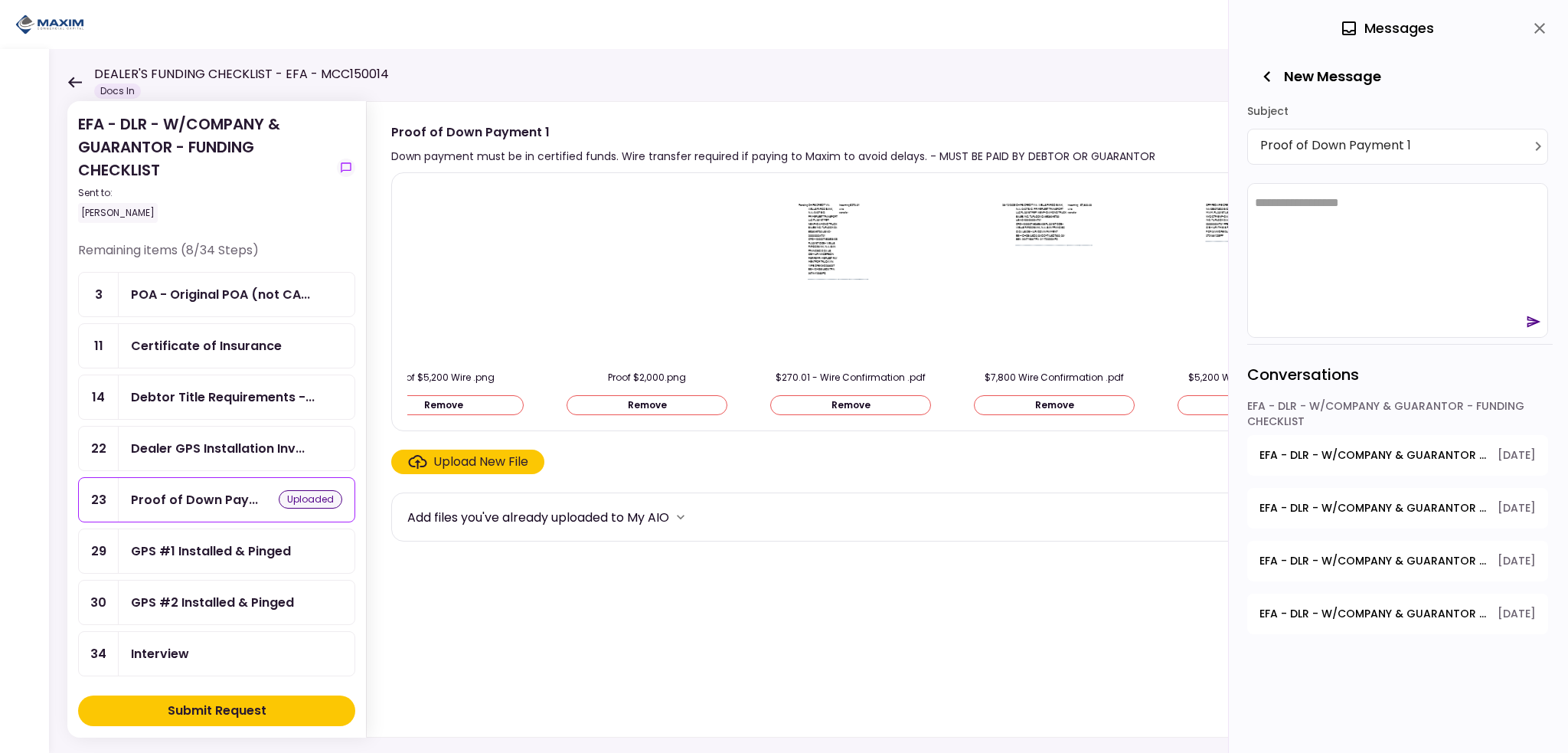
scroll to position [0, 0]
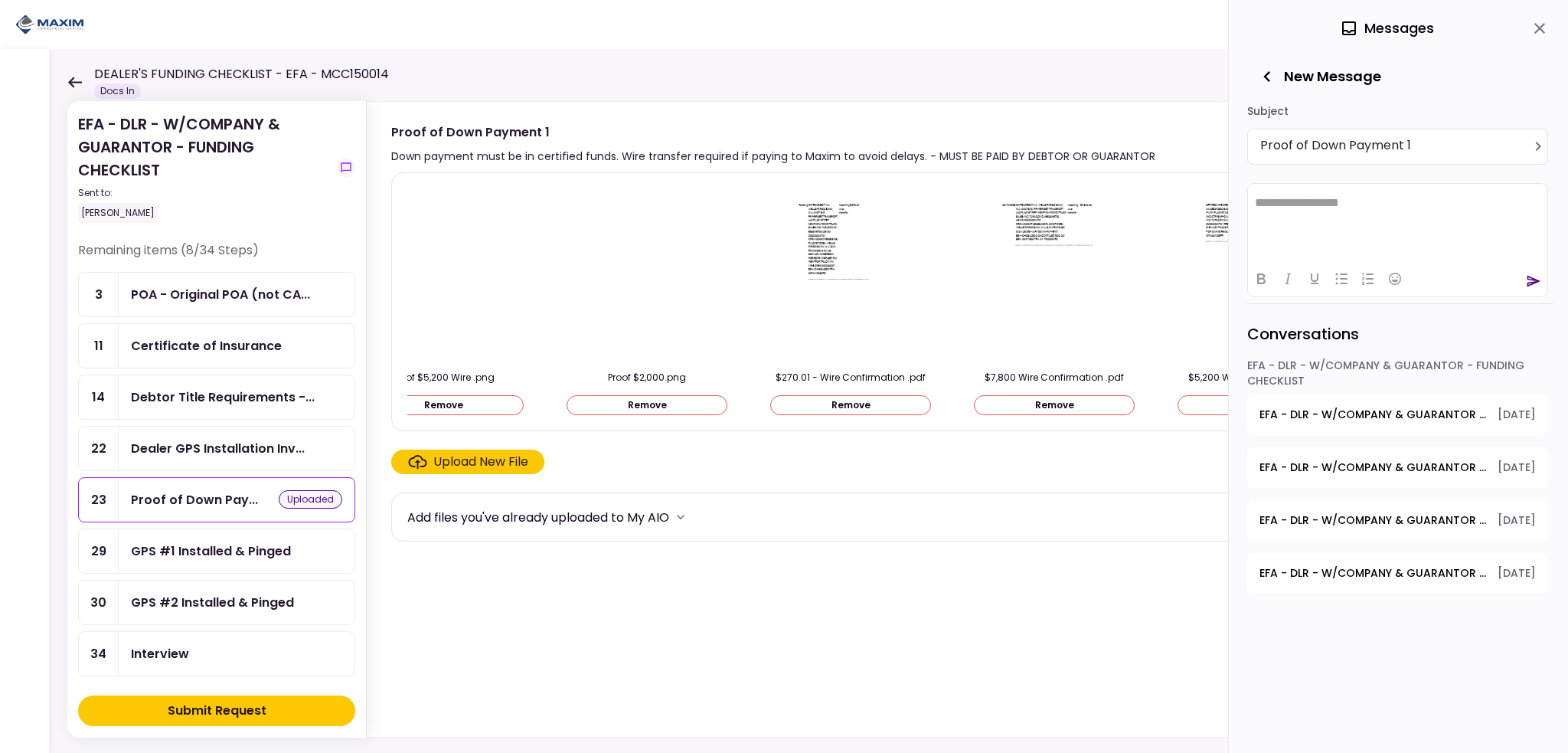
click at [1313, 219] on html "**********" at bounding box center [1397, 202] width 299 height 39
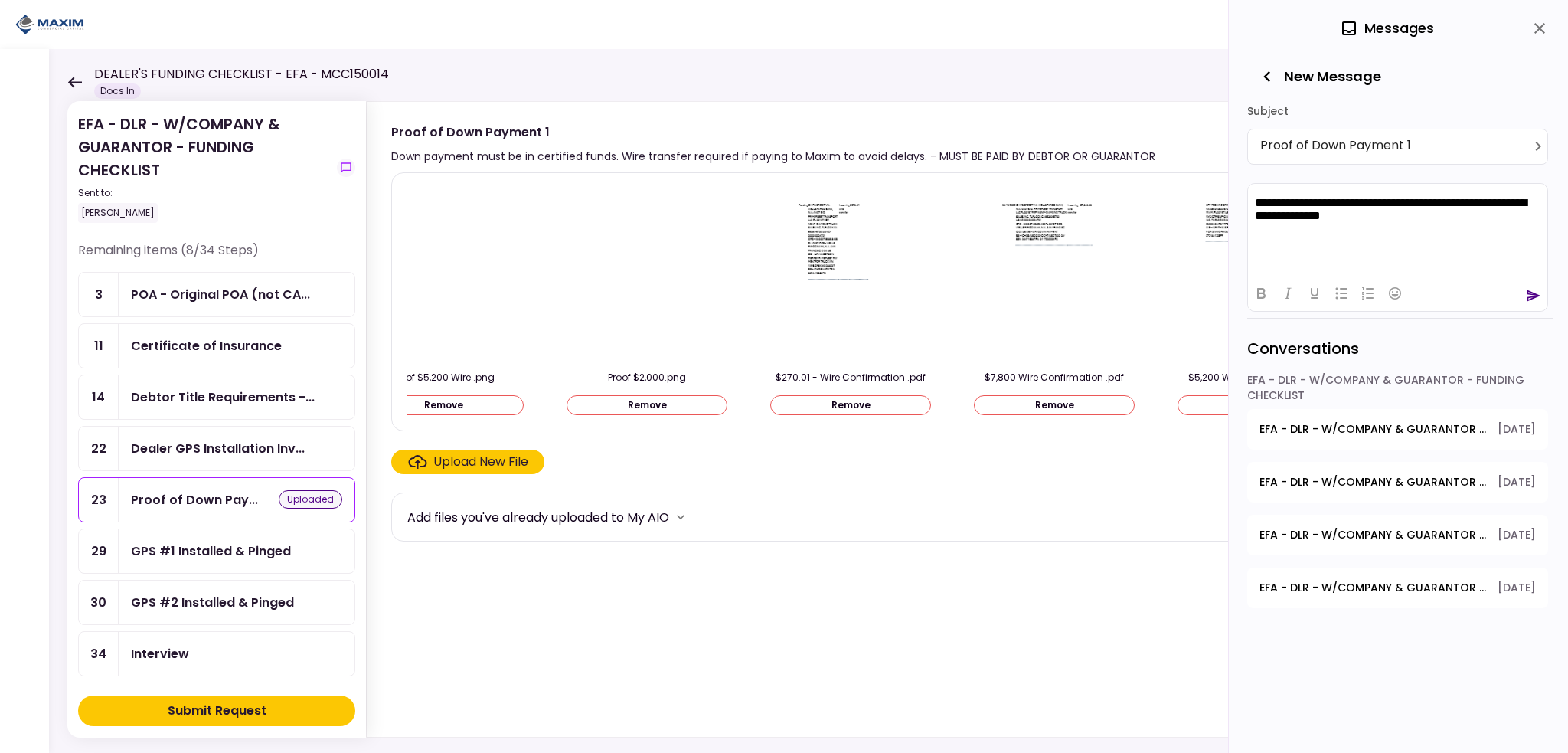
click at [250, 711] on div "Submit Request" at bounding box center [217, 710] width 99 height 18
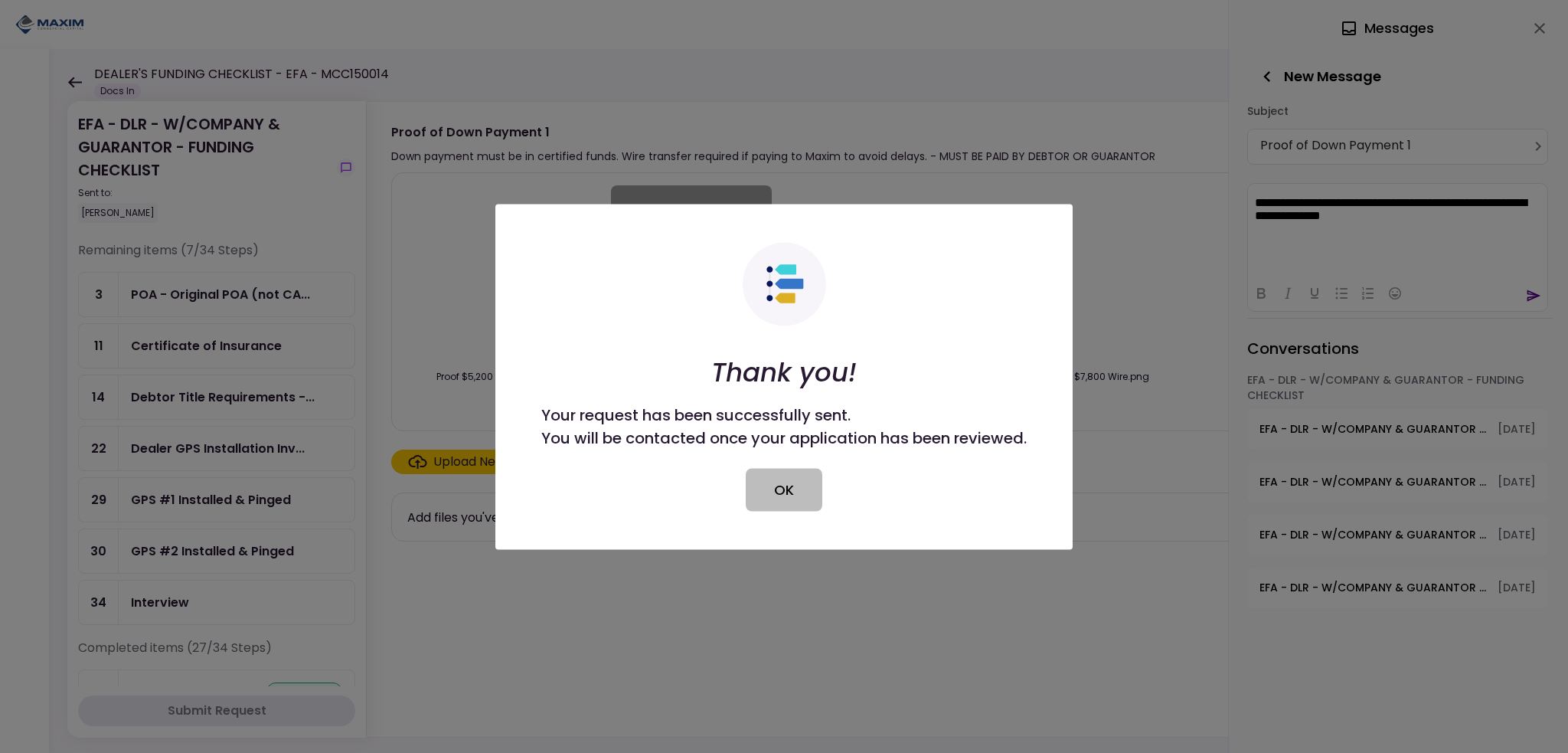
click at [768, 488] on button "OK" at bounding box center [784, 490] width 76 height 43
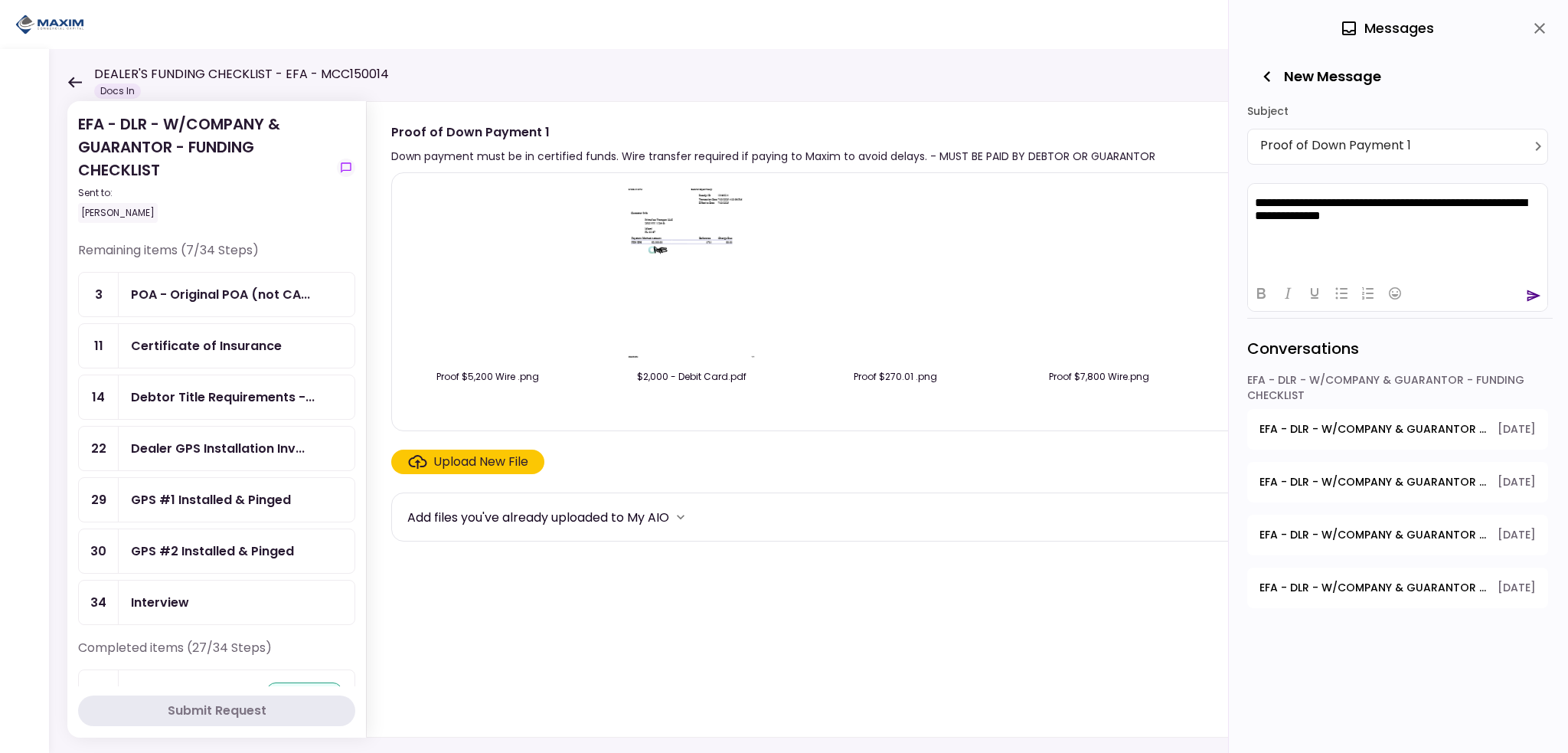
click at [1533, 296] on icon "send" at bounding box center [1534, 295] width 14 height 12
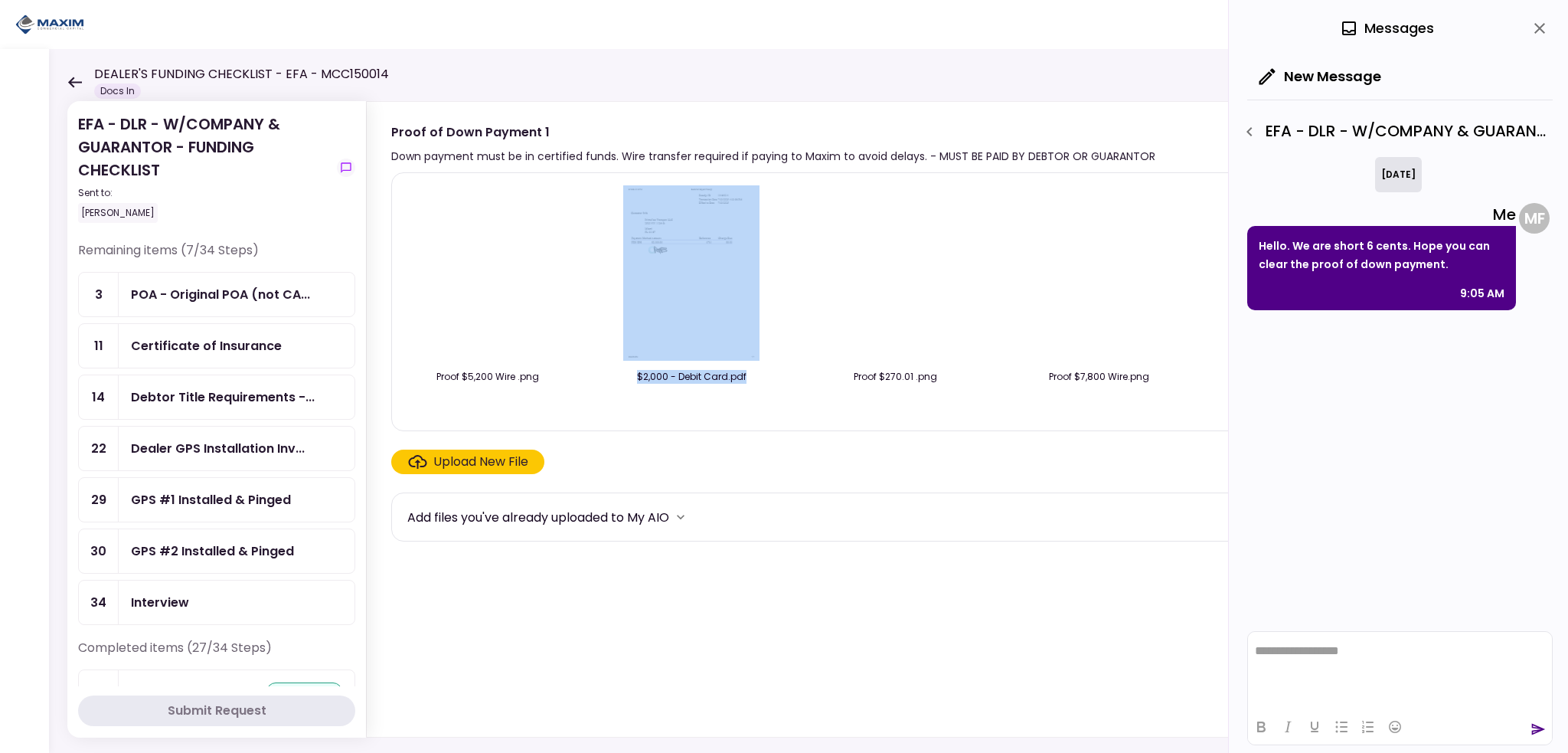
drag, startPoint x: 475, startPoint y: 422, endPoint x: 777, endPoint y: 421, distance: 302.0
click at [744, 421] on div "Proof $5,200 Wire .png $2,000 - Debit Card.pdf Proof $270.01 .png Proof $7,800 …" at bounding box center [974, 302] width 1167 height 259
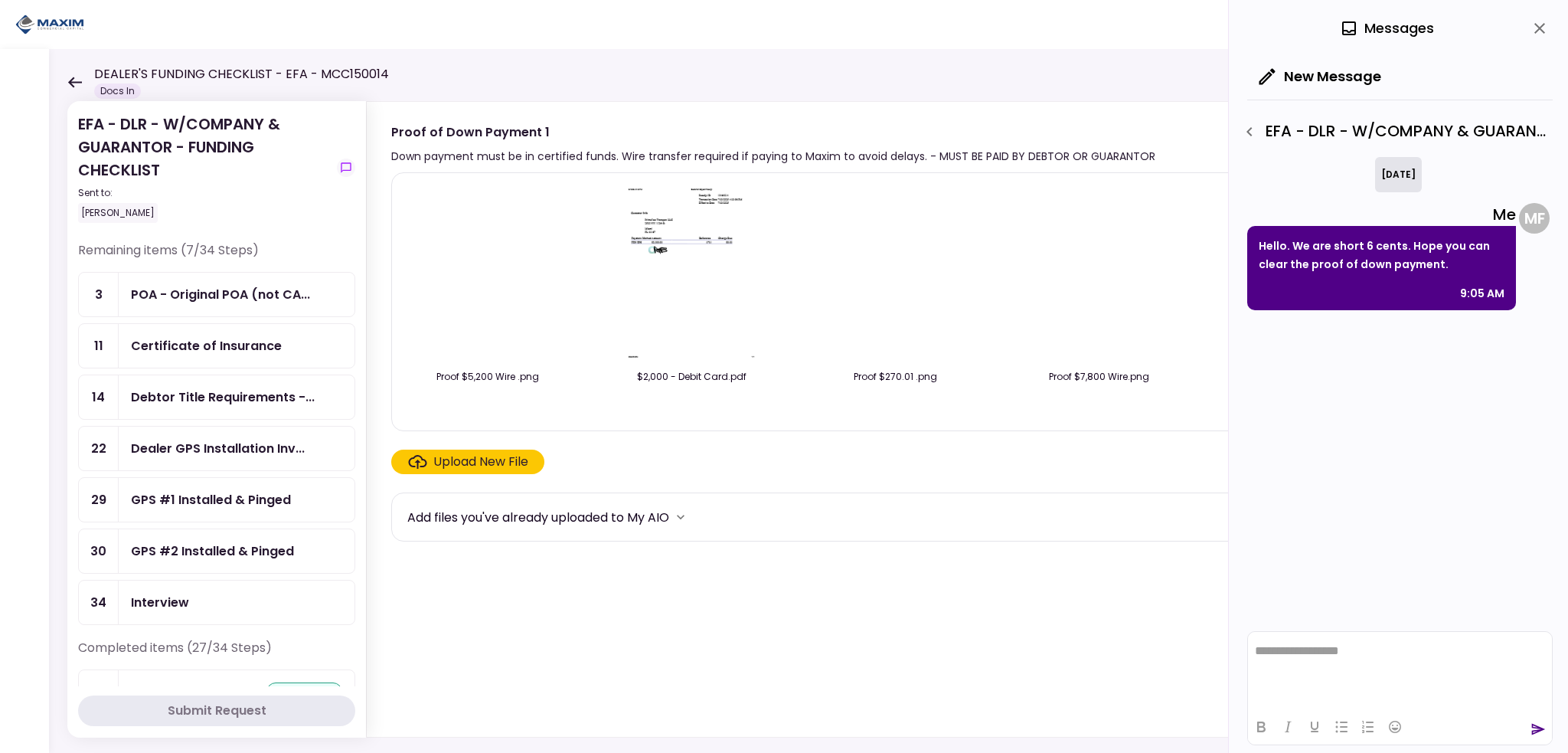
click at [827, 600] on section "Proof $5,200 Wire .png $2,000 - Debit Card.pdf Proof $270.01 .png Proof $7,800 …" at bounding box center [975, 451] width 1169 height 558
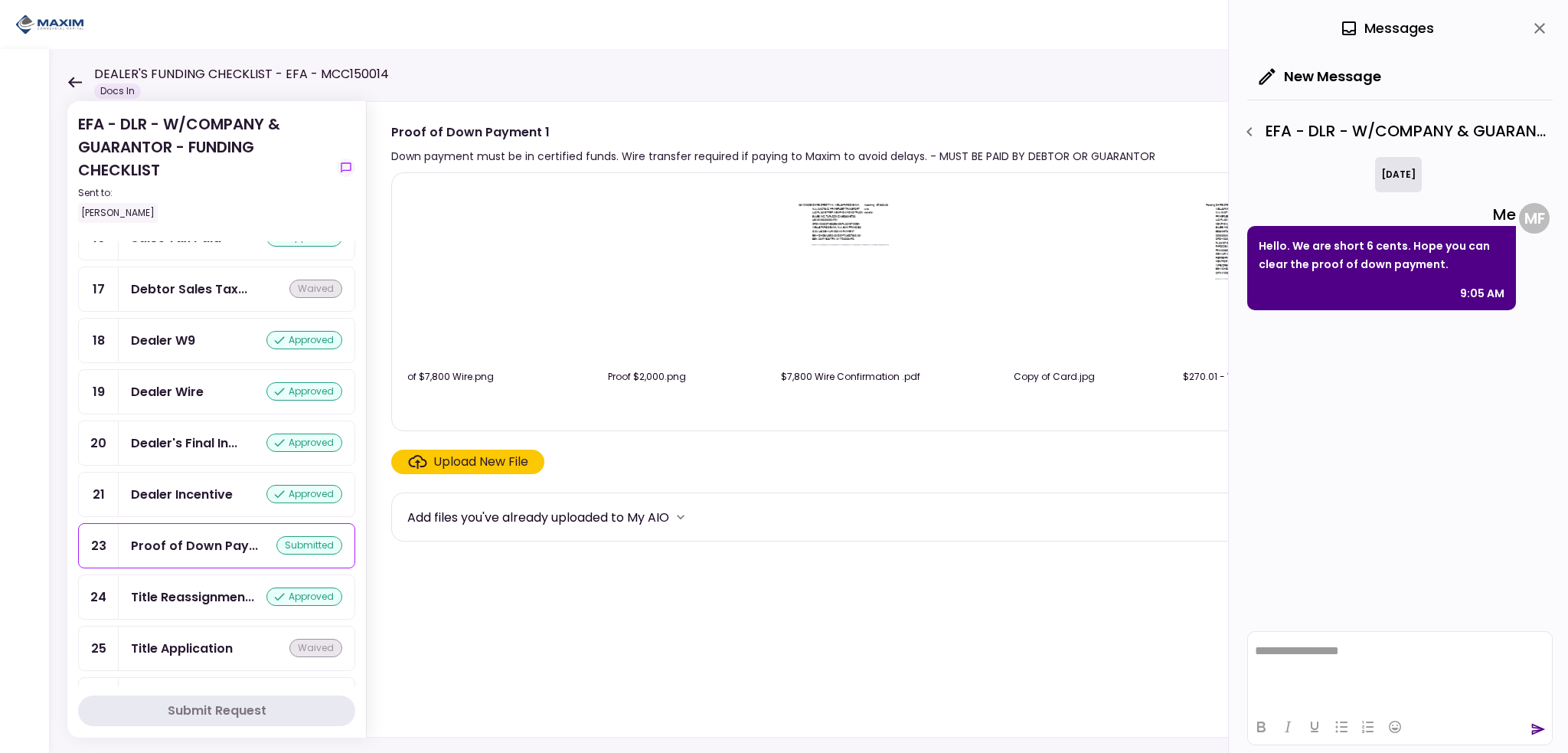
scroll to position [1072, 0]
click at [174, 534] on div "Proof of Down Pay..." at bounding box center [193, 544] width 127 height 19
click at [443, 274] on img at bounding box center [443, 274] width 0 height 0
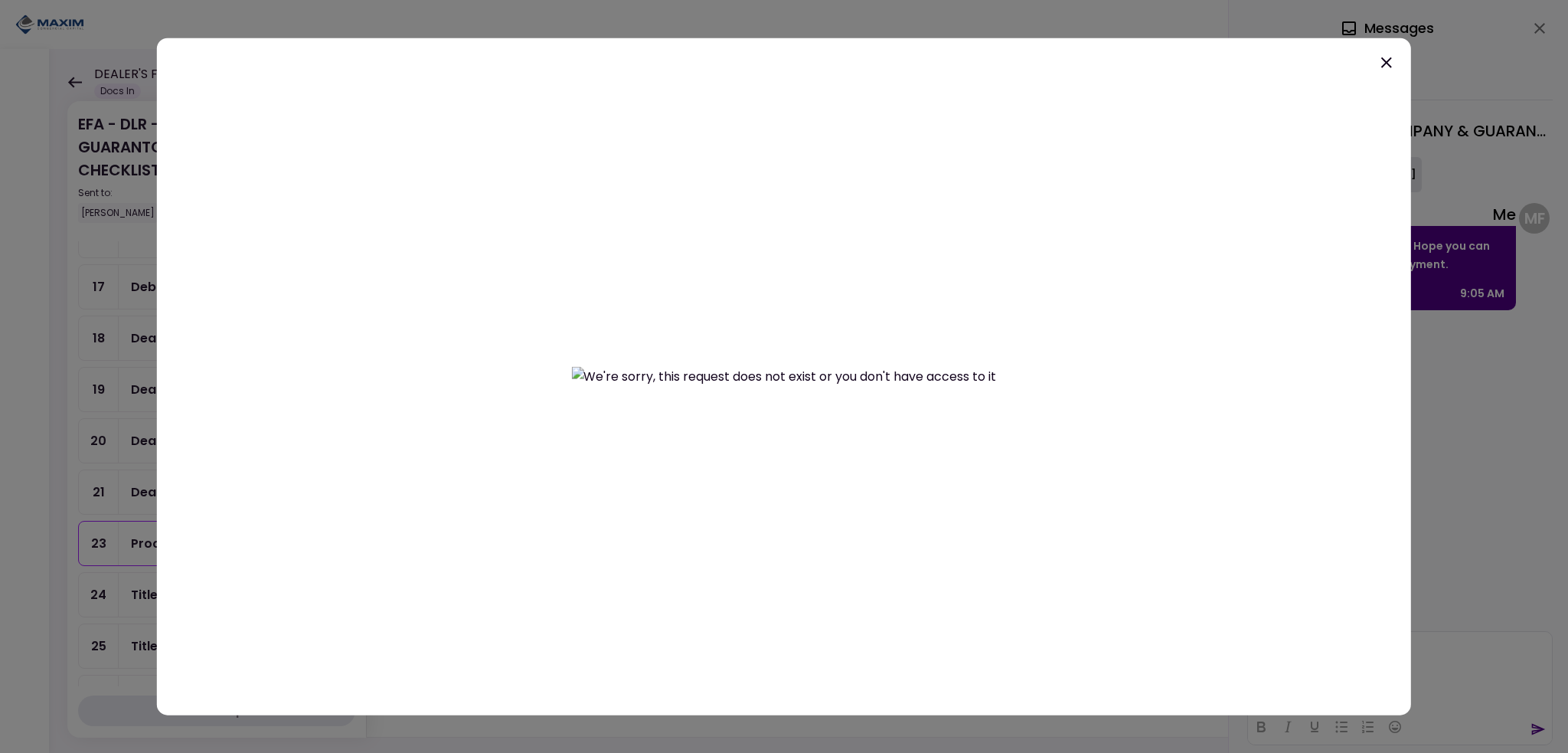
click at [1390, 62] on icon at bounding box center [1386, 62] width 18 height 18
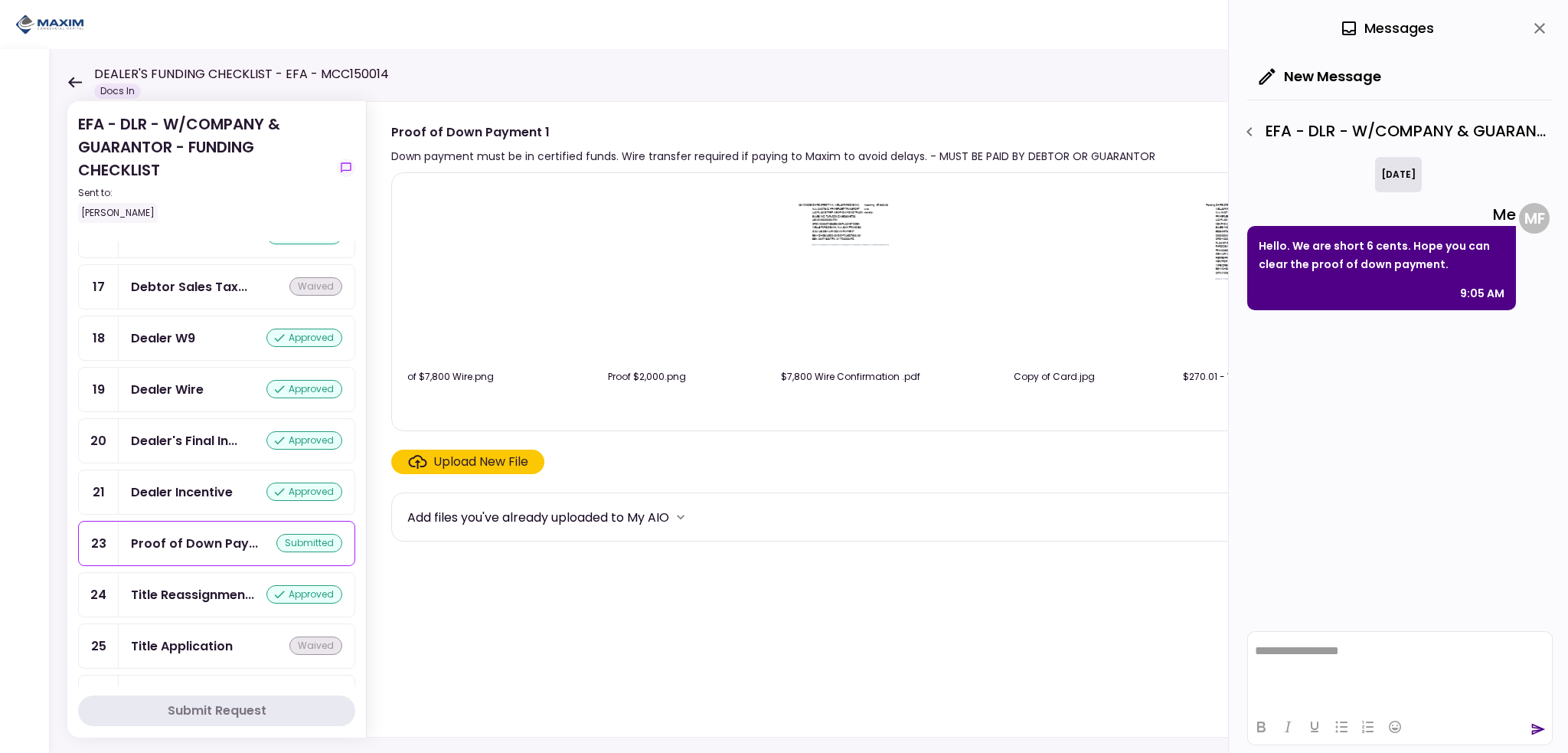
click at [625, 299] on div at bounding box center [647, 273] width 161 height 175
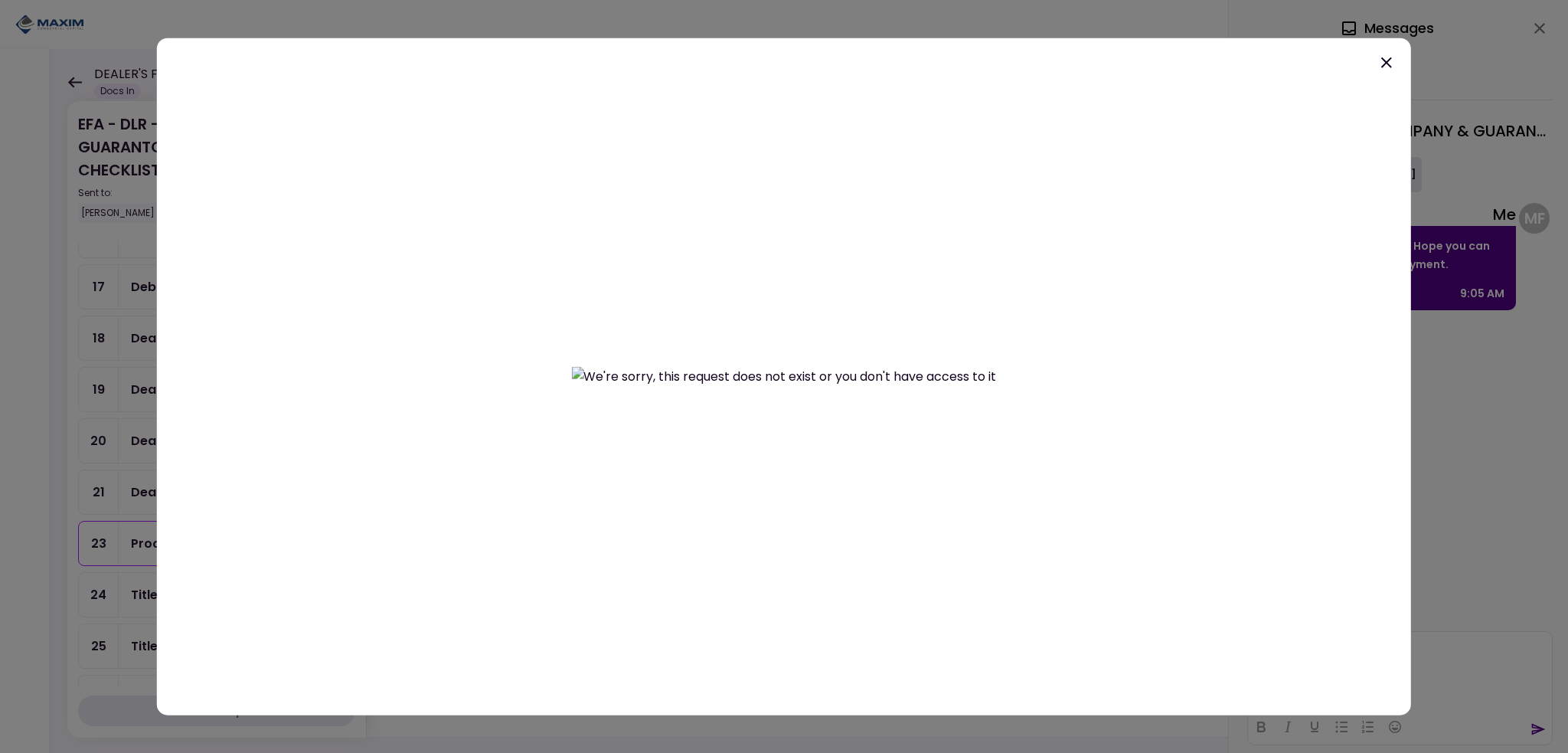
click at [1379, 62] on icon at bounding box center [1386, 62] width 18 height 18
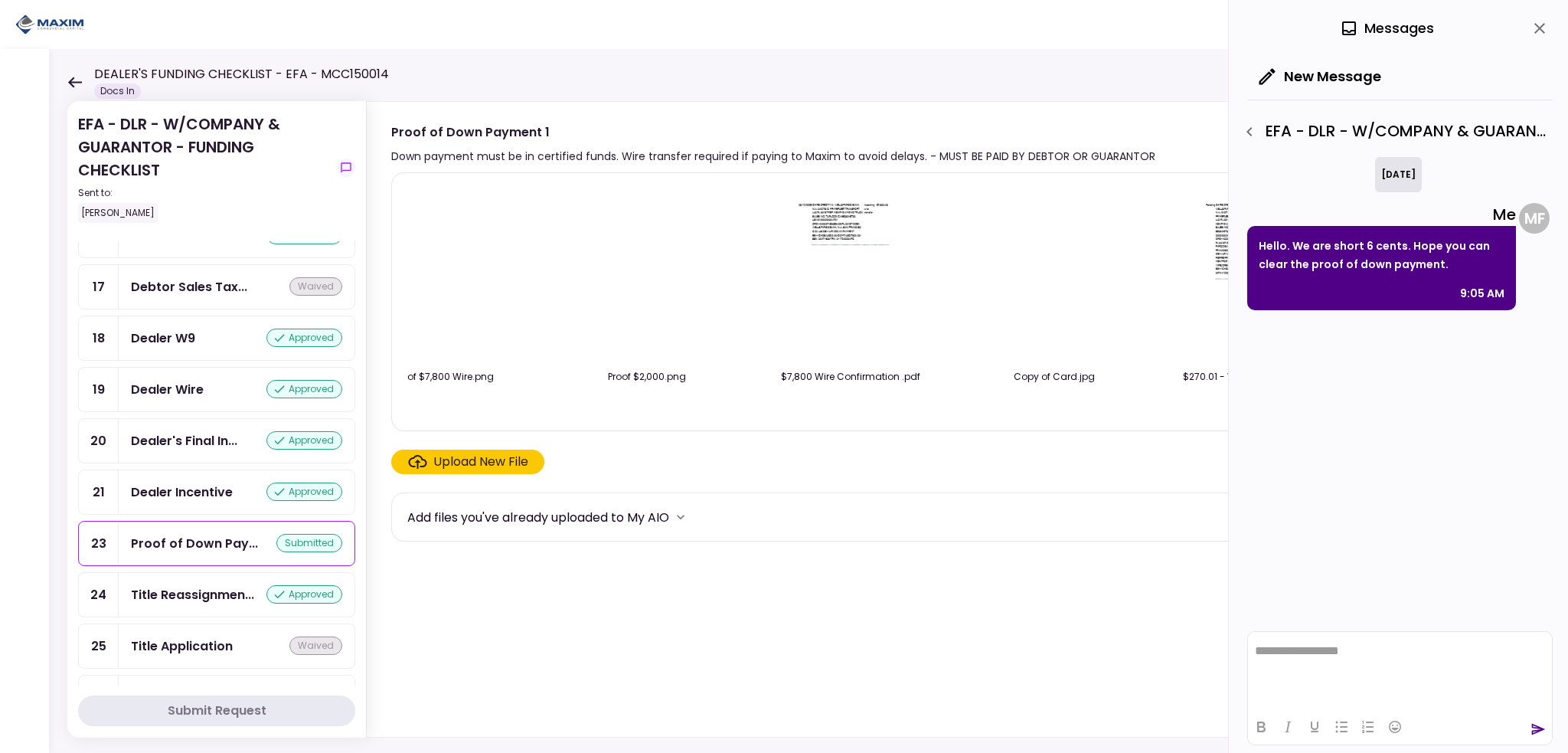
drag, startPoint x: 848, startPoint y: 422, endPoint x: 782, endPoint y: 425, distance: 66.1
click at [782, 425] on div "Proof $5,200 Wire .png $2,000 - Debit Card.pdf Proof $270.01 .png Proof $7,800 …" at bounding box center [974, 302] width 1167 height 259
click at [833, 418] on div "Proof $5,200 Wire .png $2,000 - Debit Card.pdf Proof $270.01 .png Proof $7,800 …" at bounding box center [974, 302] width 1135 height 233
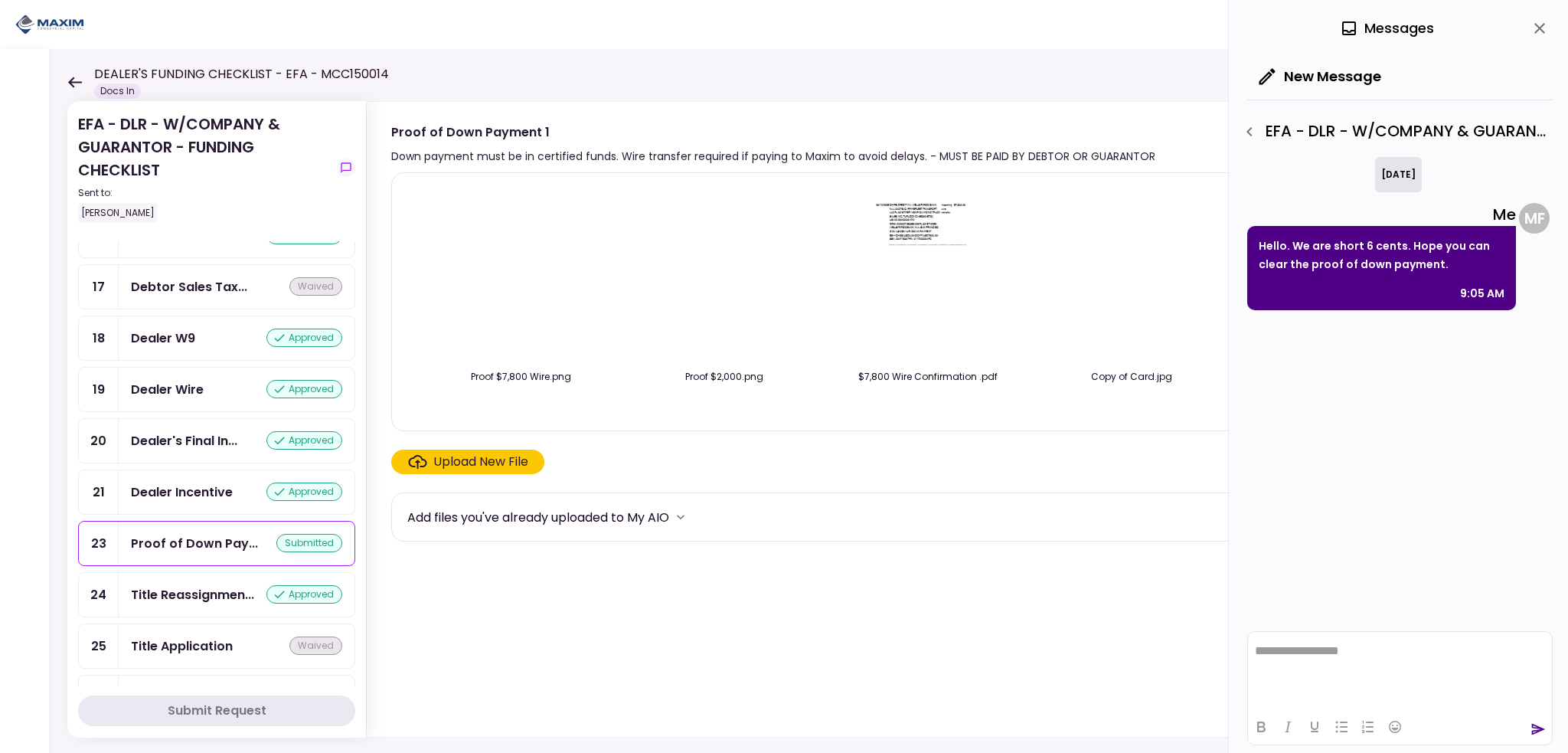
scroll to position [0, 658]
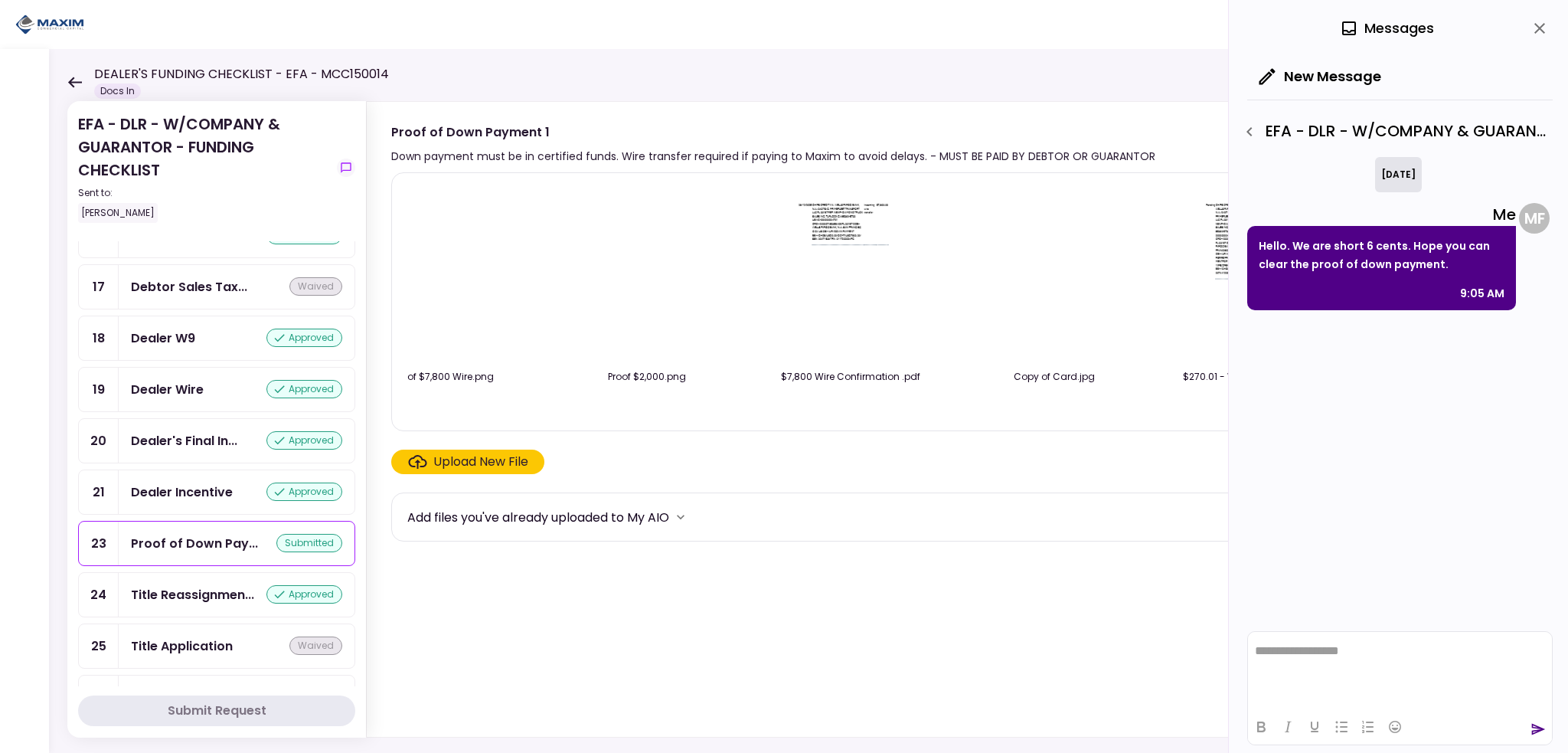
click at [1202, 222] on img at bounding box center [1257, 273] width 136 height 175
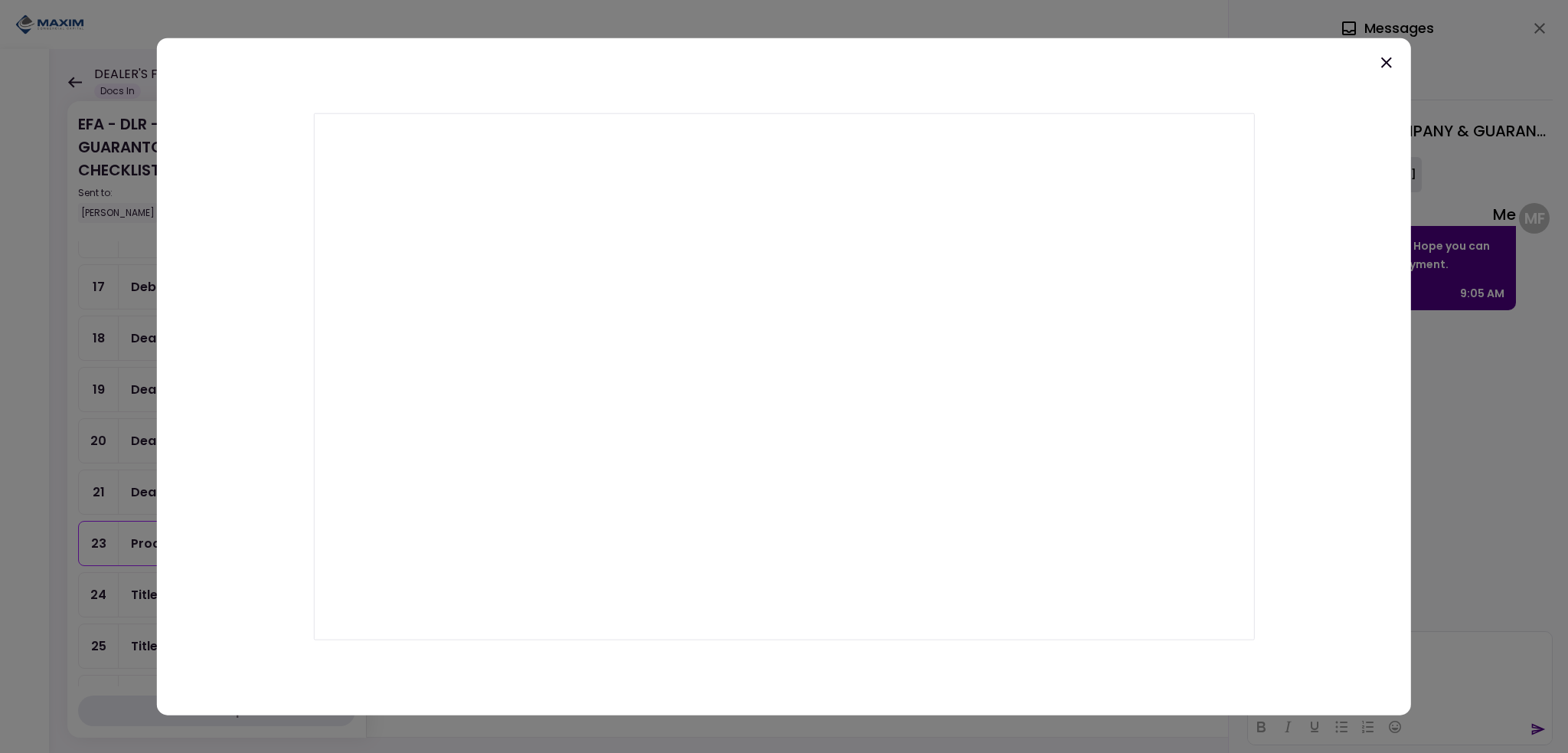
click at [1390, 61] on icon at bounding box center [1386, 62] width 18 height 18
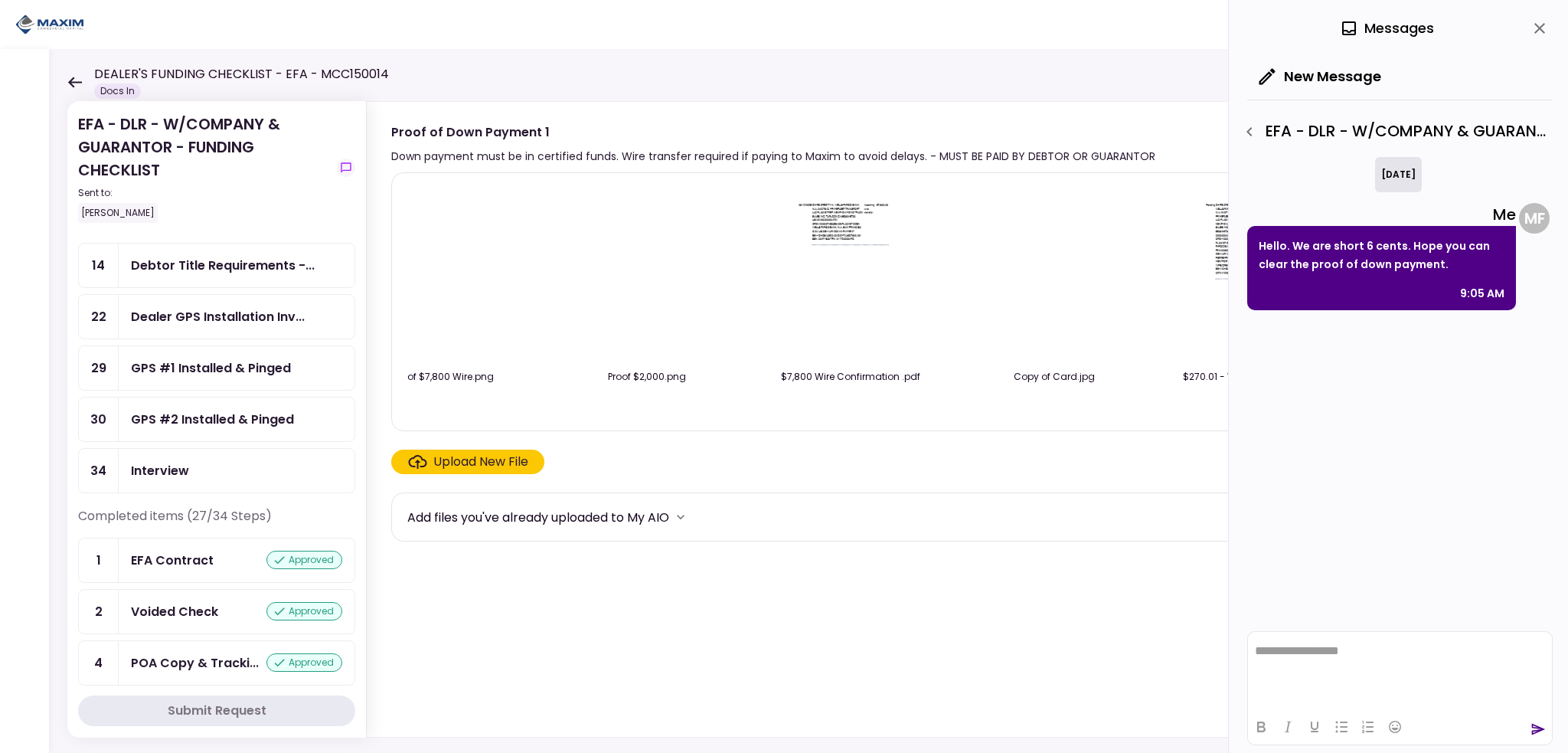
scroll to position [0, 0]
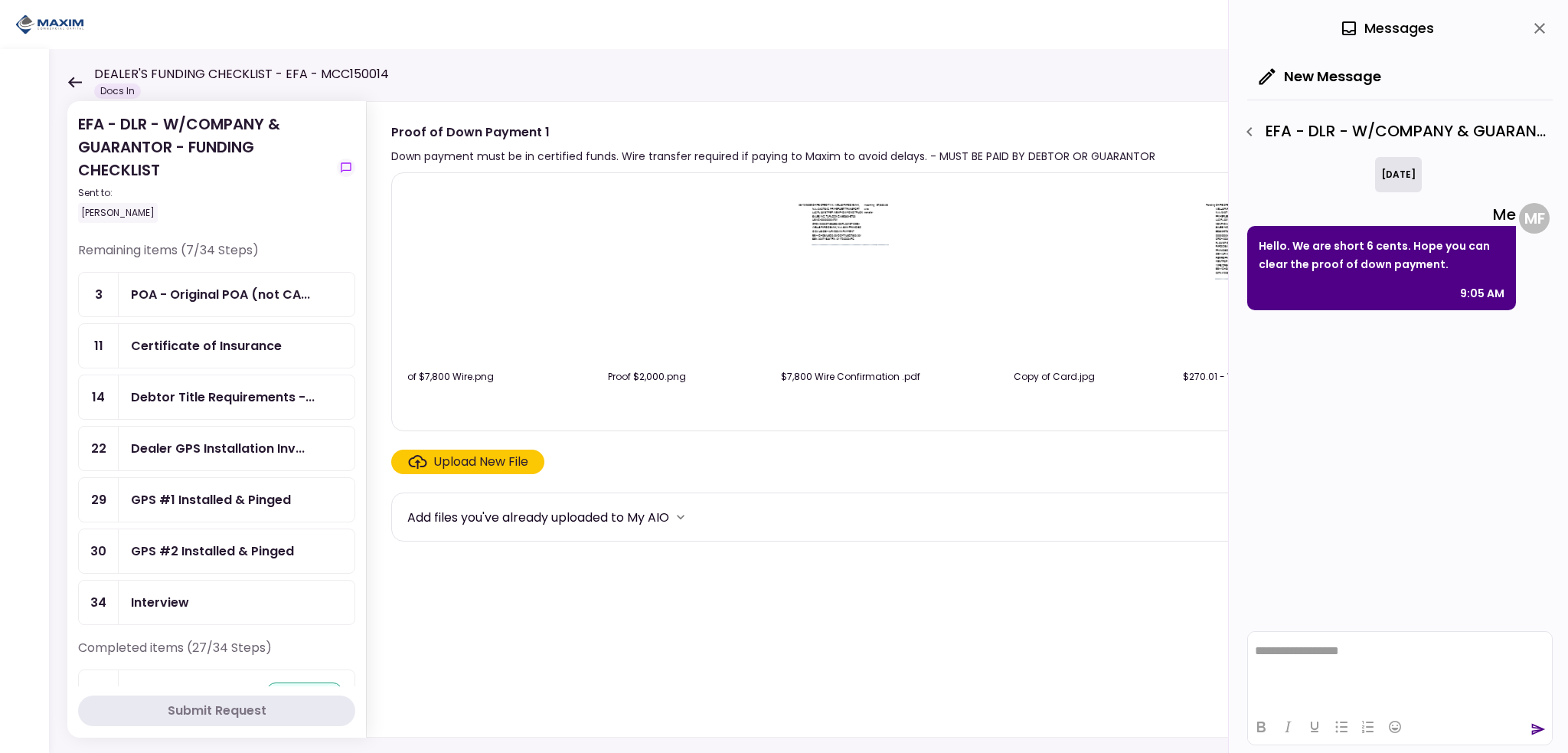
click at [562, 599] on section "Proof $5,200 Wire .png $2,000 - Debit Card.pdf Proof $270.01 .png Proof $7,800 …" at bounding box center [975, 451] width 1169 height 558
click at [1539, 27] on icon "close" at bounding box center [1539, 28] width 11 height 11
